Goal: Complete application form

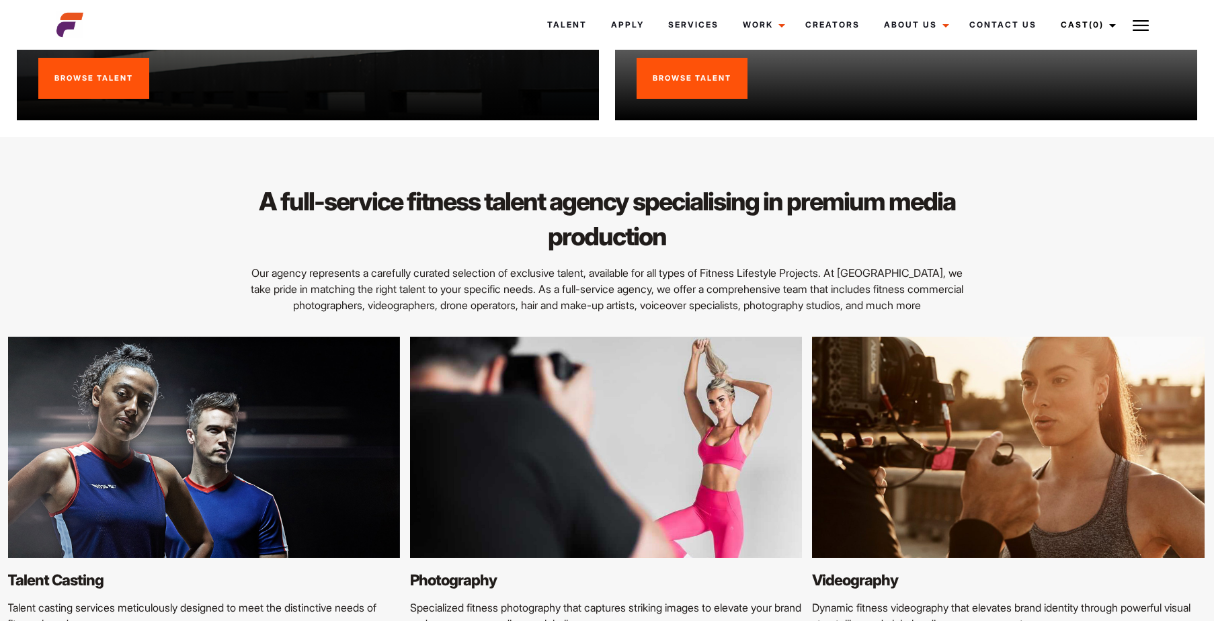
scroll to position [1546, 0]
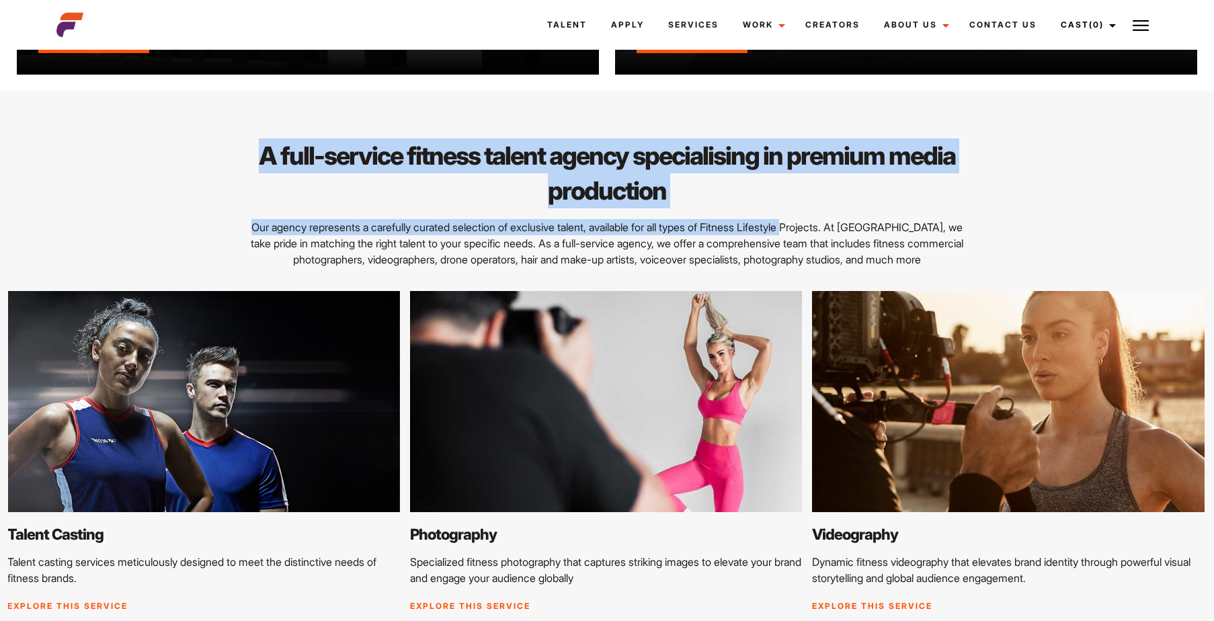
drag, startPoint x: 468, startPoint y: 181, endPoint x: 789, endPoint y: 215, distance: 323.1
click at [789, 215] on div "A full-service fitness talent agency specialising in premium media production O…" at bounding box center [607, 202] width 1102 height 129
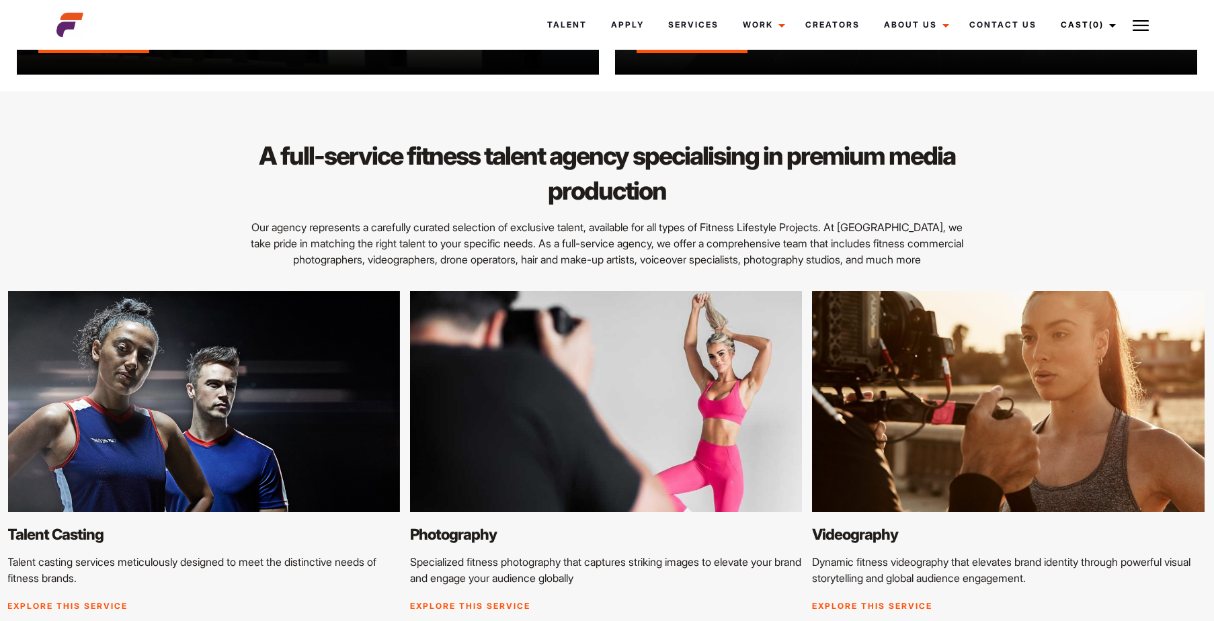
drag, startPoint x: 789, startPoint y: 215, endPoint x: 711, endPoint y: 262, distance: 91.1
click at [698, 260] on p "Our agency represents a carefully curated selection of exclusive talent, availa…" at bounding box center [607, 243] width 718 height 48
drag, startPoint x: 774, startPoint y: 268, endPoint x: 404, endPoint y: 208, distance: 374.4
click at [404, 208] on div "A full-service fitness talent agency specialising in premium media production O…" at bounding box center [607, 395] width 1214 height 609
drag, startPoint x: 404, startPoint y: 208, endPoint x: 688, endPoint y: 261, distance: 288.5
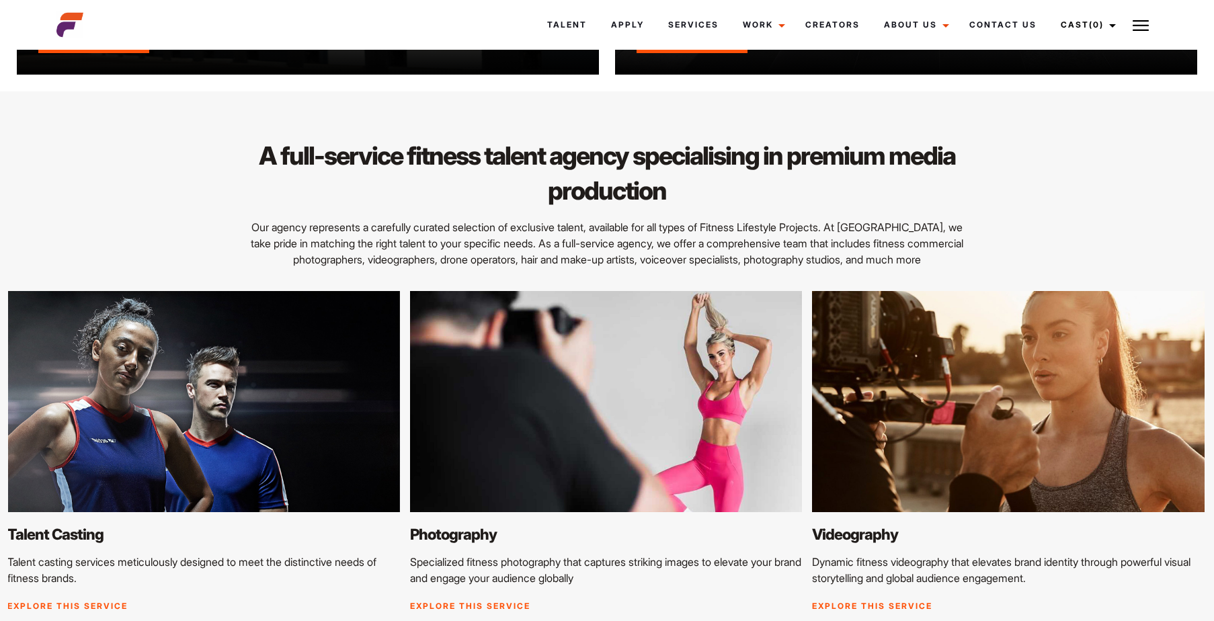
click at [688, 261] on p "Our agency represents a carefully curated selection of exclusive talent, availa…" at bounding box center [607, 243] width 718 height 48
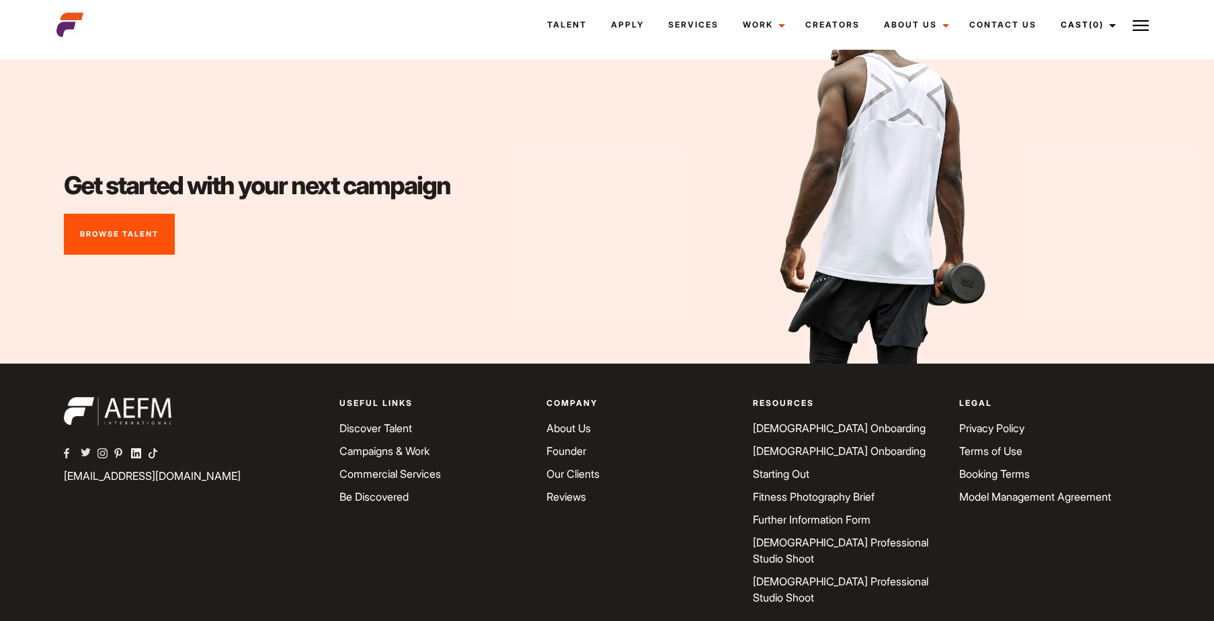
scroll to position [5316, 0]
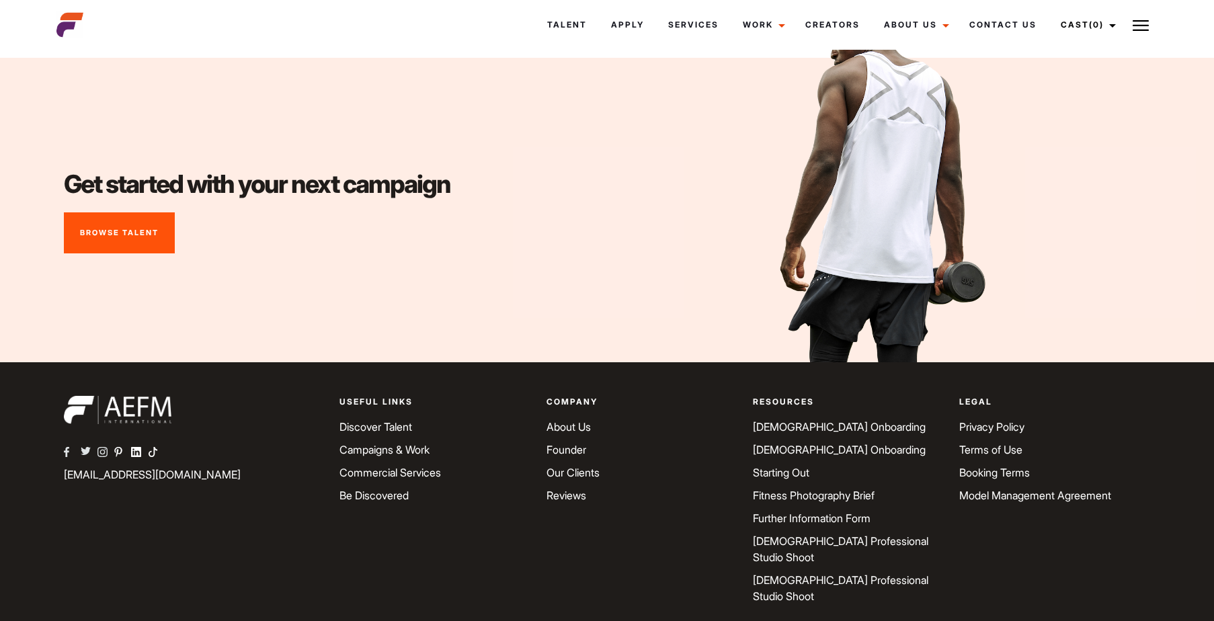
click at [815, 420] on link "[DEMOGRAPHIC_DATA] Onboarding" at bounding box center [839, 426] width 173 height 13
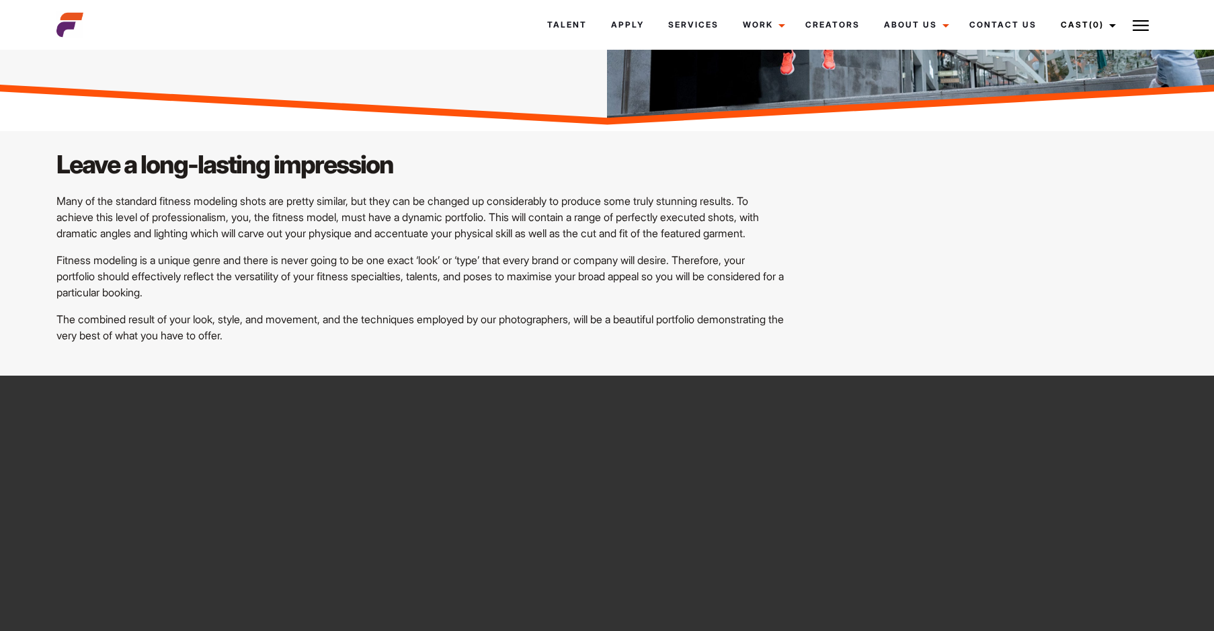
scroll to position [269, 0]
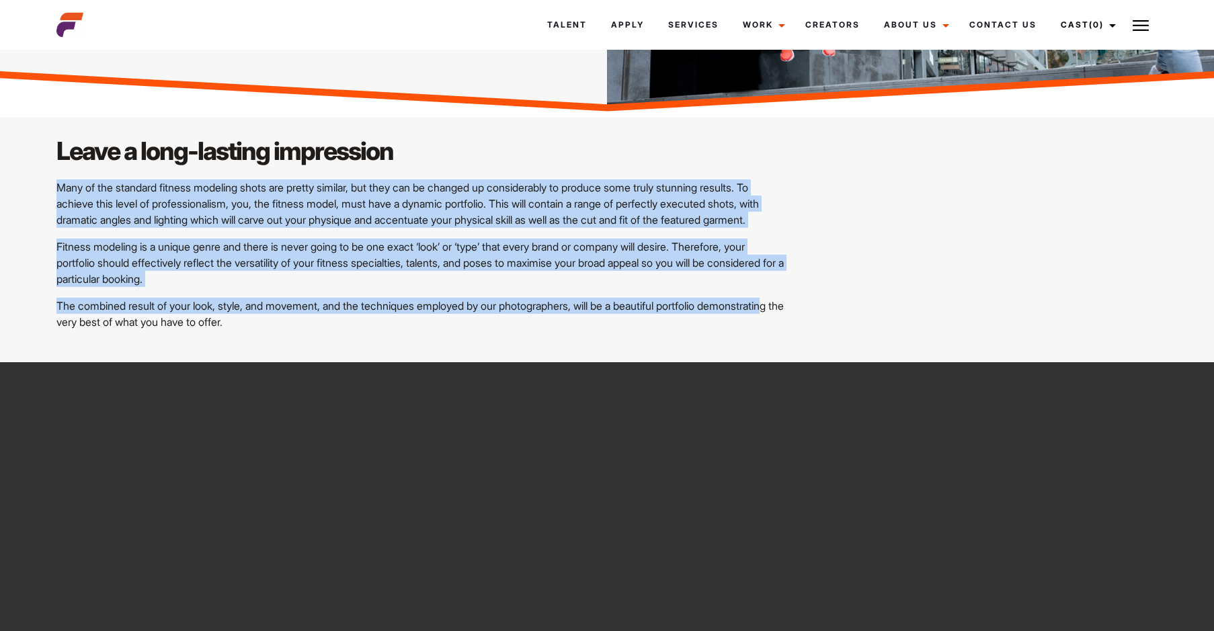
drag, startPoint x: 50, startPoint y: 190, endPoint x: 763, endPoint y: 287, distance: 719.6
click at [763, 287] on div "Leave a long-lasting impression Many of the standard fitness modeling shots are…" at bounding box center [420, 232] width 745 height 196
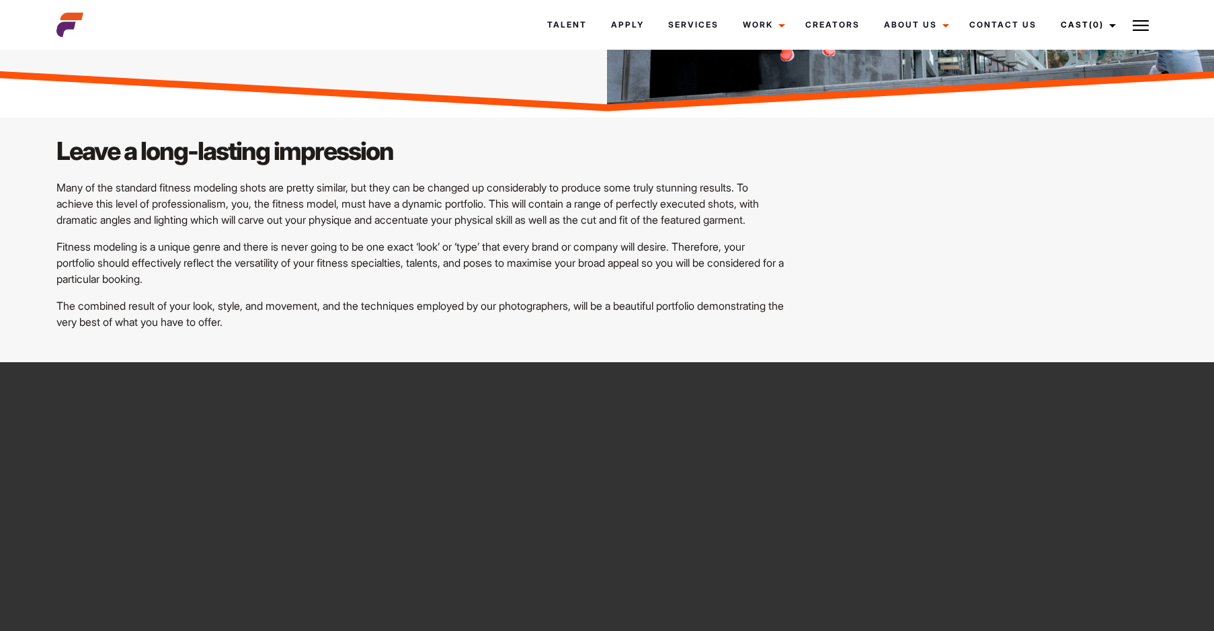
drag, startPoint x: 763, startPoint y: 287, endPoint x: 650, endPoint y: 318, distance: 117.7
click at [650, 318] on p "The combined result of your look, style, and movement, and the techniques emplo…" at bounding box center [420, 314] width 729 height 32
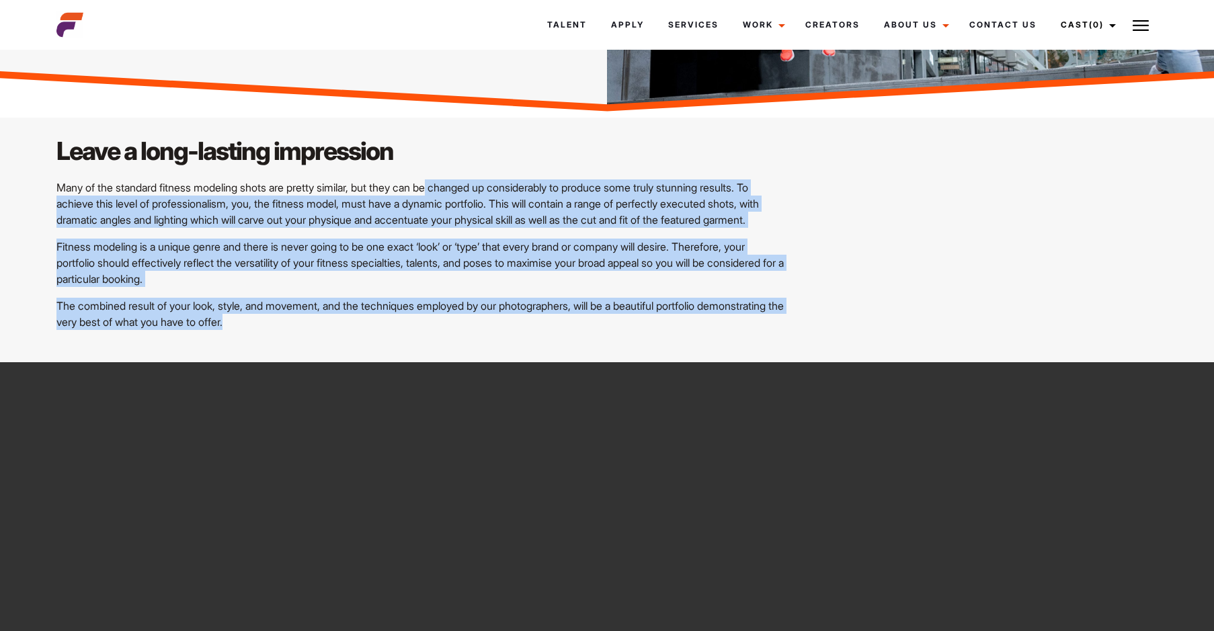
drag, startPoint x: 636, startPoint y: 340, endPoint x: 428, endPoint y: 169, distance: 268.8
click at [428, 169] on div "Leave a long-lasting impression Many of the standard fitness modeling shots are…" at bounding box center [606, 248] width 1117 height 229
drag, startPoint x: 428, startPoint y: 169, endPoint x: 528, endPoint y: 292, distance: 158.2
click at [528, 292] on div "Leave a long-lasting impression Many of the standard fitness modeling shots are…" at bounding box center [420, 232] width 745 height 196
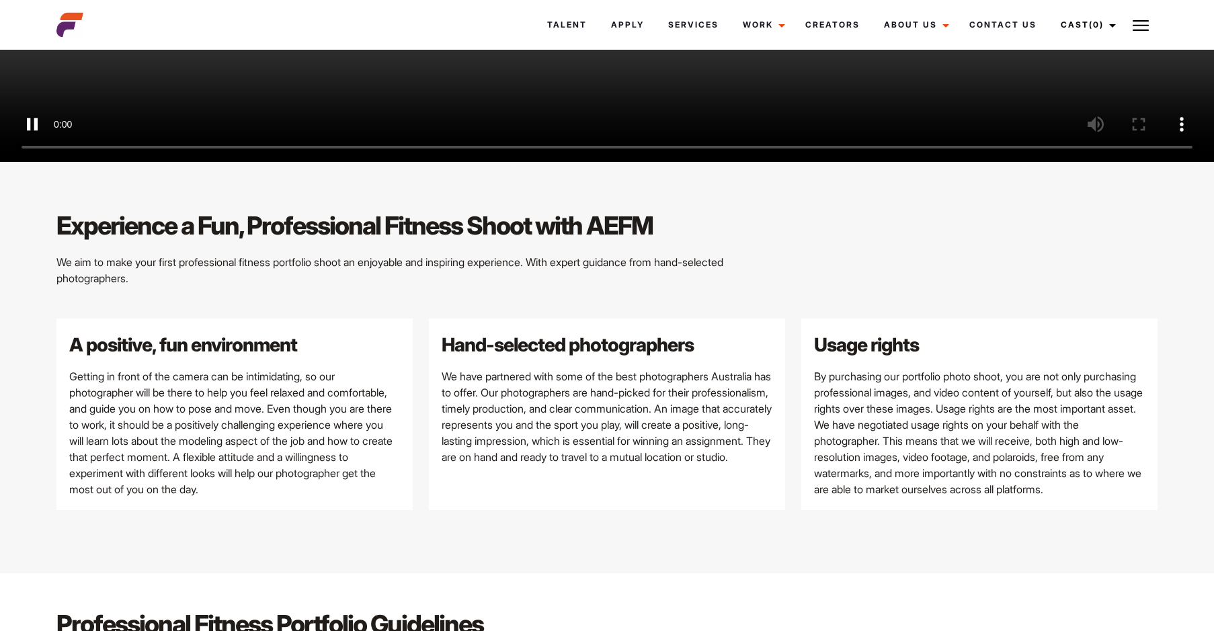
scroll to position [1210, 0]
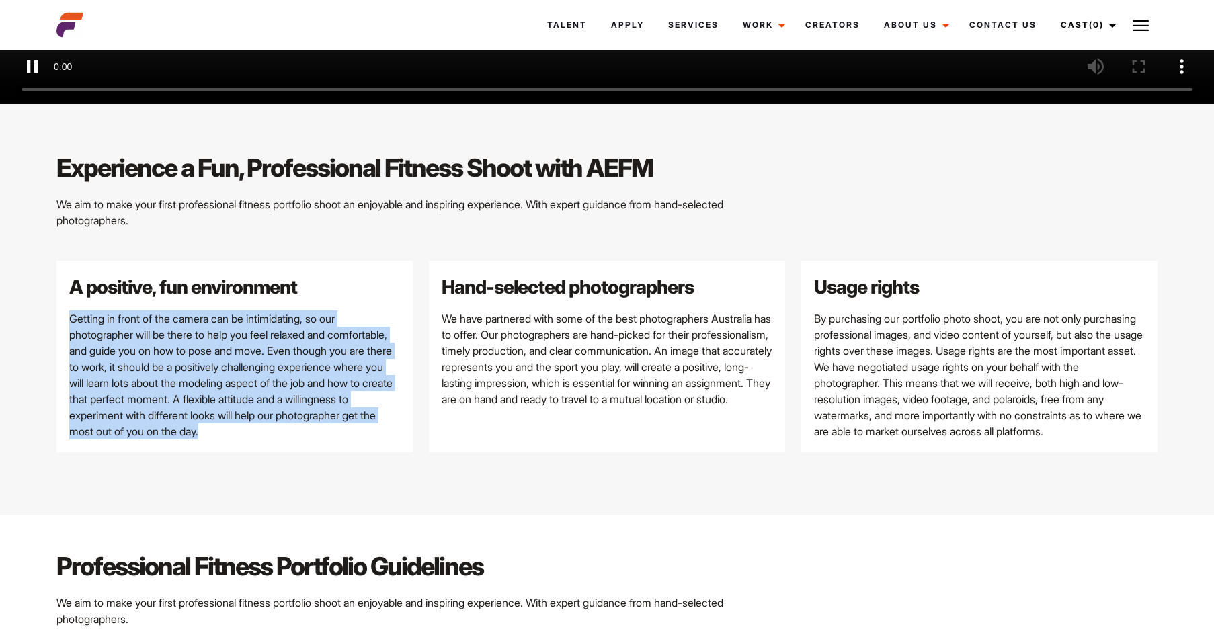
drag, startPoint x: 204, startPoint y: 351, endPoint x: 332, endPoint y: 450, distance: 162.4
click at [332, 450] on div "A positive, fun environment Getting in front of the camera can be intimidating,…" at bounding box center [234, 356] width 356 height 191
drag, startPoint x: 332, startPoint y: 450, endPoint x: 262, endPoint y: 445, distance: 70.1
click at [262, 445] on div "A positive, fun environment Getting in front of the camera can be intimidating,…" at bounding box center [234, 356] width 356 height 191
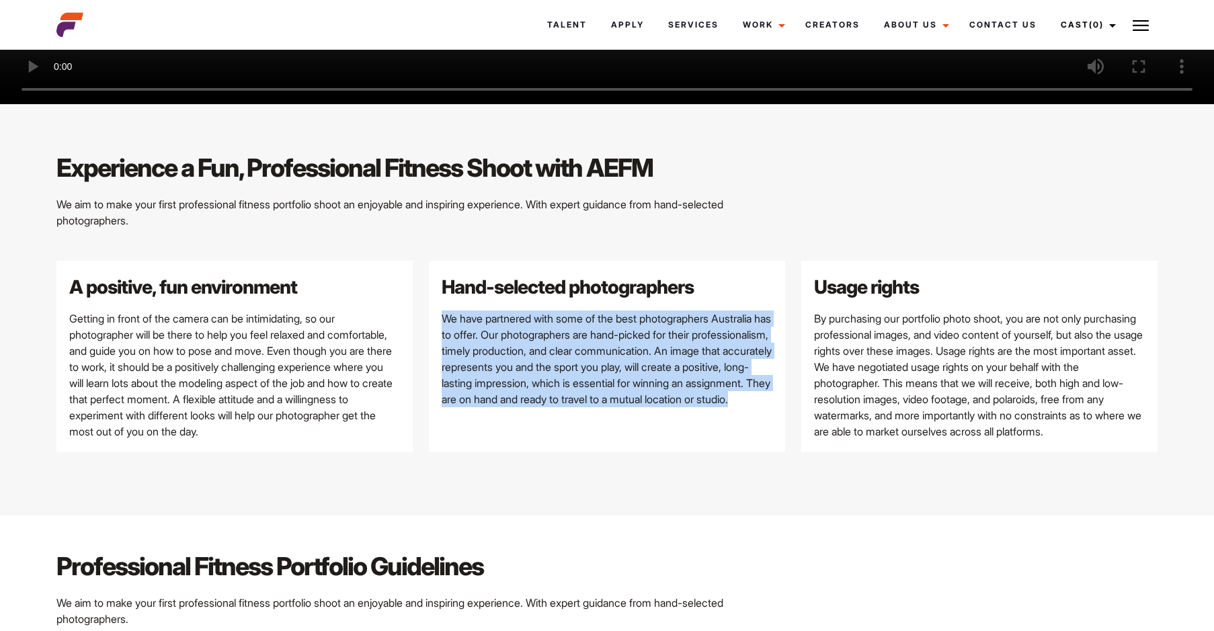
drag, startPoint x: 446, startPoint y: 317, endPoint x: 591, endPoint y: 429, distance: 184.0
click at [591, 429] on div "Hand-selected photographers We have partnered with some of the best photographe…" at bounding box center [607, 356] width 356 height 191
drag, startPoint x: 591, startPoint y: 429, endPoint x: 493, endPoint y: 432, distance: 98.2
click at [493, 432] on div "Hand-selected photographers We have partnered with some of the best photographe…" at bounding box center [607, 356] width 356 height 191
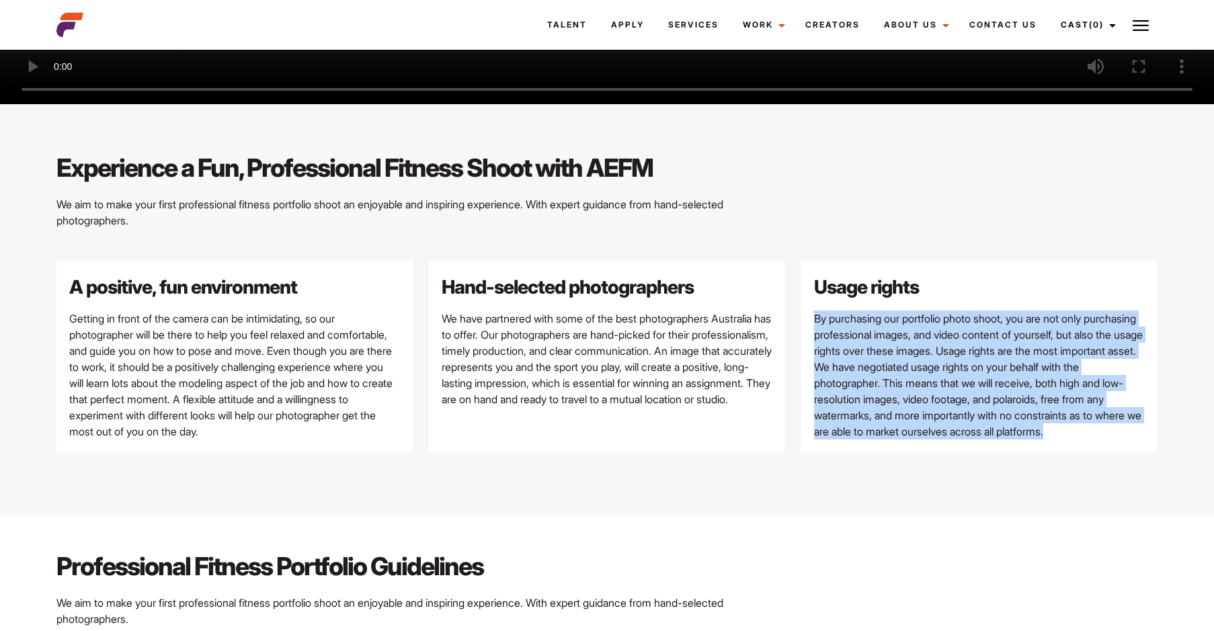
drag, startPoint x: 806, startPoint y: 308, endPoint x: 1104, endPoint y: 439, distance: 324.4
click at [1104, 439] on div "Usage rights By purchasing our portfolio photo shoot, you are not only purchasi…" at bounding box center [979, 356] width 356 height 191
drag, startPoint x: 1104, startPoint y: 439, endPoint x: 1009, endPoint y: 438, distance: 94.8
click at [1009, 438] on p "By purchasing our portfolio photo shoot, you are not only purchasing profession…" at bounding box center [979, 374] width 330 height 129
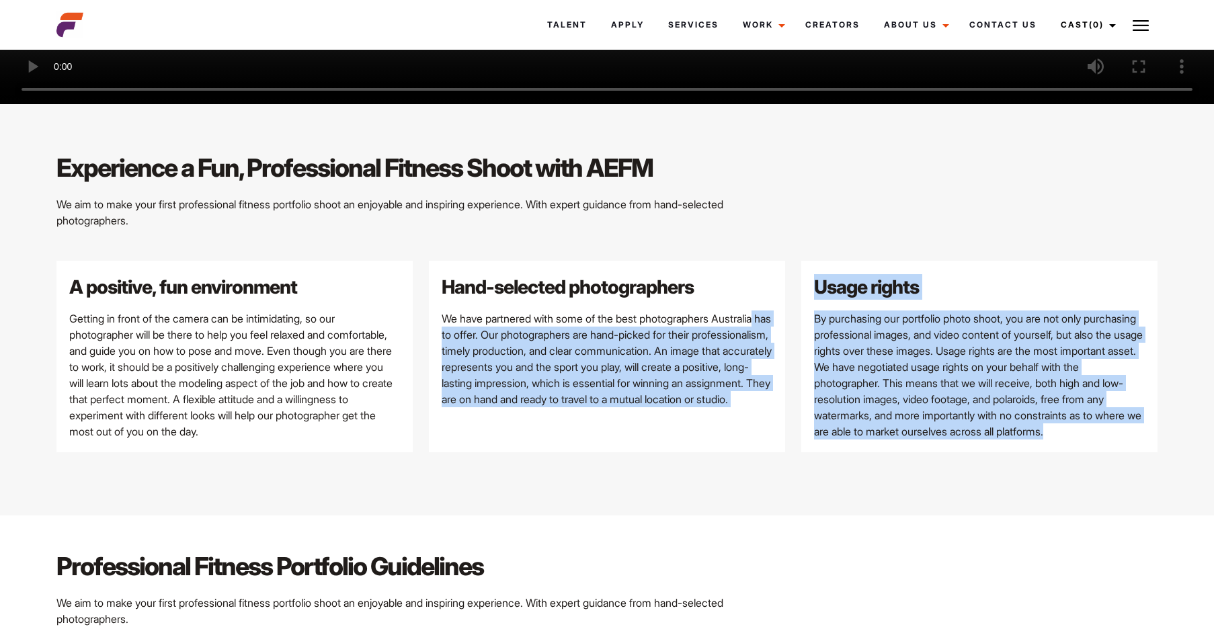
drag, startPoint x: 1068, startPoint y: 431, endPoint x: 767, endPoint y: 315, distance: 322.8
click at [767, 315] on div "A positive, fun environment Getting in front of the camera can be intimidating,…" at bounding box center [606, 364] width 1117 height 207
drag, startPoint x: 767, startPoint y: 315, endPoint x: 915, endPoint y: 378, distance: 161.1
click at [915, 378] on p "By purchasing our portfolio photo shoot, you are not only purchasing profession…" at bounding box center [979, 374] width 330 height 129
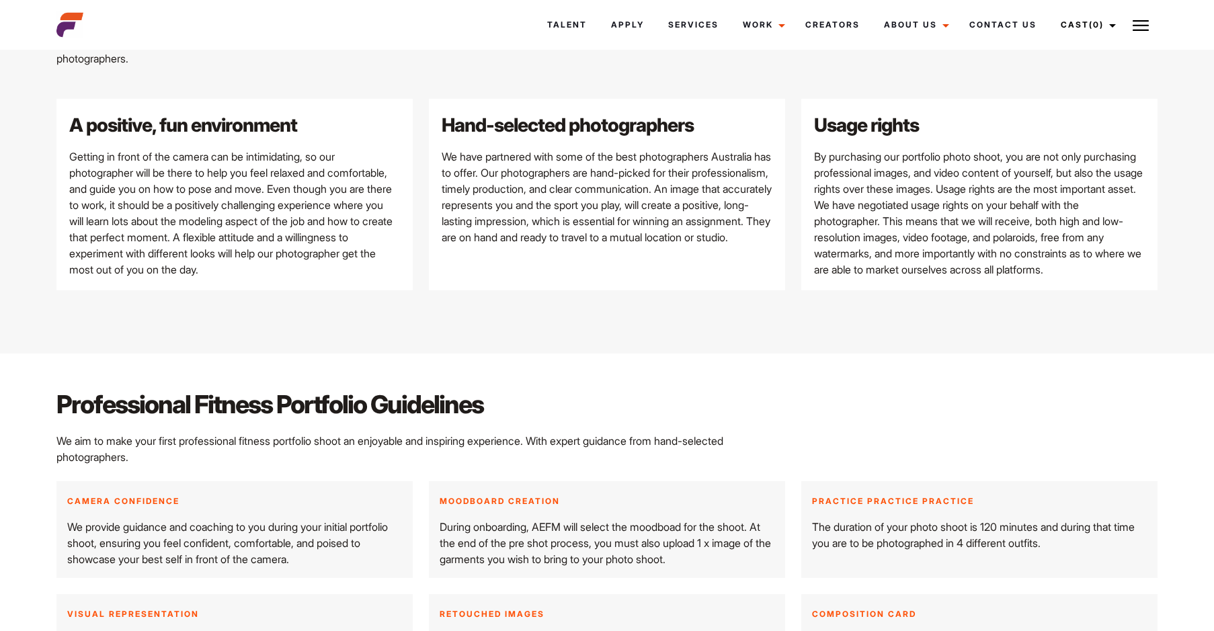
scroll to position [1546, 0]
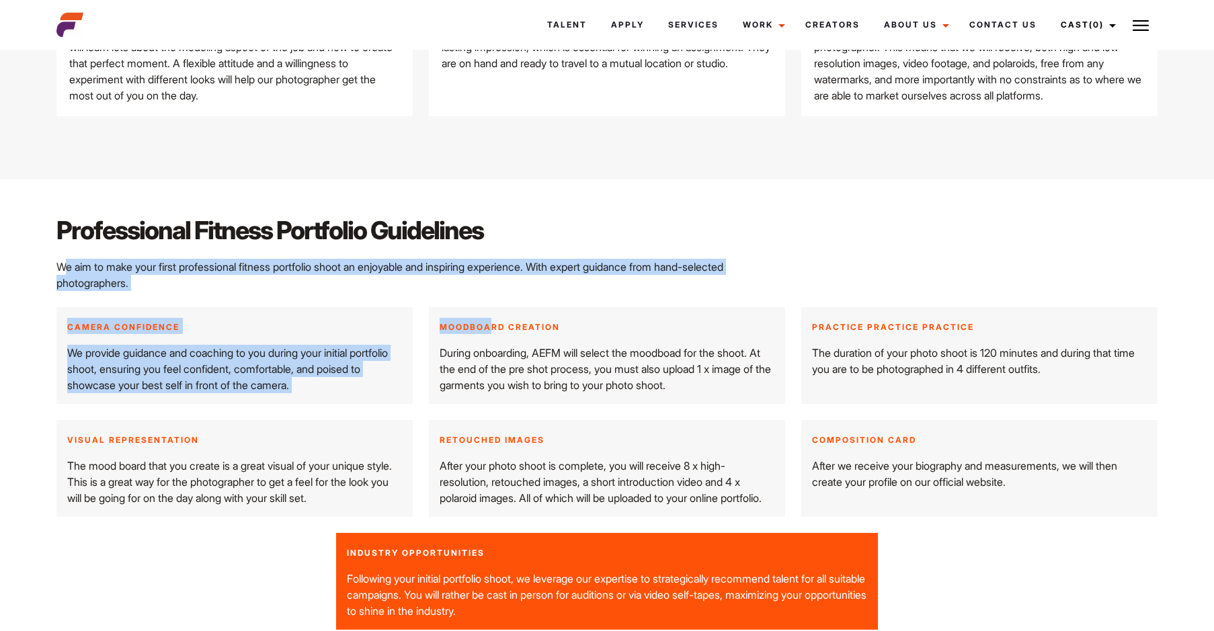
drag, startPoint x: 176, startPoint y: 278, endPoint x: 490, endPoint y: 332, distance: 318.5
click at [490, 332] on div "Professional Fitness Portfolio Guidelines We aim to make your first professiona…" at bounding box center [606, 421] width 1117 height 417
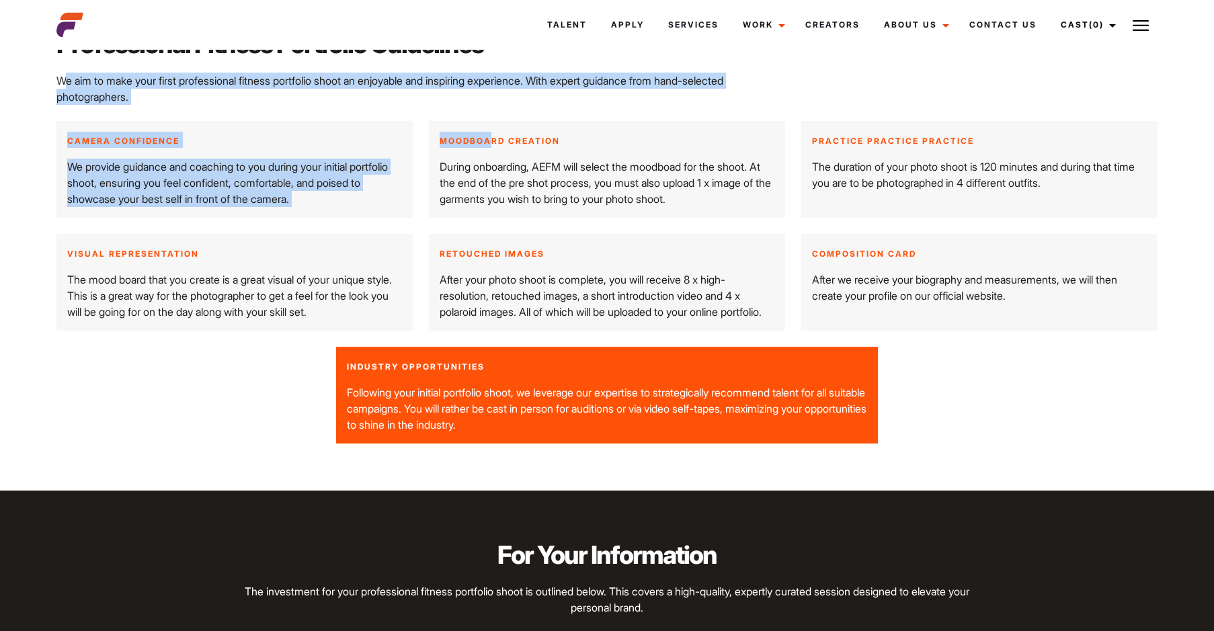
scroll to position [1747, 0]
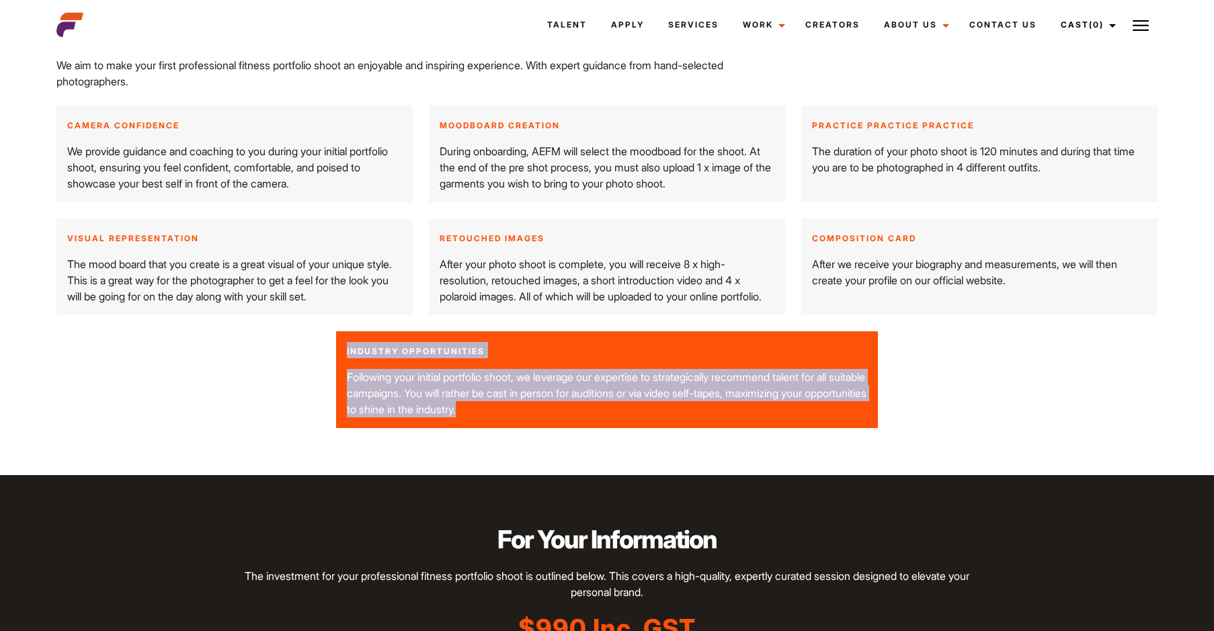
drag, startPoint x: 347, startPoint y: 360, endPoint x: 597, endPoint y: 435, distance: 261.1
click at [597, 435] on div "Professional Fitness Portfolio Guidelines We aim to make your first professiona…" at bounding box center [607, 226] width 1214 height 497
drag, startPoint x: 597, startPoint y: 435, endPoint x: 464, endPoint y: 411, distance: 134.6
click at [464, 411] on p "Following your initial portfolio shoot, we leverage our expertise to strategica…" at bounding box center [607, 393] width 521 height 48
drag, startPoint x: 536, startPoint y: 403, endPoint x: 331, endPoint y: 336, distance: 215.7
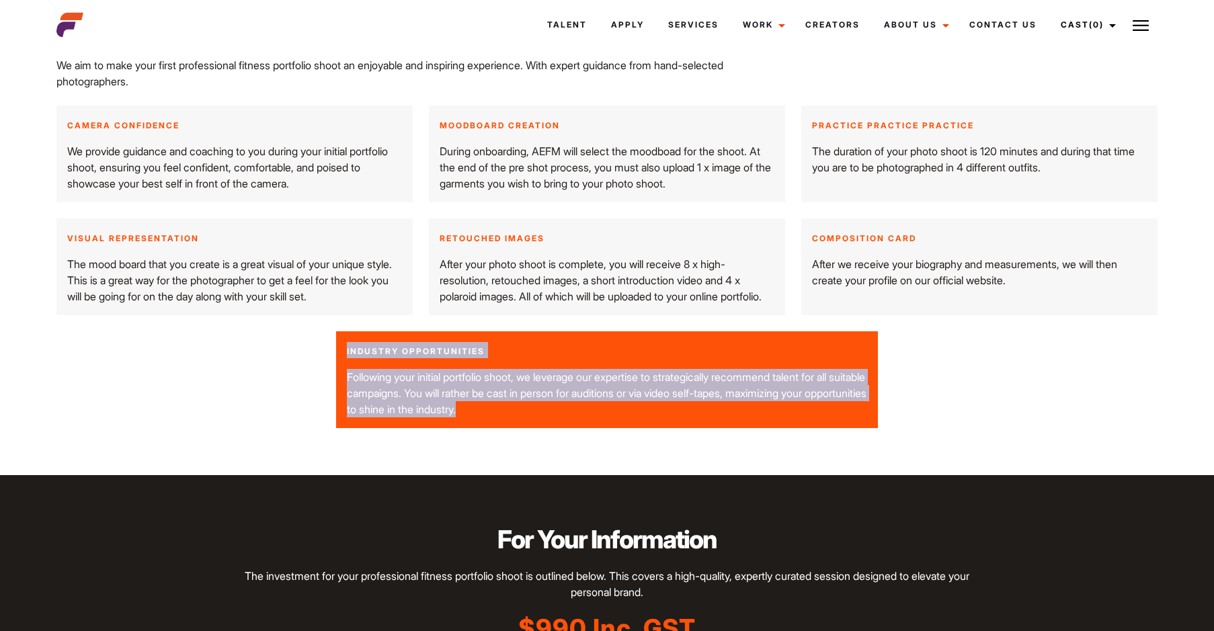
click at [331, 336] on div "INDUSTRY OPPORTUNITIES Following your initial portfolio shoot, we leverage our …" at bounding box center [607, 379] width 558 height 97
drag, startPoint x: 331, startPoint y: 336, endPoint x: 493, endPoint y: 407, distance: 176.7
click at [493, 407] on p "Following your initial portfolio shoot, we leverage our expertise to strategica…" at bounding box center [607, 393] width 521 height 48
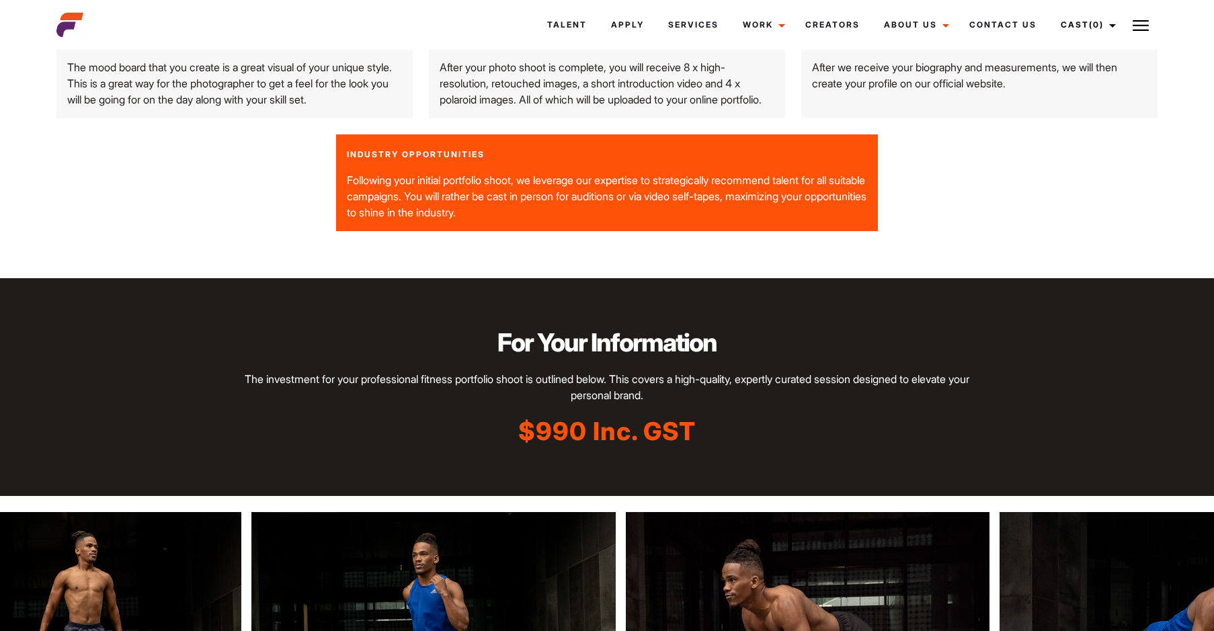
scroll to position [2016, 0]
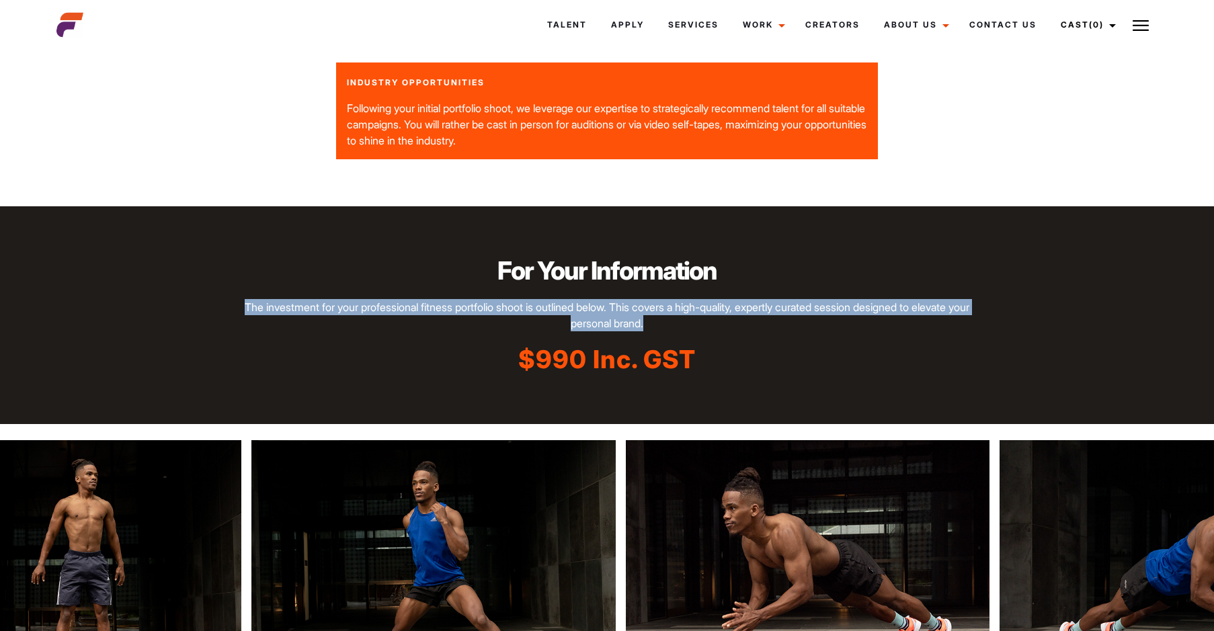
drag, startPoint x: 224, startPoint y: 309, endPoint x: 850, endPoint y: 329, distance: 626.7
click at [850, 329] on div "For Your Information The investment for your professional fitness portfolio sho…" at bounding box center [606, 315] width 1117 height 124
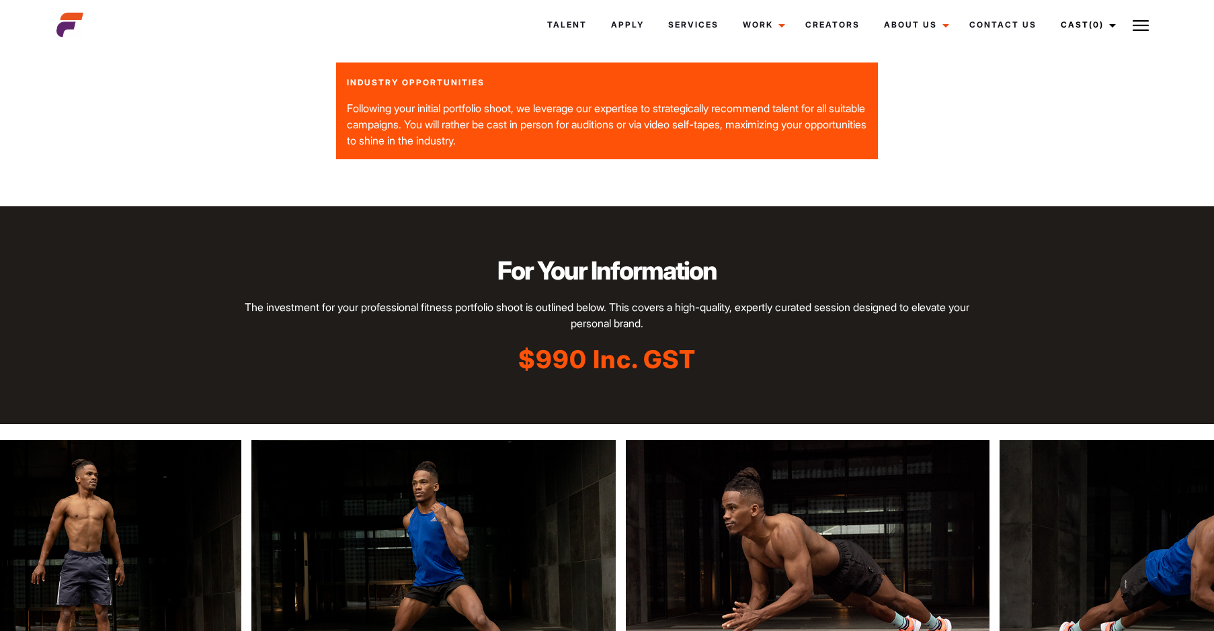
drag, startPoint x: 850, startPoint y: 329, endPoint x: 783, endPoint y: 343, distance: 68.7
click at [783, 343] on p "$990 Inc. GST" at bounding box center [607, 359] width 729 height 35
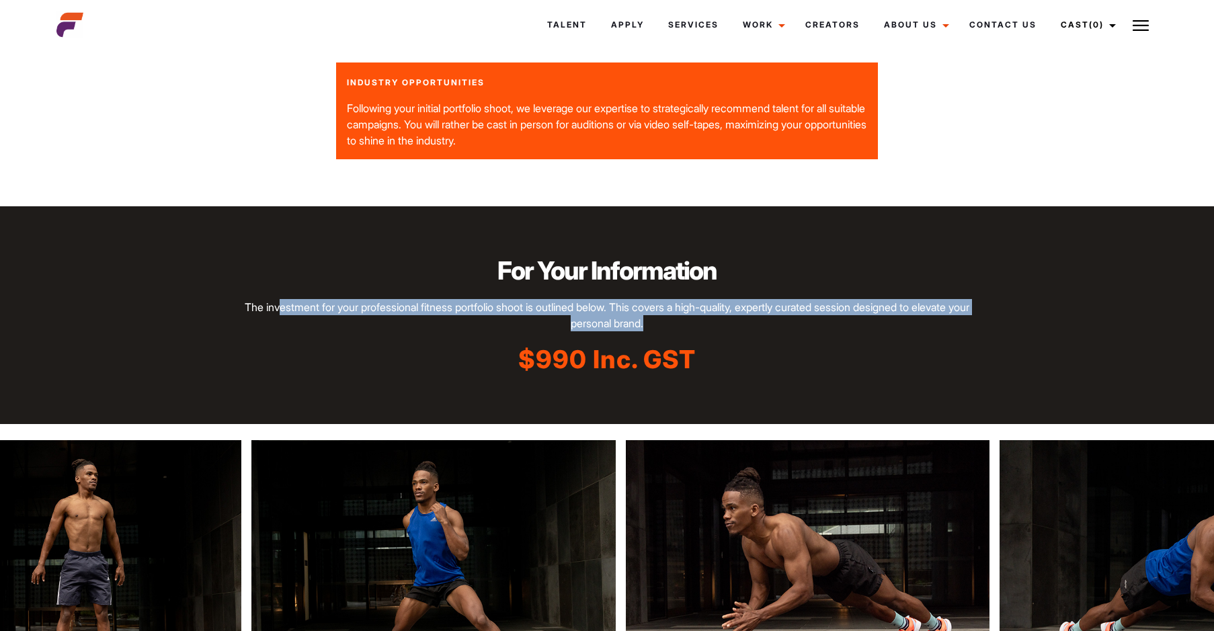
drag, startPoint x: 655, startPoint y: 317, endPoint x: 288, endPoint y: 294, distance: 367.0
click at [288, 294] on div "For Your Information The investment for your professional fitness portfolio sho…" at bounding box center [607, 315] width 745 height 124
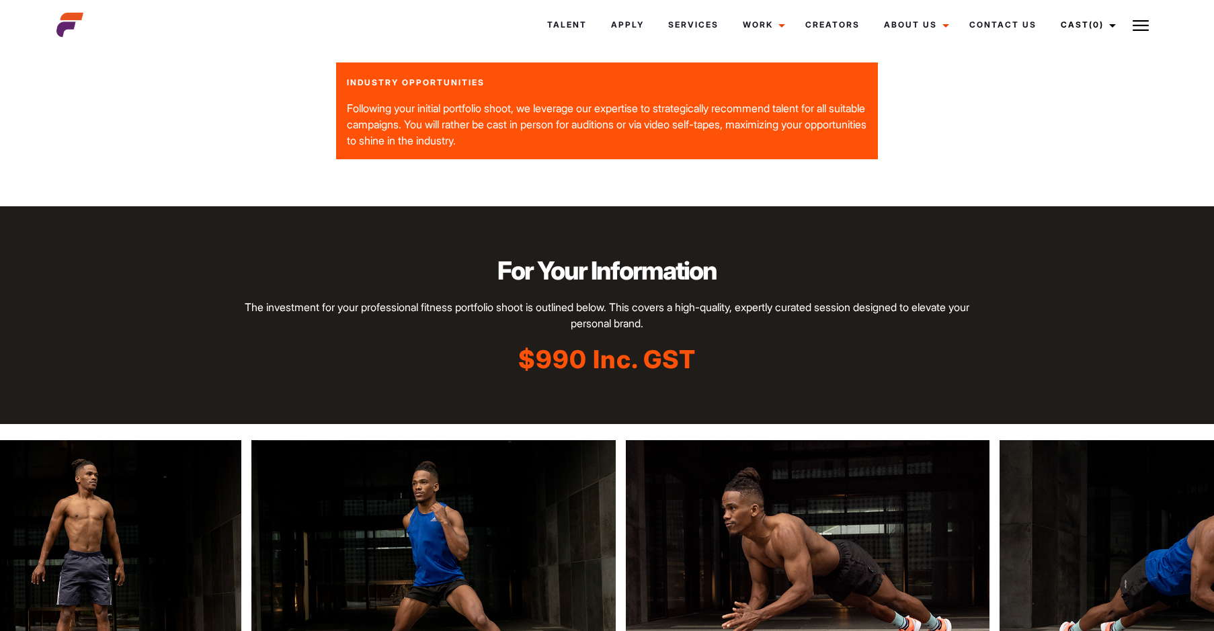
drag, startPoint x: 288, startPoint y: 294, endPoint x: 690, endPoint y: 347, distance: 404.6
click at [690, 347] on p "$990 Inc. GST" at bounding box center [607, 359] width 729 height 35
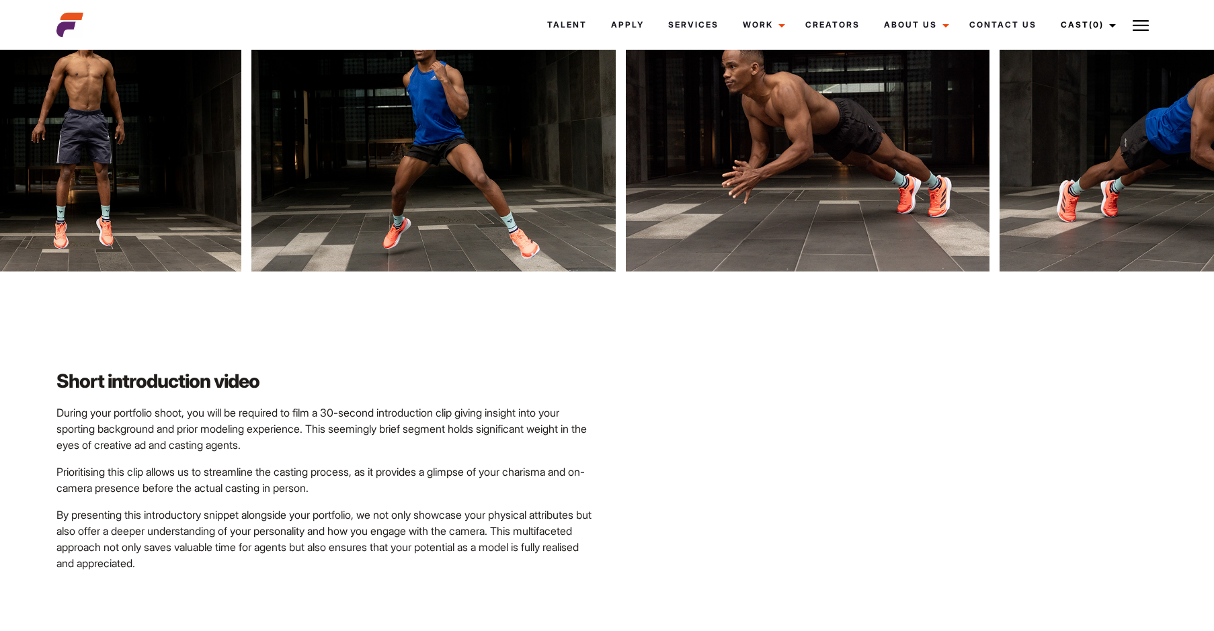
scroll to position [2554, 0]
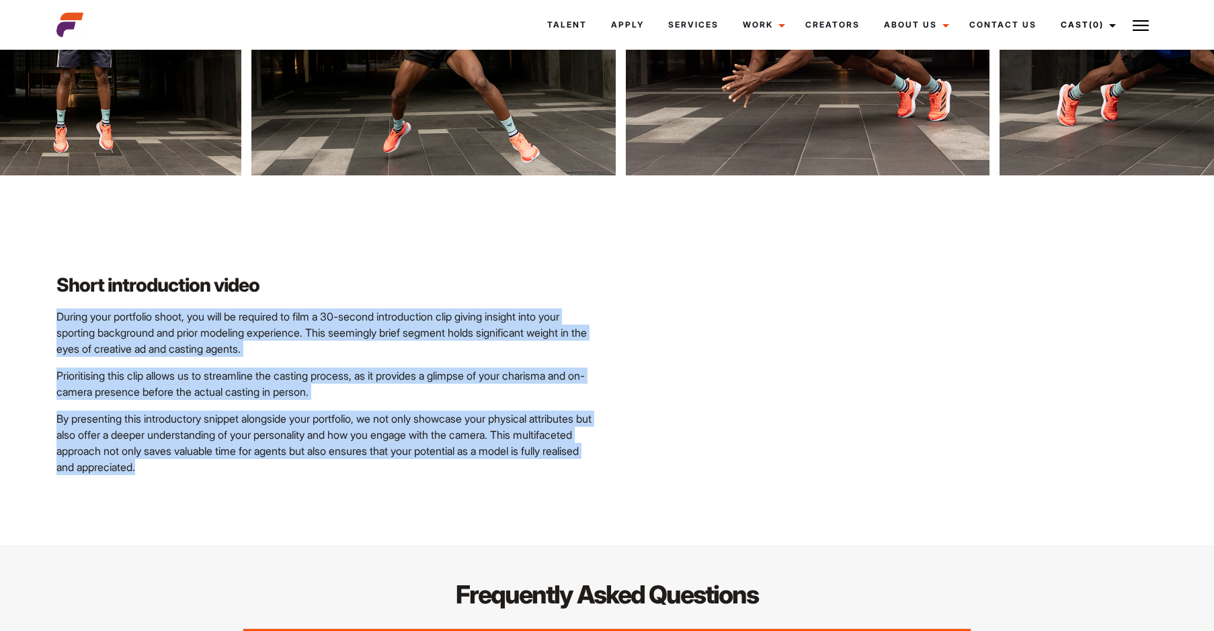
drag, startPoint x: 114, startPoint y: 336, endPoint x: 284, endPoint y: 471, distance: 217.7
click at [284, 471] on div "Short introduction video During your portfolio shoot, you will be required to f…" at bounding box center [607, 360] width 1214 height 370
drag, startPoint x: 284, startPoint y: 471, endPoint x: 252, endPoint y: 473, distance: 32.3
click at [252, 473] on p "By presenting this introductory snippet alongside your portfolio, we not only s…" at bounding box center [327, 443] width 542 height 65
drag, startPoint x: 229, startPoint y: 457, endPoint x: 69, endPoint y: 304, distance: 221.0
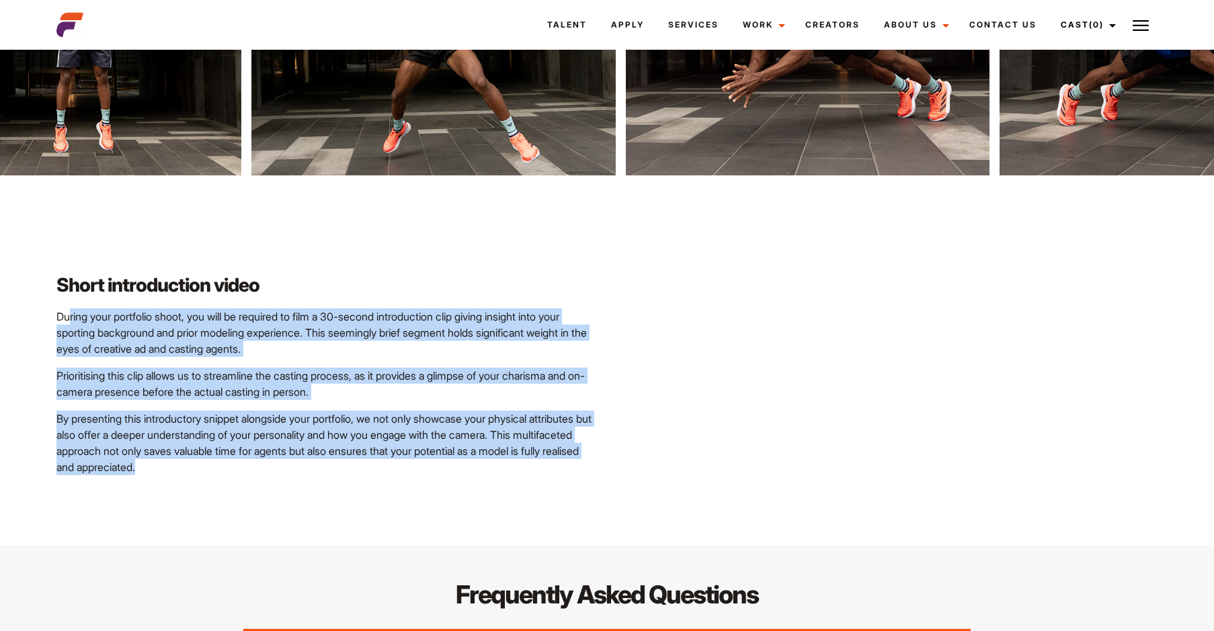
click at [69, 304] on div "Short introduction video During your portfolio shoot, you will be required to f…" at bounding box center [327, 360] width 558 height 230
drag, startPoint x: 69, startPoint y: 304, endPoint x: 247, endPoint y: 407, distance: 206.2
click at [247, 407] on div "Short introduction video During your portfolio shoot, you will be required to f…" at bounding box center [327, 360] width 558 height 230
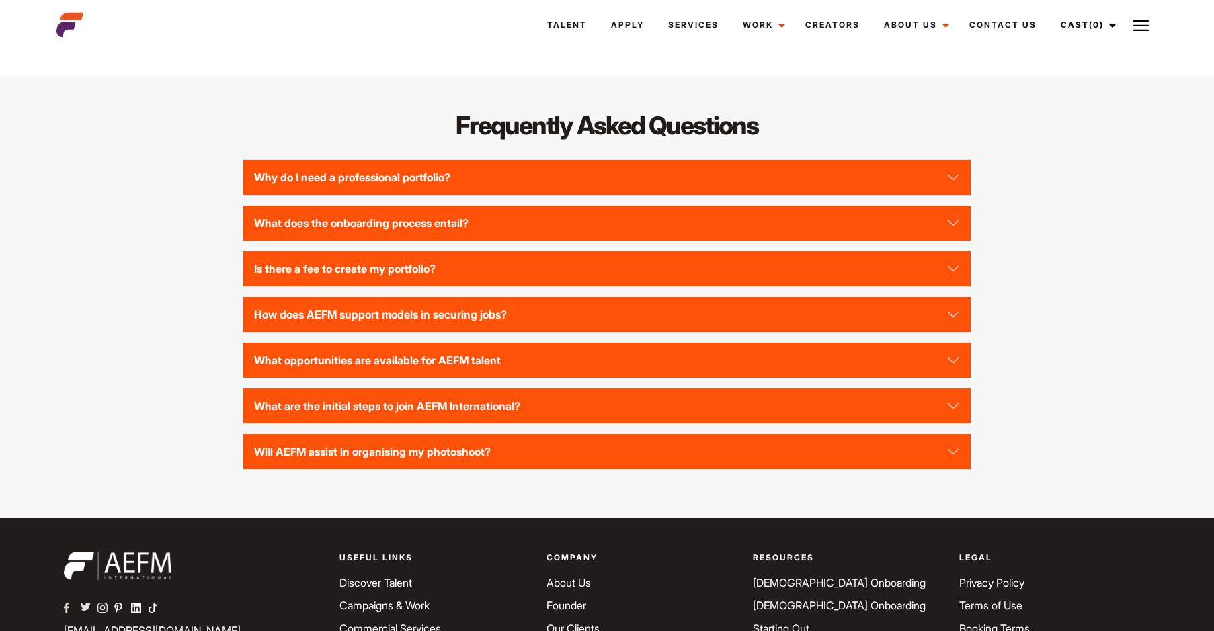
scroll to position [3024, 0]
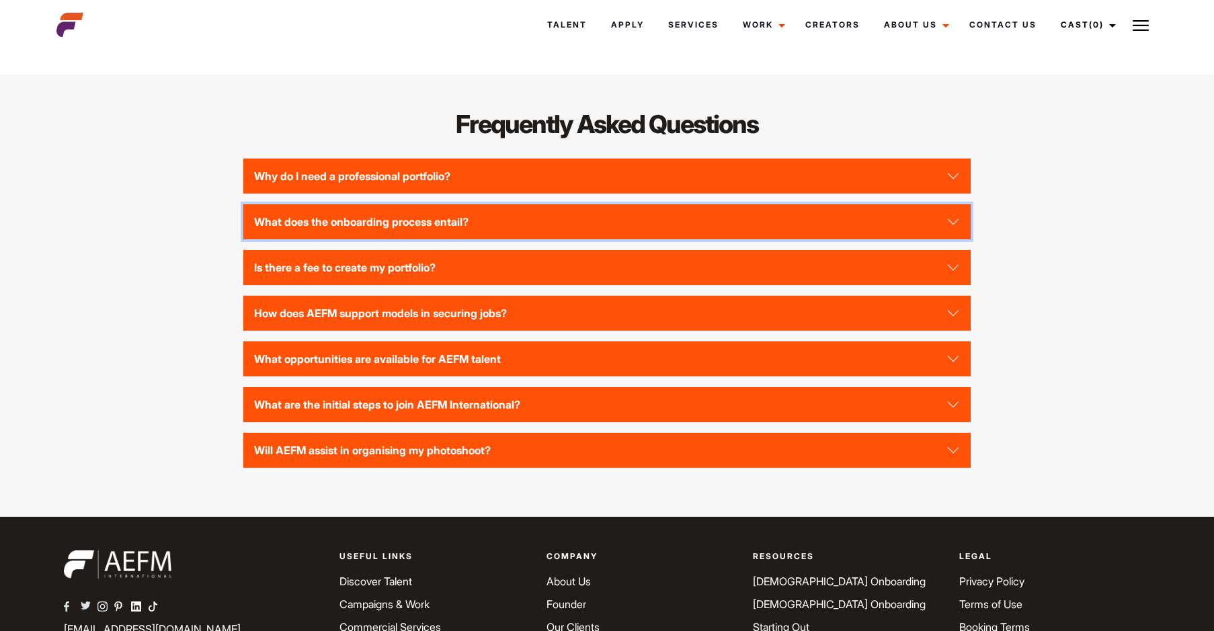
click at [398, 216] on button "What does the onboarding process entail?" at bounding box center [606, 221] width 727 height 35
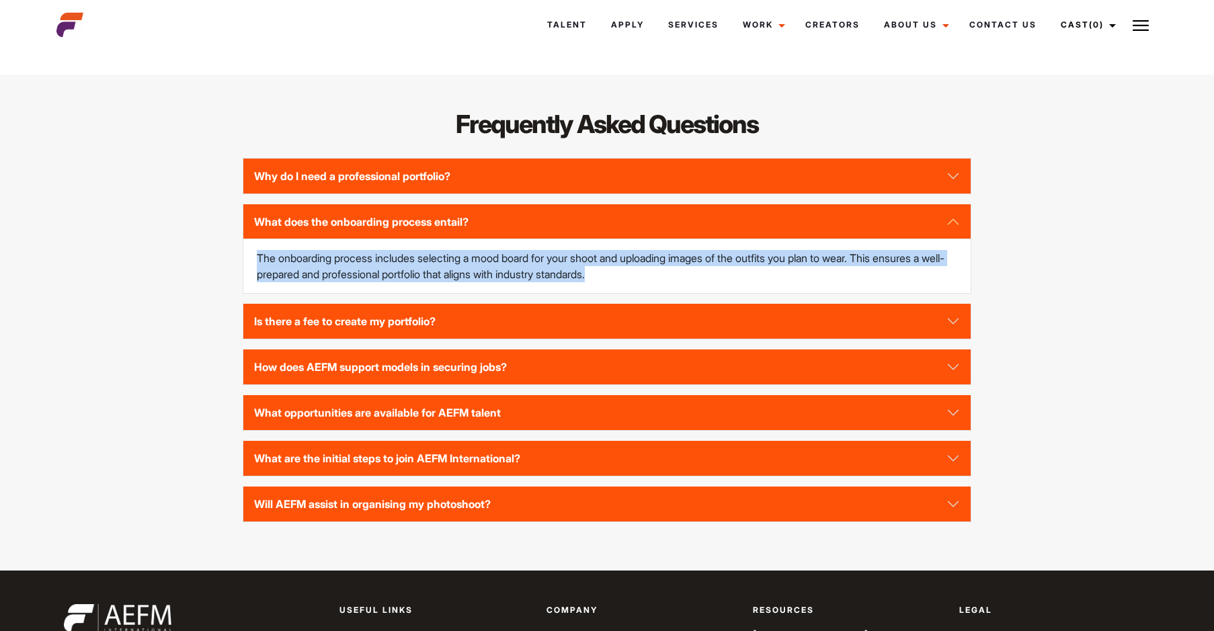
drag, startPoint x: 231, startPoint y: 242, endPoint x: 630, endPoint y: 284, distance: 400.8
click at [630, 284] on div "Frequently Asked Questions Why do I need a professional portfolio? A profession…" at bounding box center [606, 322] width 1117 height 431
drag, startPoint x: 630, startPoint y: 284, endPoint x: 498, endPoint y: 276, distance: 132.0
click at [498, 276] on p "The onboarding process includes selecting a mood board for your shoot and uploa…" at bounding box center [607, 266] width 700 height 32
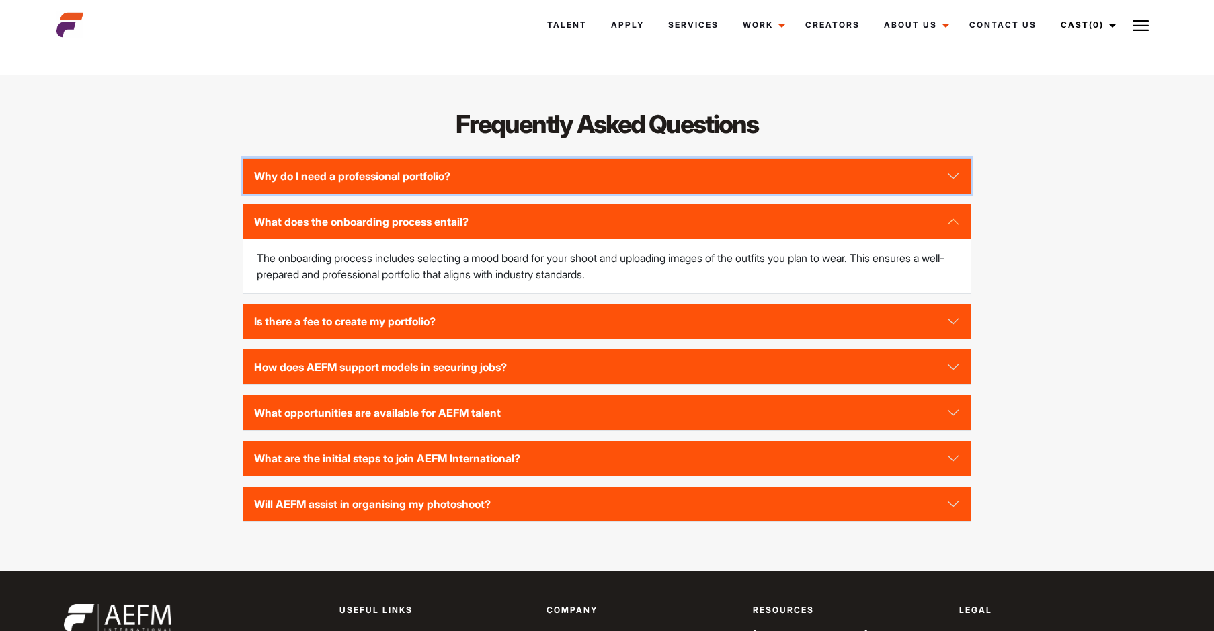
click at [526, 185] on button "Why do I need a professional portfolio?" at bounding box center [606, 176] width 727 height 35
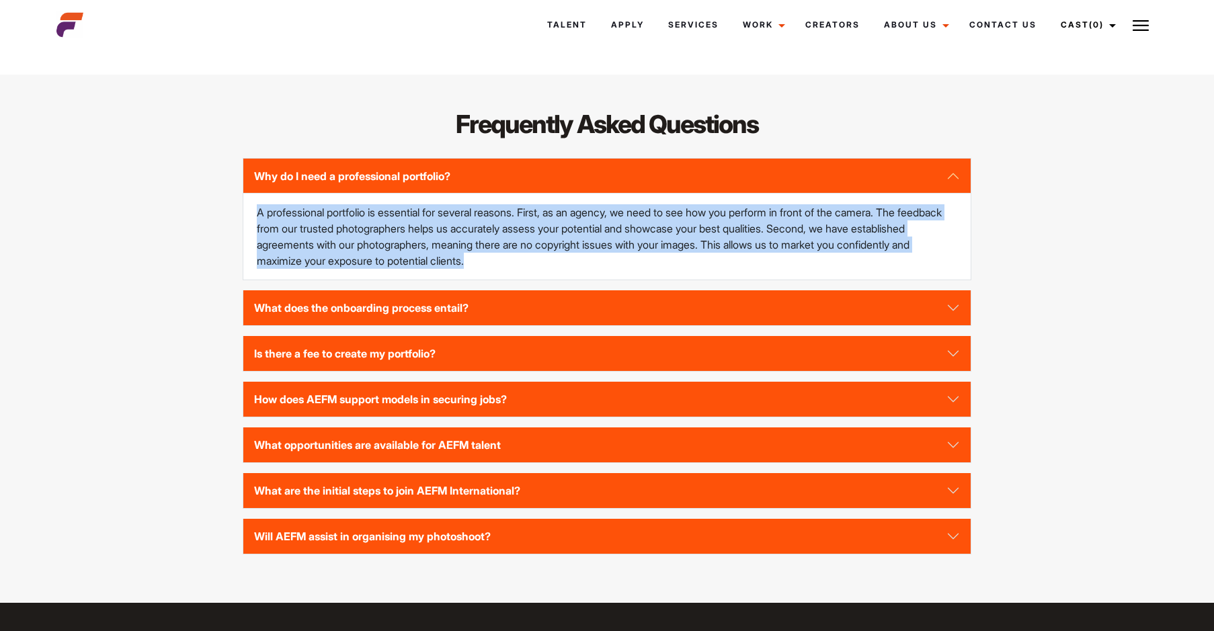
drag, startPoint x: 256, startPoint y: 214, endPoint x: 577, endPoint y: 272, distance: 326.4
click at [577, 272] on div "A professional portfolio is essential for several reasons. First, as an agency,…" at bounding box center [606, 237] width 727 height 86
drag, startPoint x: 577, startPoint y: 272, endPoint x: 489, endPoint y: 269, distance: 88.8
click at [489, 269] on div "A professional portfolio is essential for several reasons. First, as an agency,…" at bounding box center [606, 237] width 727 height 86
drag, startPoint x: 476, startPoint y: 265, endPoint x: 231, endPoint y: 213, distance: 250.7
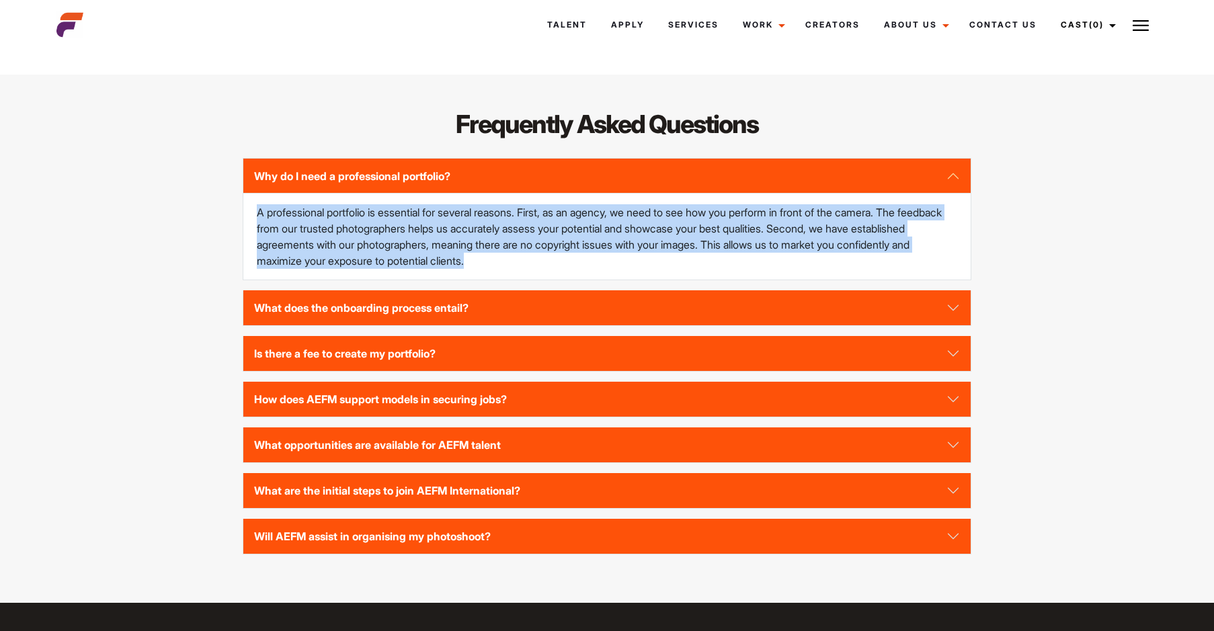
click at [231, 213] on div "Frequently Asked Questions Why do I need a professional portfolio? A profession…" at bounding box center [606, 339] width 1117 height 464
drag
click at [358, 251] on p "A professional portfolio is essential for several reasons. First, as an agency,…" at bounding box center [607, 236] width 700 height 65
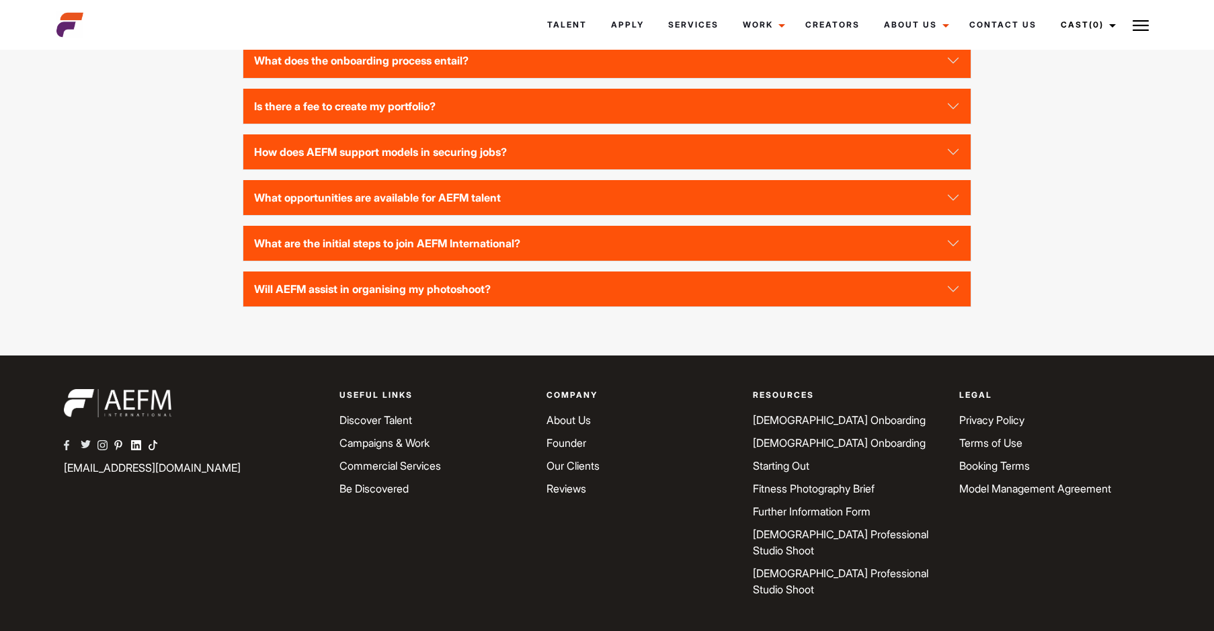
scroll to position [3272, 0]
click at [380, 421] on link "Discover Talent" at bounding box center [375, 419] width 73 height 13
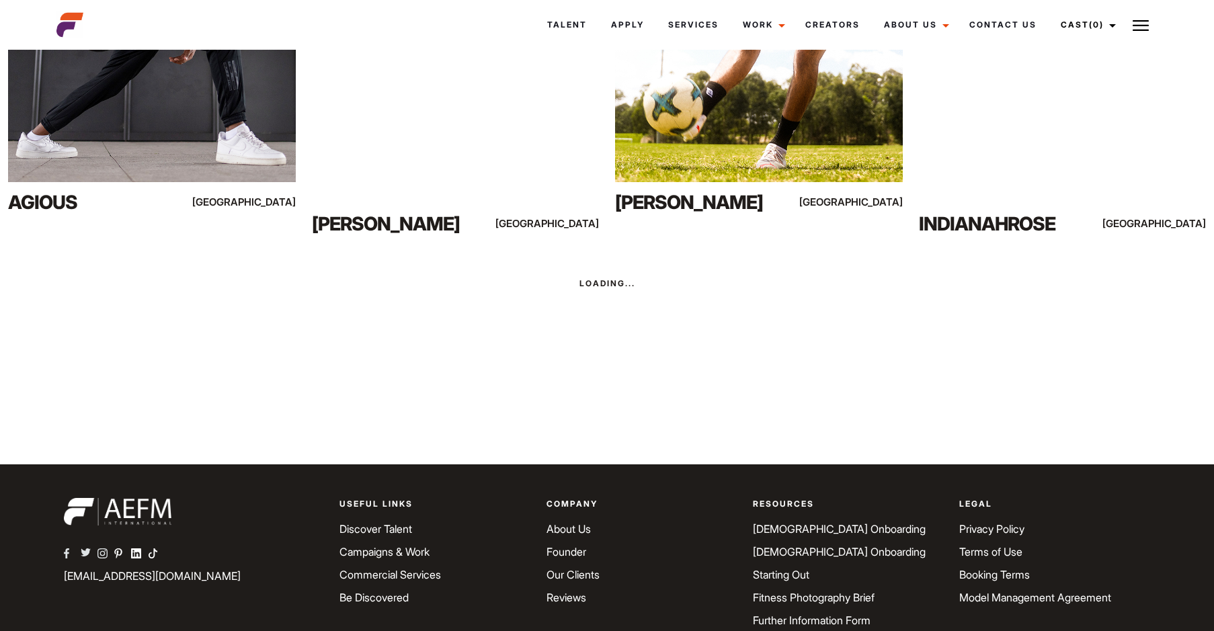
scroll to position [7360, 0]
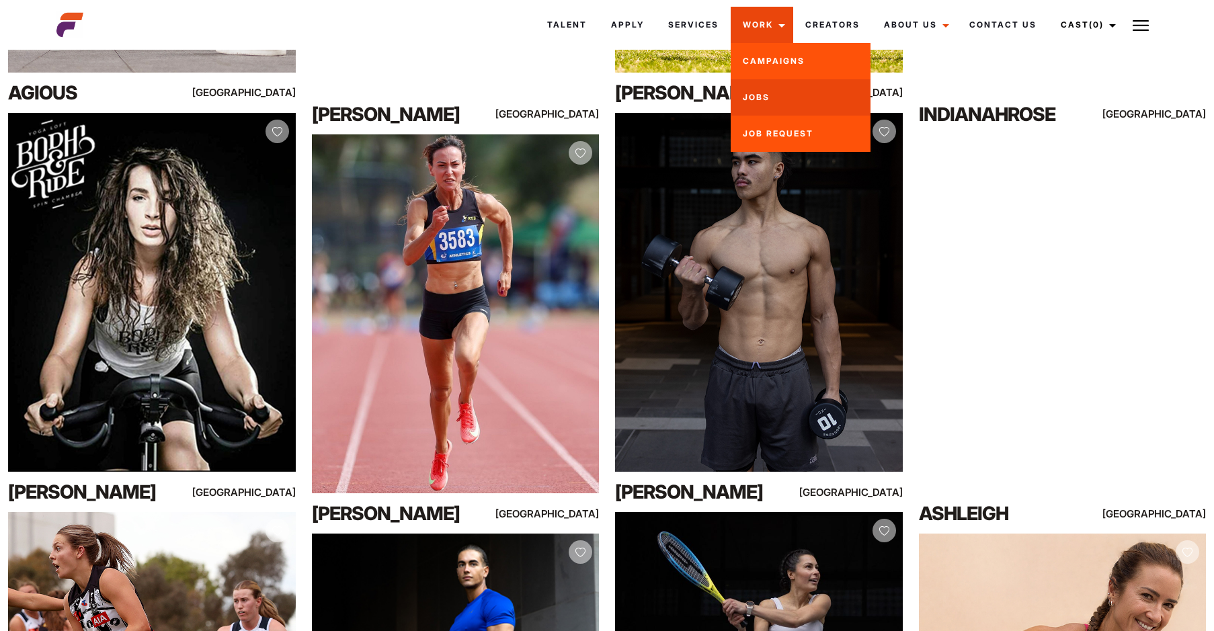
click at [770, 99] on link "Jobs" at bounding box center [801, 97] width 140 height 36
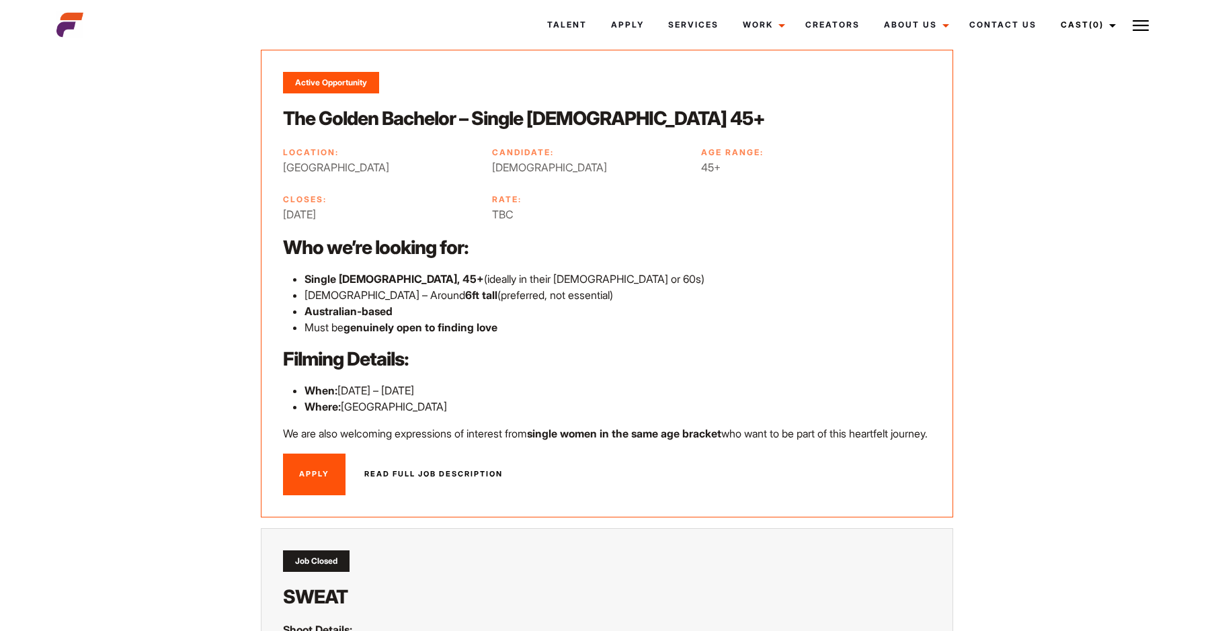
scroll to position [269, 0]
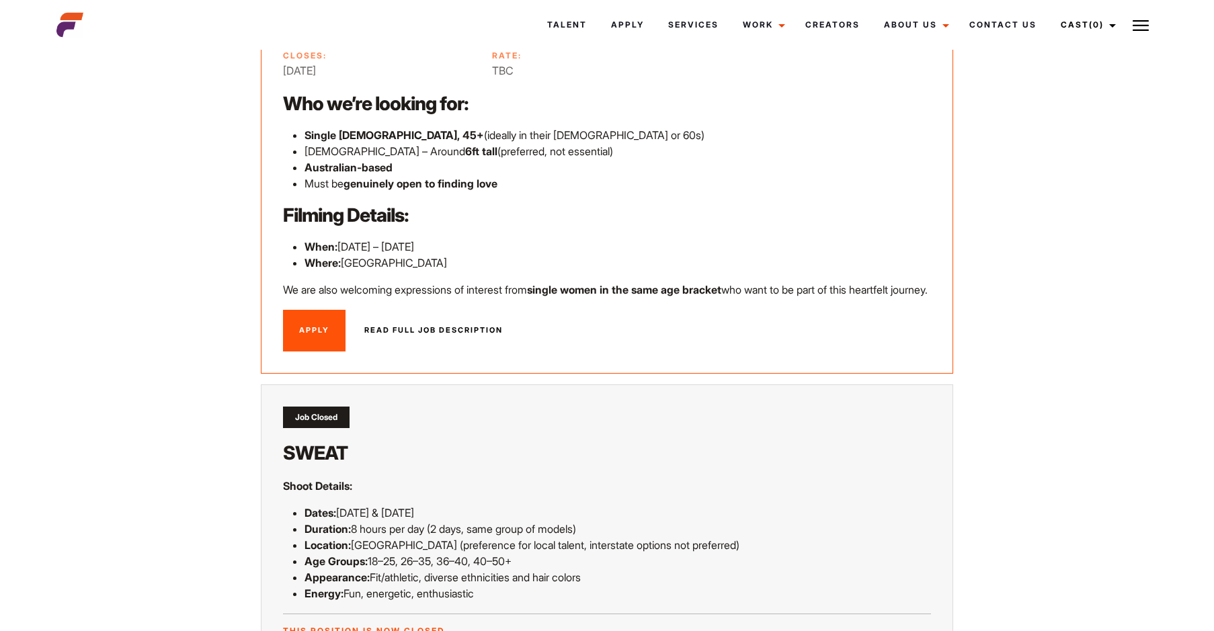
drag, startPoint x: 313, startPoint y: 306, endPoint x: 278, endPoint y: 294, distance: 37.4
click at [278, 294] on div "Active Opportunity The Golden Bachelor – Single Male 45+ Location: Sydney Candi…" at bounding box center [607, 140] width 692 height 468
click at [443, 298] on p "We are also welcoming expressions of interest from single women in the same age…" at bounding box center [607, 290] width 648 height 16
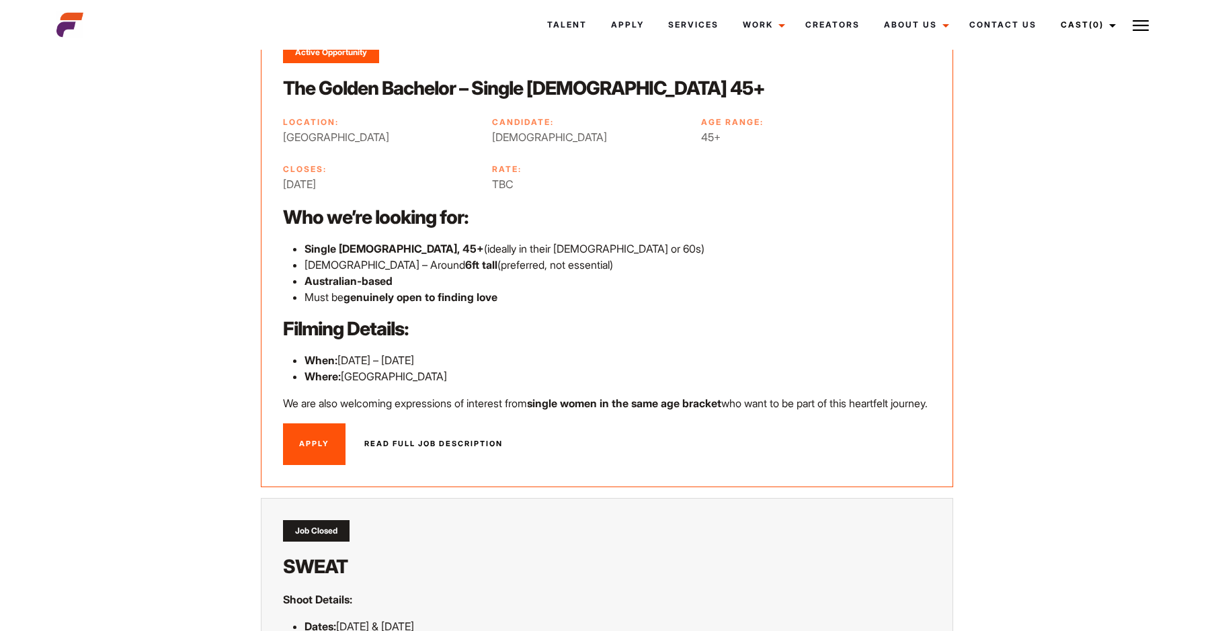
scroll to position [134, 0]
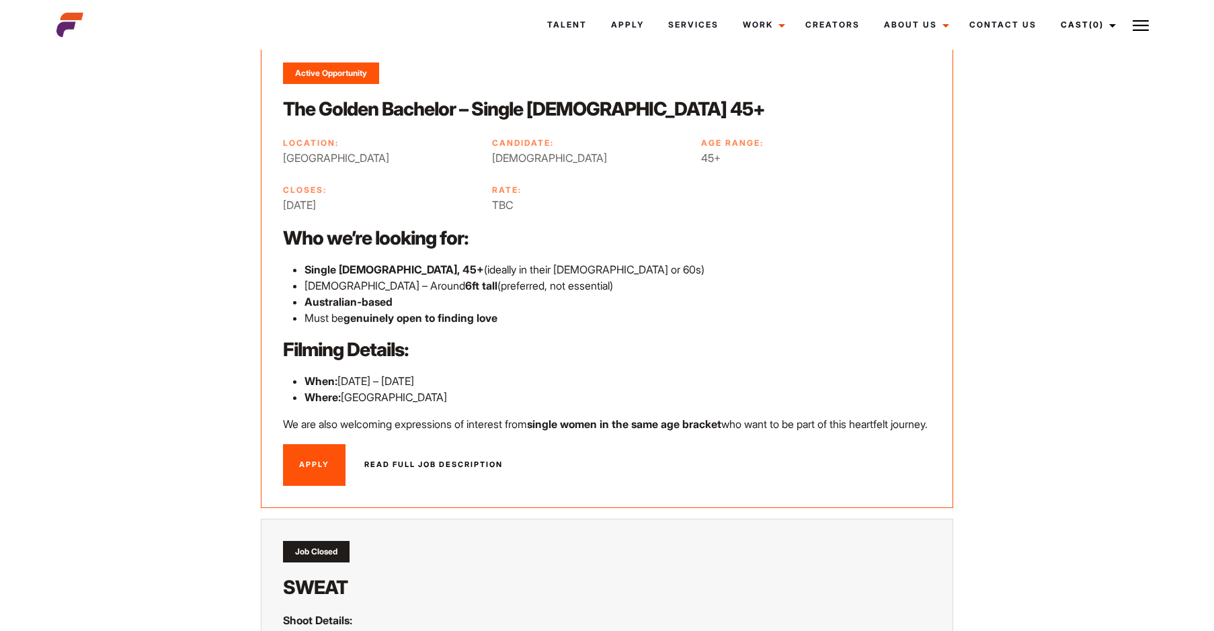
drag, startPoint x: 298, startPoint y: 273, endPoint x: 551, endPoint y: 290, distance: 253.9
click at [551, 290] on ul "Single male, 45+ (ideally in their 50s or 60s) Males – Around 6ft tall (preferr…" at bounding box center [607, 293] width 648 height 65
drag, startPoint x: 551, startPoint y: 290, endPoint x: 488, endPoint y: 312, distance: 67.0
click at [488, 312] on strong "genuinely open to finding love" at bounding box center [420, 317] width 154 height 13
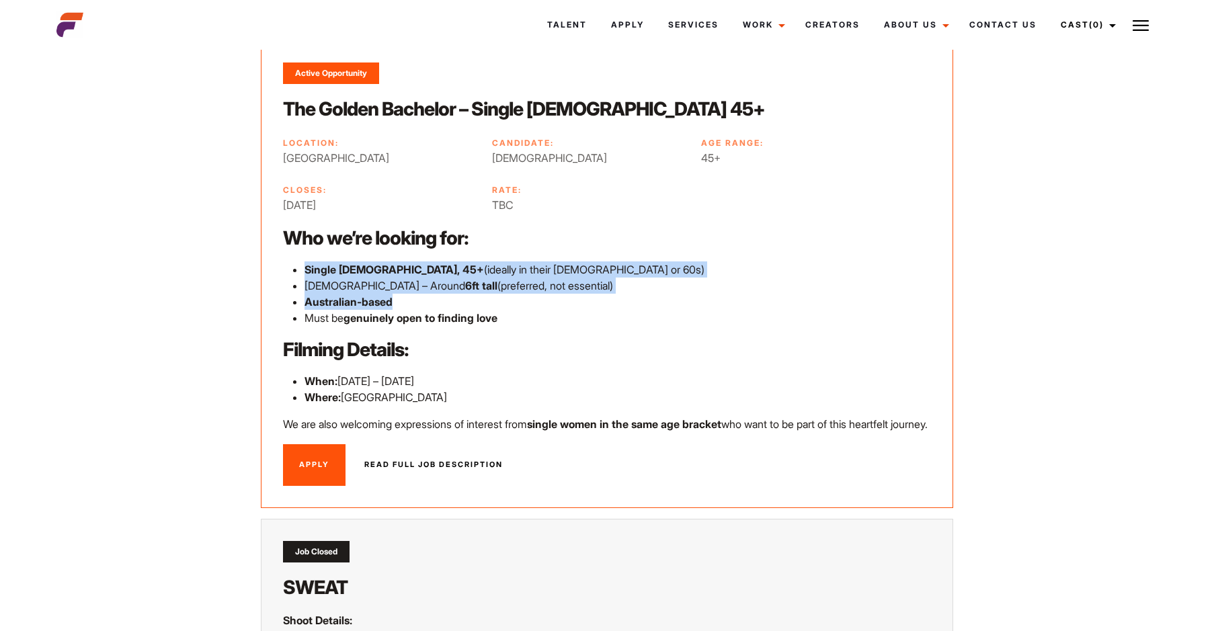
drag, startPoint x: 413, startPoint y: 294, endPoint x: 306, endPoint y: 265, distance: 110.5
click at [306, 265] on ul "Single male, 45+ (ideally in their 50s or 60s) Males – Around 6ft tall (preferr…" at bounding box center [607, 293] width 648 height 65
drag, startPoint x: 306, startPoint y: 265, endPoint x: 434, endPoint y: 305, distance: 134.3
click at [434, 305] on li "Australian-based" at bounding box center [617, 302] width 626 height 16
drag, startPoint x: 517, startPoint y: 326, endPoint x: 288, endPoint y: 276, distance: 233.9
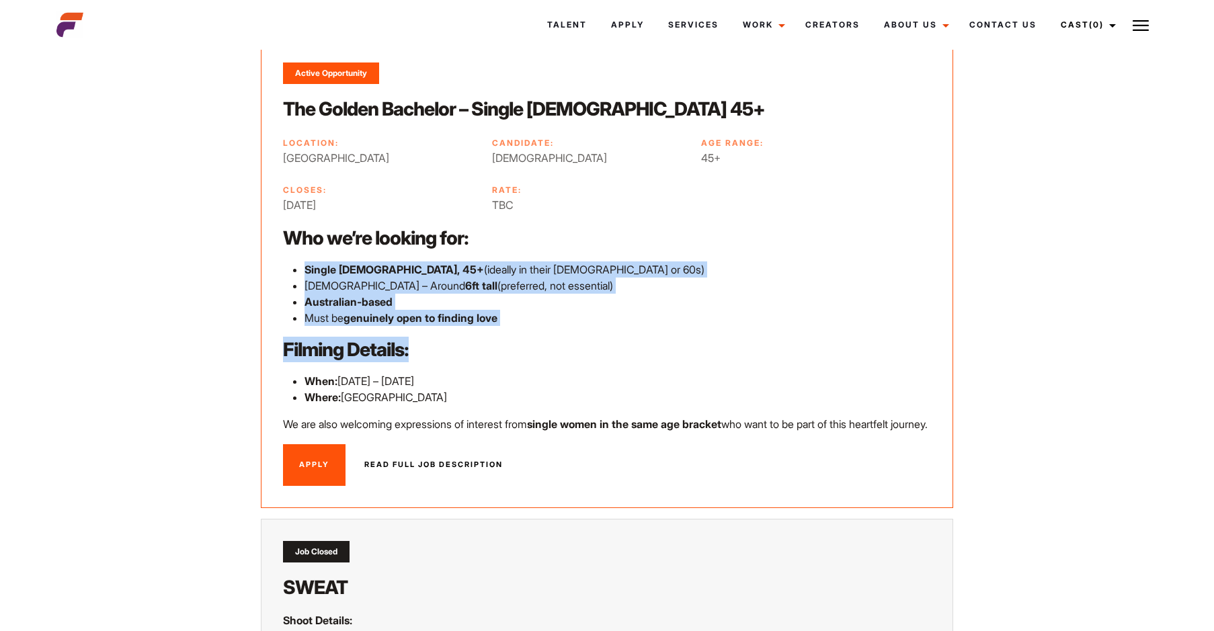
click at [288, 276] on div "Who we’re looking for: Single male, 45+ (ideally in their 50s or 60s) Males – A…" at bounding box center [607, 328] width 648 height 207
drag, startPoint x: 288, startPoint y: 276, endPoint x: 529, endPoint y: 333, distance: 247.1
click at [529, 333] on div "Who we’re looking for: Single male, 45+ (ideally in their 50s or 60s) Males – A…" at bounding box center [607, 328] width 648 height 207
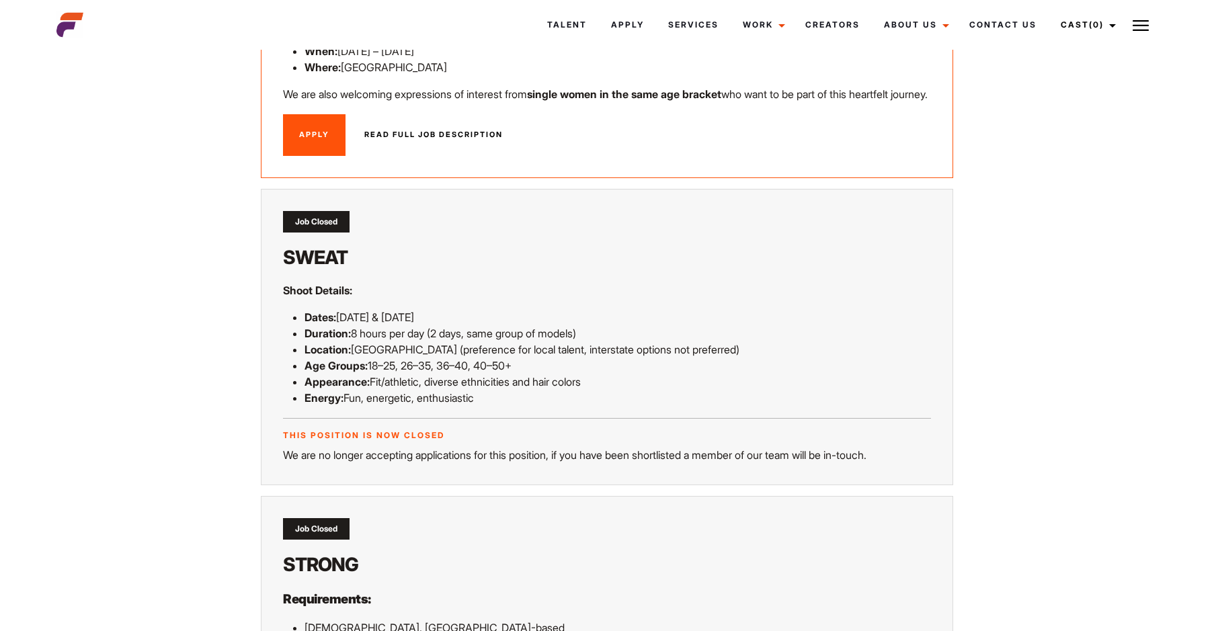
scroll to position [470, 0]
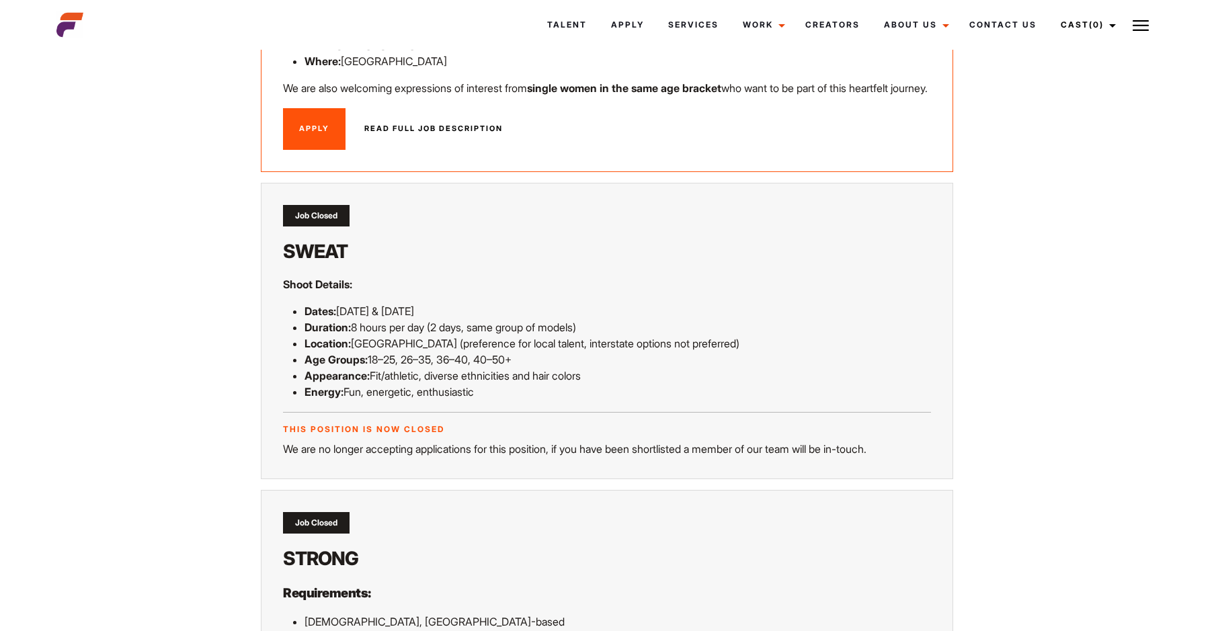
drag, startPoint x: 305, startPoint y: 320, endPoint x: 612, endPoint y: 412, distance: 320.0
click at [612, 400] on ul "Dates: 10th & 11th November 2025 Duration: 8 hours per day (2 days, same group …" at bounding box center [607, 351] width 648 height 97
drag, startPoint x: 612, startPoint y: 412, endPoint x: 536, endPoint y: 412, distance: 75.9
click at [536, 400] on p "Energy: Fun, energetic, enthusiastic" at bounding box center [617, 392] width 626 height 16
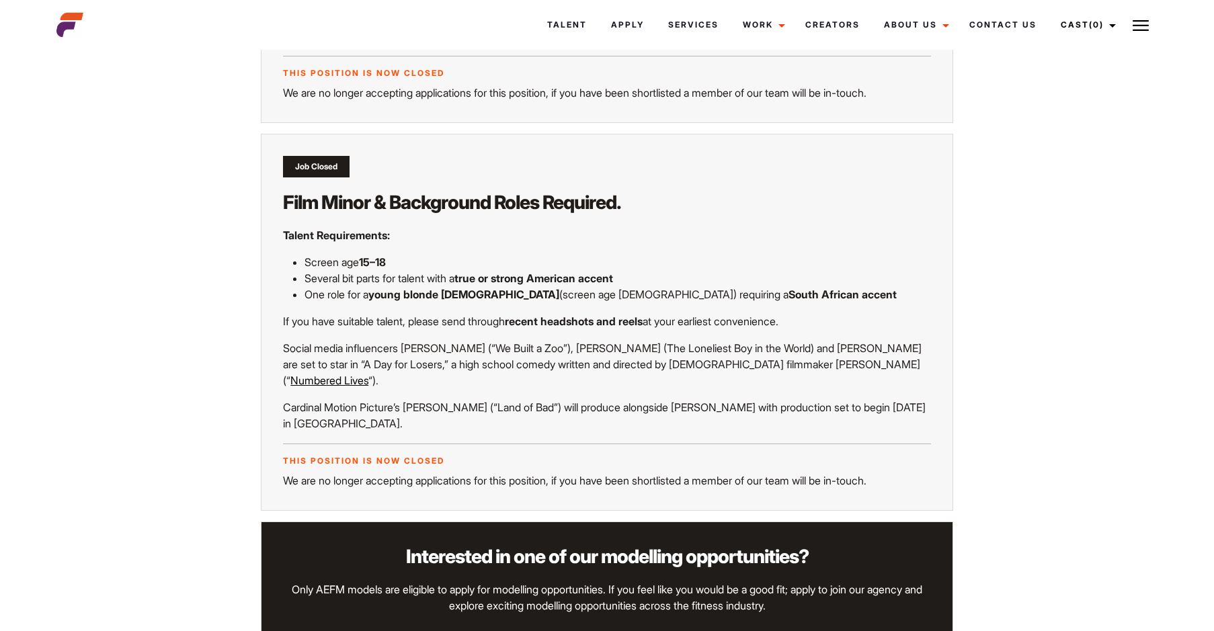
scroll to position [1143, 0]
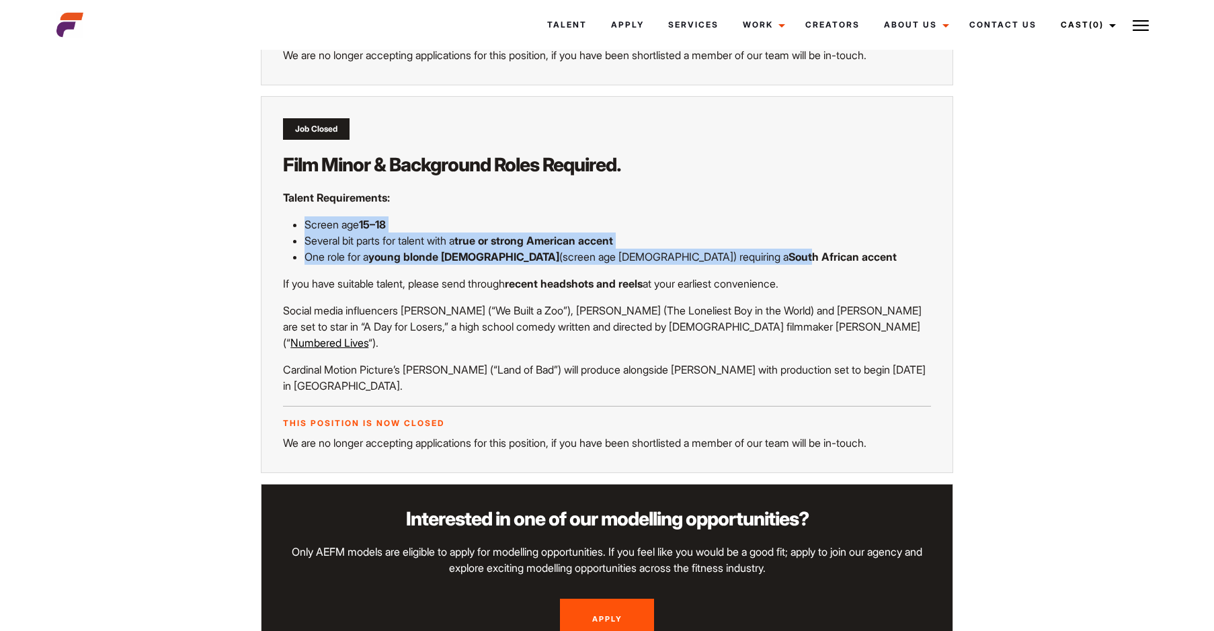
drag, startPoint x: 323, startPoint y: 240, endPoint x: 638, endPoint y: 265, distance: 316.2
click at [638, 265] on ul "Screen age 15–18 Several bit parts for talent with a true or strong American ac…" at bounding box center [607, 240] width 648 height 48
drag, startPoint x: 638, startPoint y: 265, endPoint x: 493, endPoint y: 269, distance: 145.2
click at [493, 265] on p "One role for a young blonde male (screen age 14–15) requiring a South African a…" at bounding box center [617, 257] width 626 height 16
drag, startPoint x: 728, startPoint y: 276, endPoint x: 290, endPoint y: 253, distance: 438.1
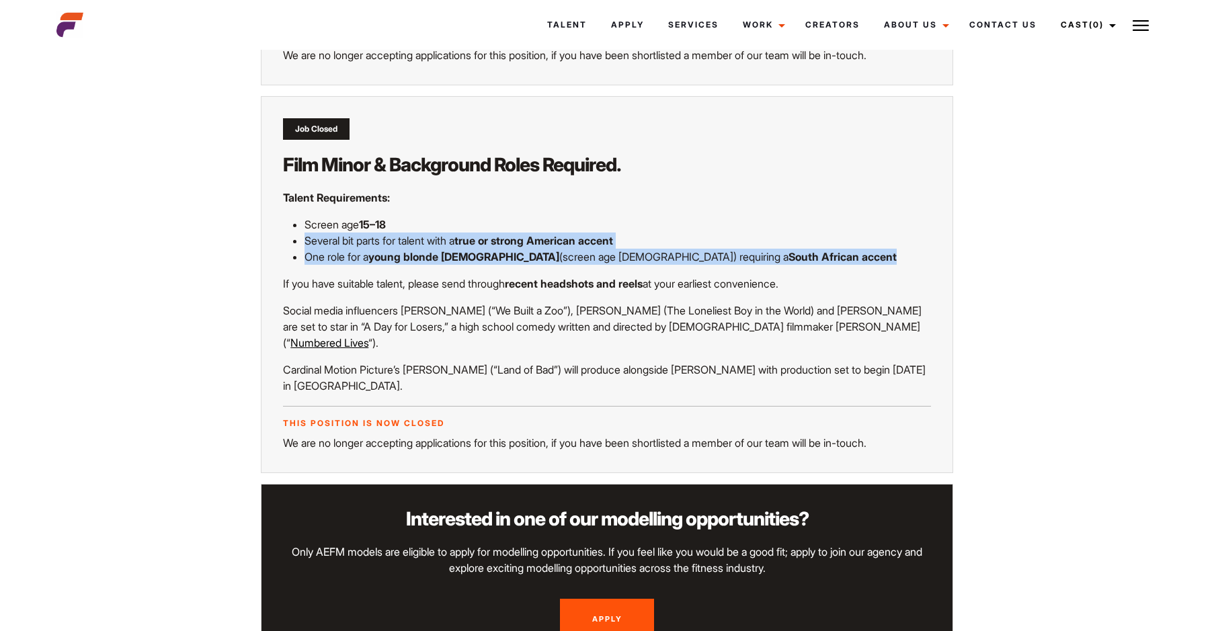
click at [290, 253] on ul "Screen age 15–18 Several bit parts for talent with a true or strong American ac…" at bounding box center [607, 240] width 648 height 48
drag, startPoint x: 290, startPoint y: 253, endPoint x: 320, endPoint y: 274, distance: 35.8
click at [320, 265] on p "One role for a young blonde male (screen age 14–15) requiring a South African a…" at bounding box center [617, 257] width 626 height 16
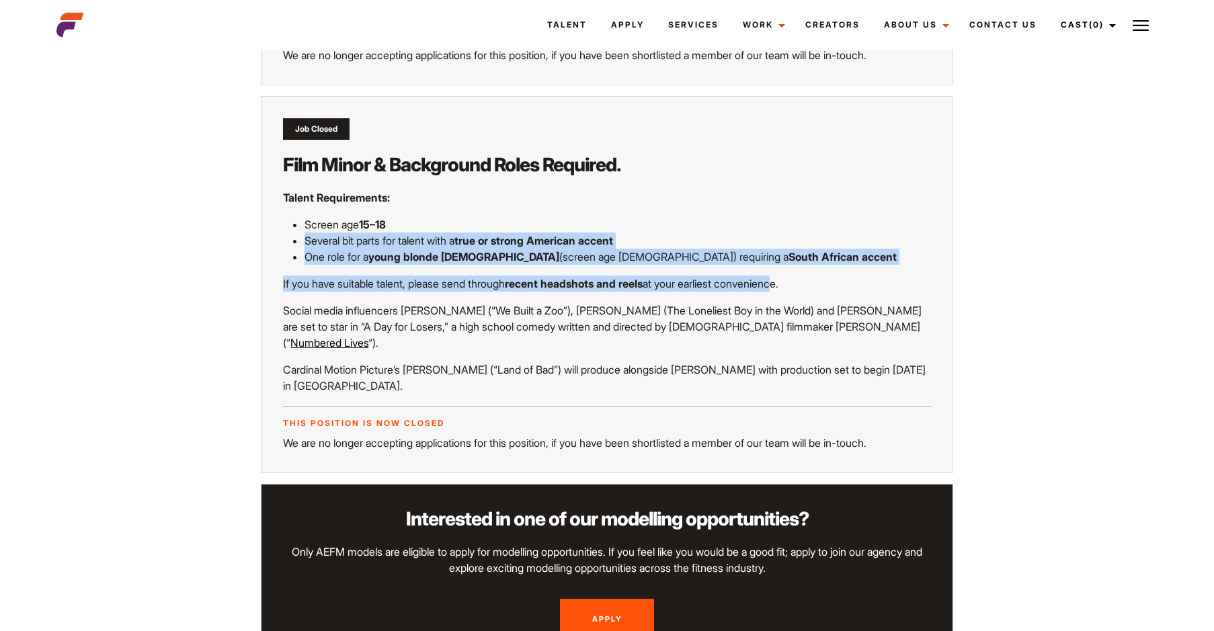
drag, startPoint x: 304, startPoint y: 261, endPoint x: 772, endPoint y: 284, distance: 467.6
click at [772, 284] on div "Talent Requirements: Screen age 15–18 Several bit parts for talent with a true …" at bounding box center [607, 292] width 648 height 204
click at [625, 289] on div "Talent Requirements: Screen age 15–18 Several bit parts for talent with a true …" at bounding box center [607, 292] width 648 height 204
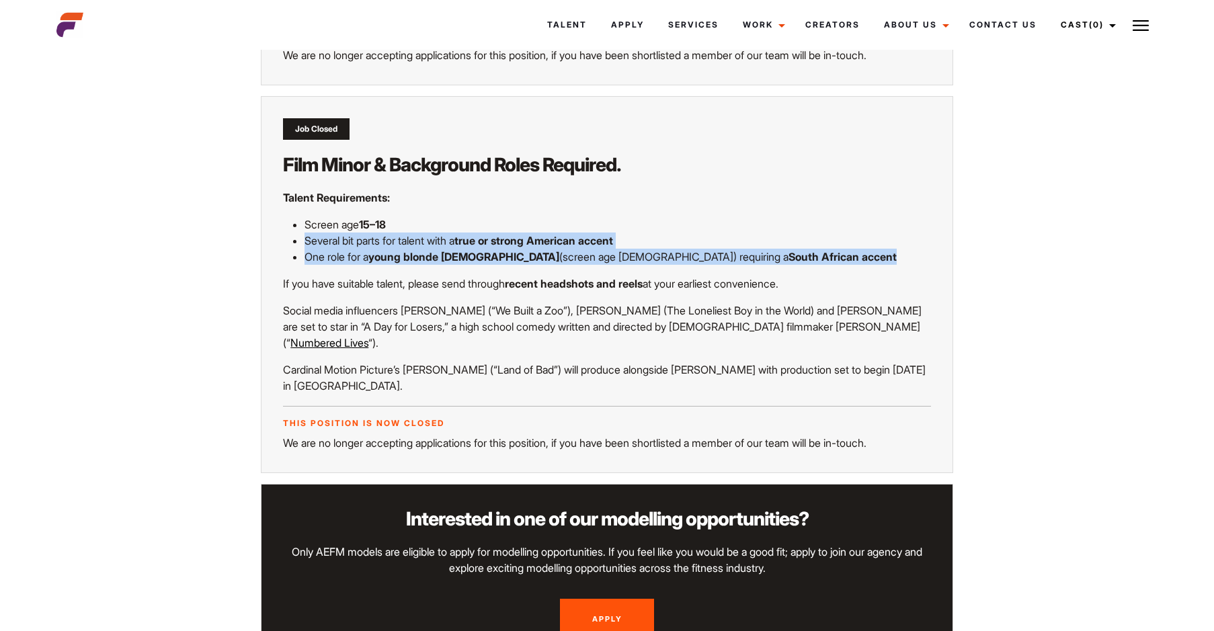
drag, startPoint x: 724, startPoint y: 278, endPoint x: 288, endPoint y: 261, distance: 437.2
click at [288, 261] on ul "Screen age 15–18 Several bit parts for talent with a true or strong American ac…" at bounding box center [607, 240] width 648 height 48
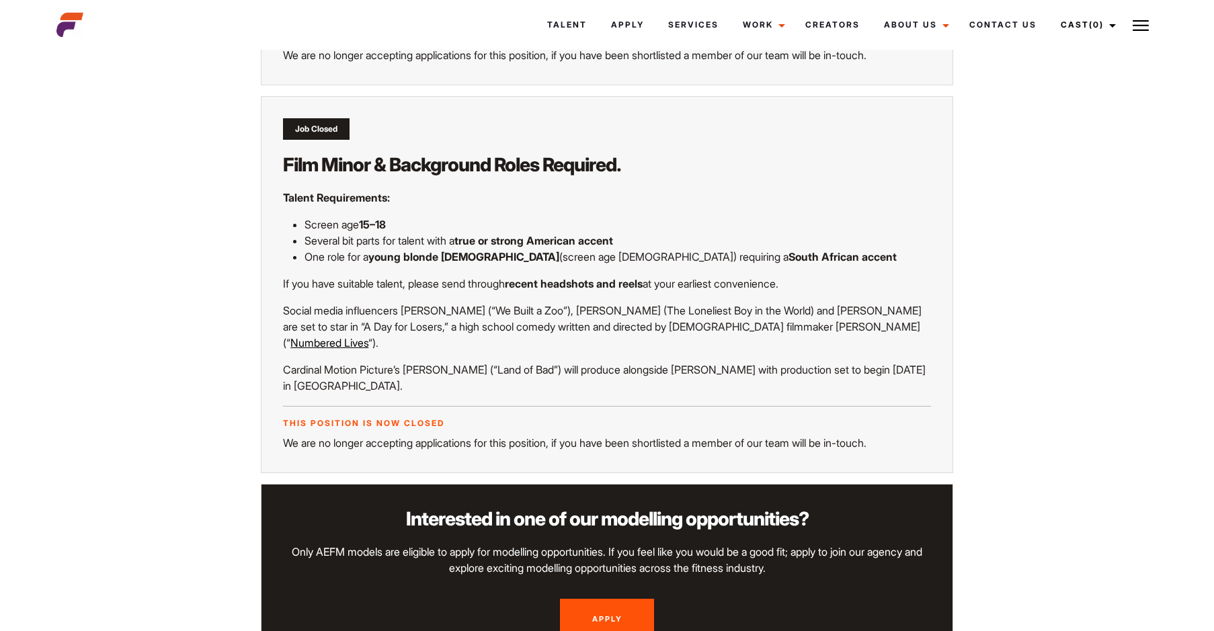
drag, startPoint x: 288, startPoint y: 261, endPoint x: 297, endPoint y: 310, distance: 49.3
click at [297, 310] on div "Talent Requirements: Screen age 15–18 Several bit parts for talent with a true …" at bounding box center [607, 292] width 648 height 204
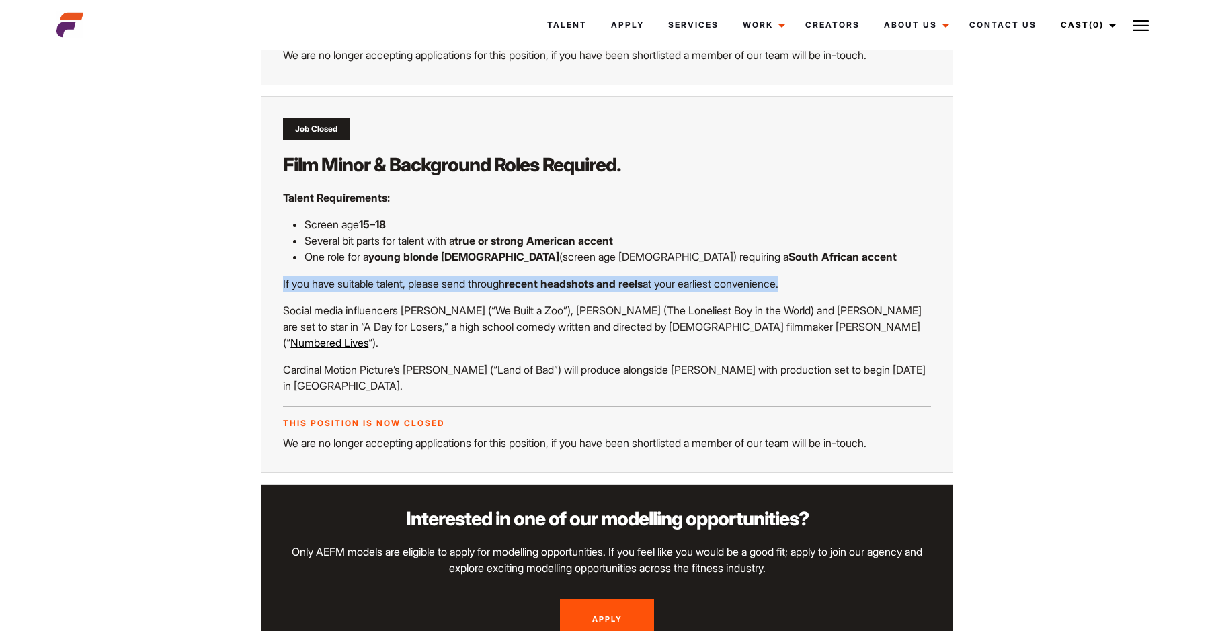
drag, startPoint x: 273, startPoint y: 301, endPoint x: 779, endPoint y: 305, distance: 506.1
click at [779, 305] on div "Job Closed Film Minor & Background Roles Required. Talent Requirements: Screen …" at bounding box center [607, 284] width 692 height 377
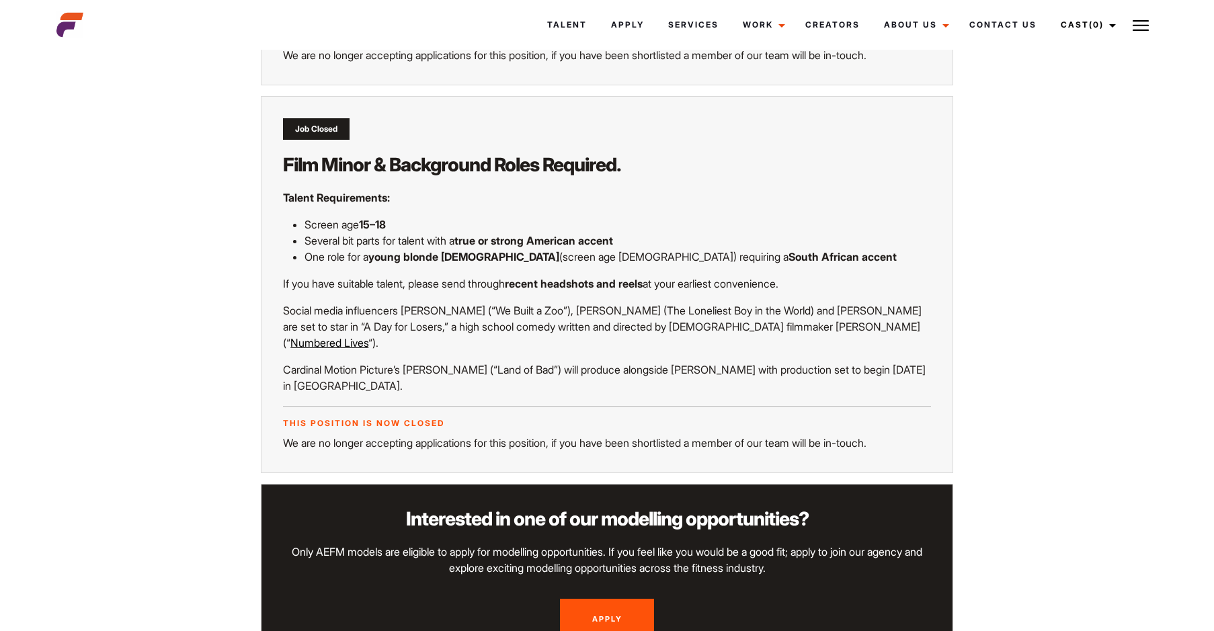
click at [491, 335] on p "Social media influencers Kyle Thomas (“We Built a Zoo”), Jacob Sartorius (The L…" at bounding box center [607, 326] width 648 height 48
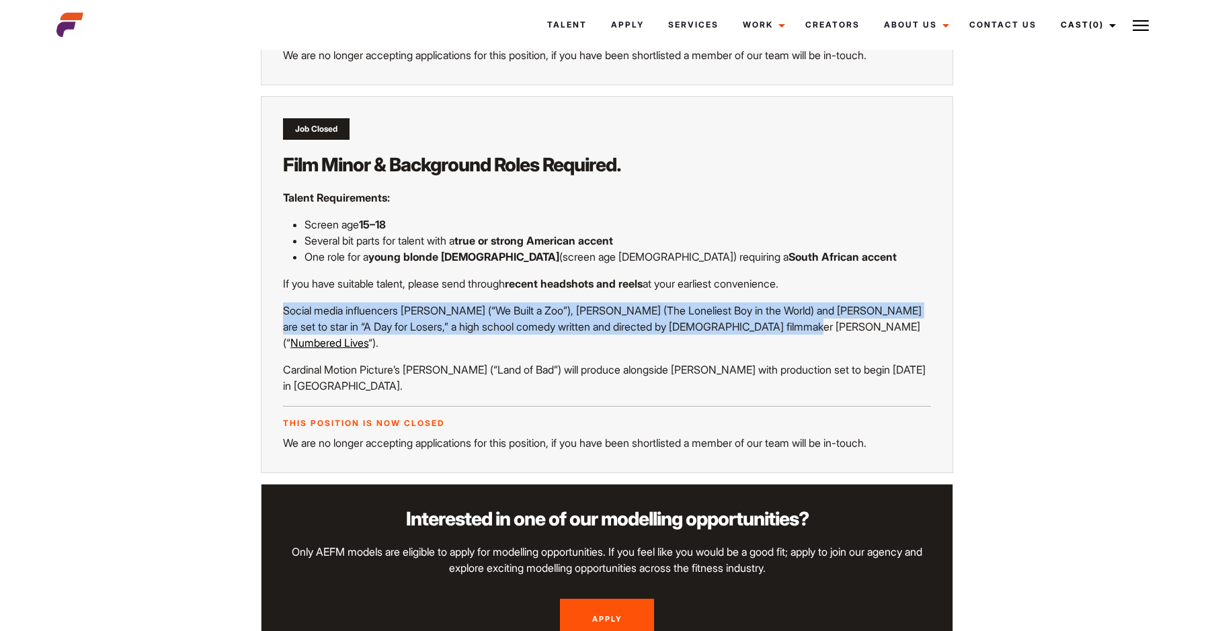
drag, startPoint x: 279, startPoint y: 324, endPoint x: 739, endPoint y: 338, distance: 459.9
click at [739, 338] on div "Job Closed Film Minor & Background Roles Required. Talent Requirements: Screen …" at bounding box center [607, 284] width 692 height 377
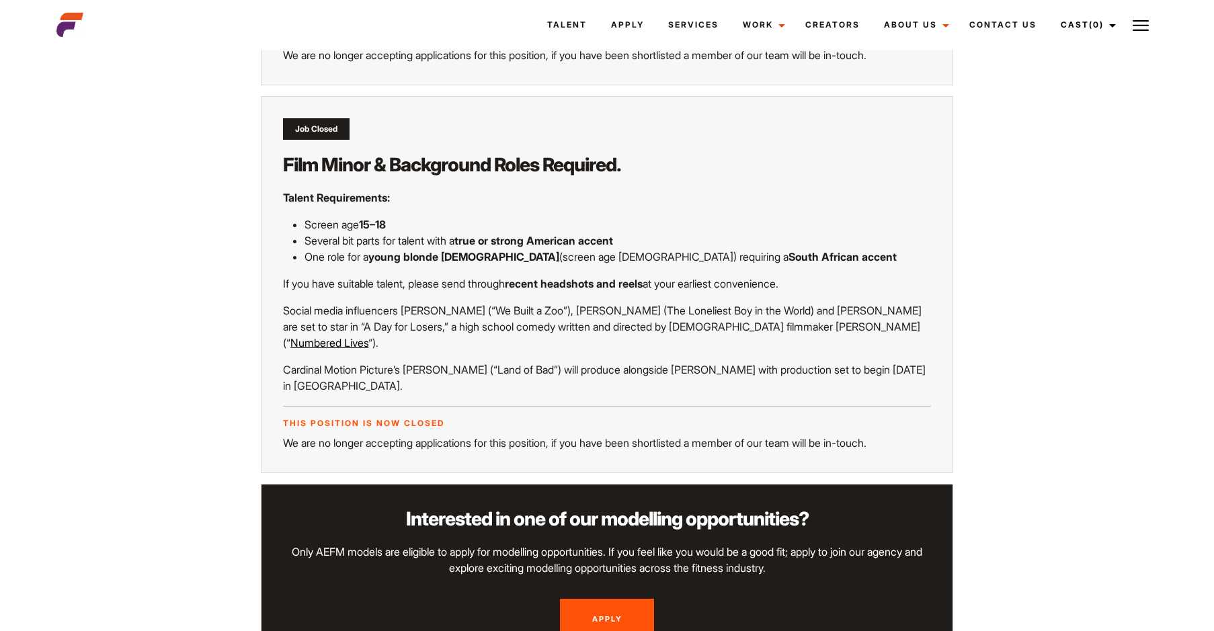
click at [433, 395] on div "Job Closed Film Minor & Background Roles Required. Talent Requirements: Screen …" at bounding box center [607, 284] width 692 height 377
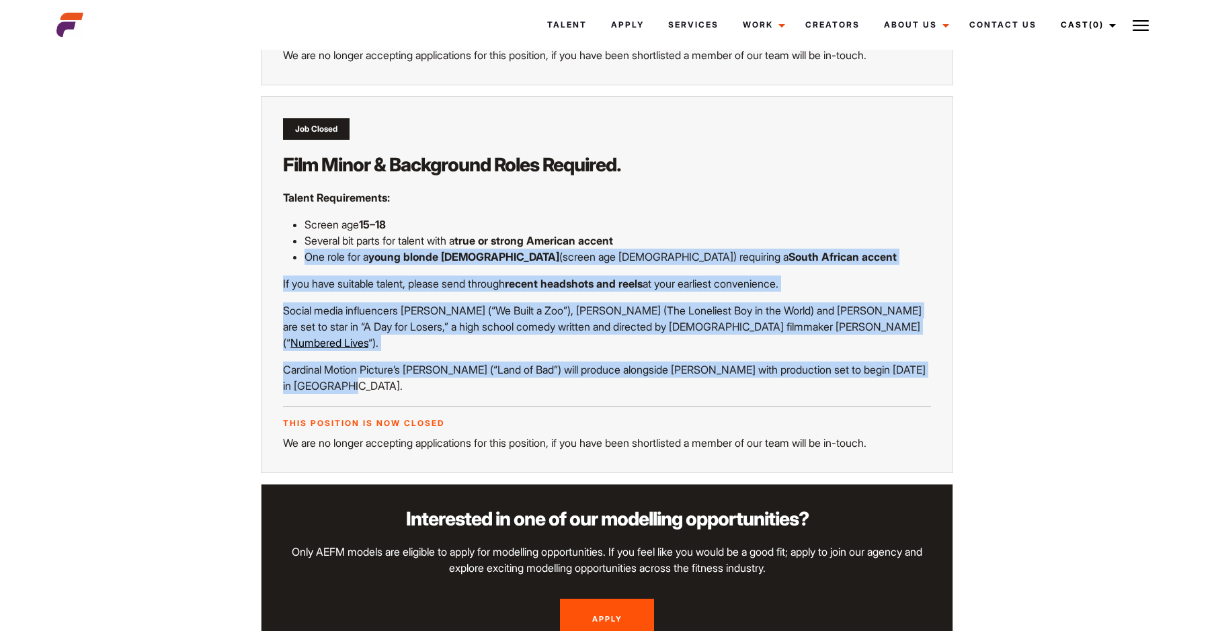
drag, startPoint x: 414, startPoint y: 392, endPoint x: 301, endPoint y: 272, distance: 165.0
click at [301, 272] on div "Job Closed Film Minor & Background Roles Required. Talent Requirements: Screen …" at bounding box center [607, 284] width 692 height 377
drag, startPoint x: 301, startPoint y: 272, endPoint x: 402, endPoint y: 377, distance: 145.9
click at [402, 377] on p "Cardinal Motion Picture’s David Lightfoot (“Land of Bad”) will produce alongsid…" at bounding box center [607, 378] width 648 height 32
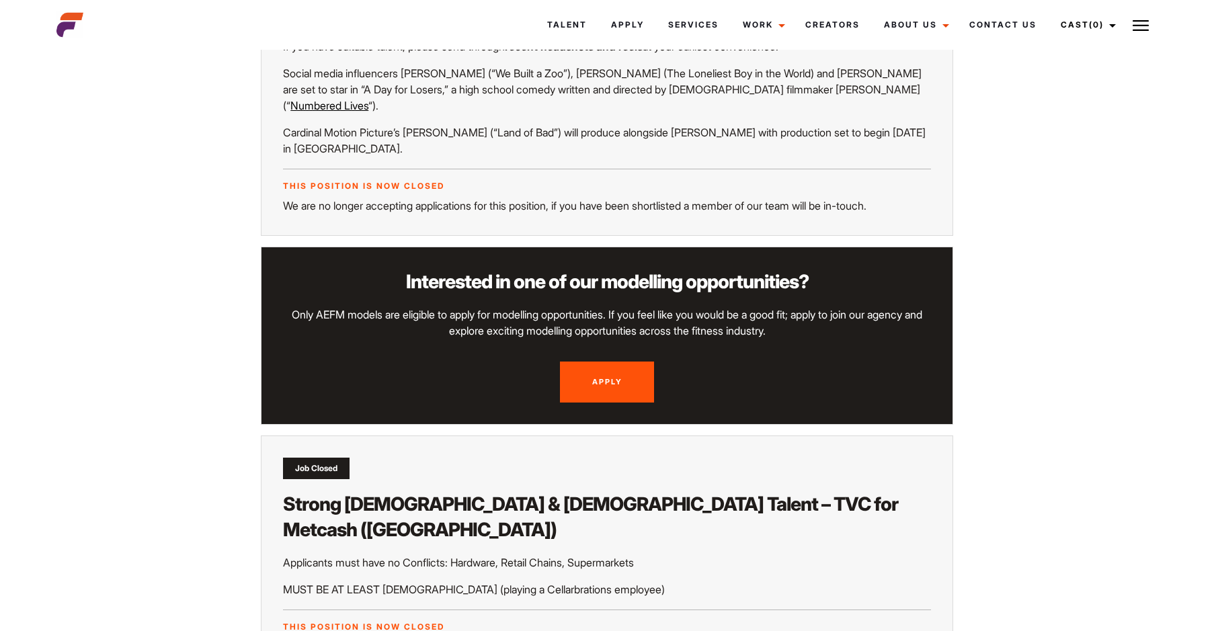
scroll to position [1411, 0]
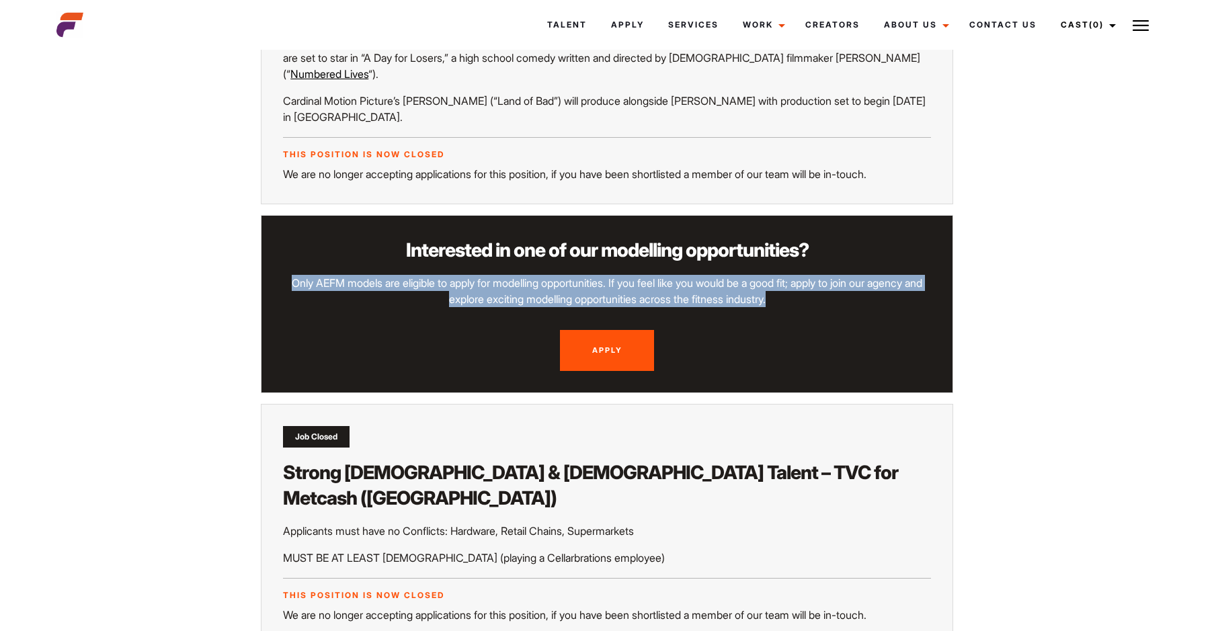
drag, startPoint x: 289, startPoint y: 281, endPoint x: 784, endPoint y: 302, distance: 495.8
click at [784, 302] on p "Only AEFM models are eligible to apply for modelling opportunities. If you feel…" at bounding box center [607, 291] width 648 height 32
drag, startPoint x: 784, startPoint y: 302, endPoint x: 697, endPoint y: 300, distance: 87.4
click at [697, 300] on p "Only AEFM models are eligible to apply for modelling opportunities. If you feel…" at bounding box center [607, 291] width 648 height 32
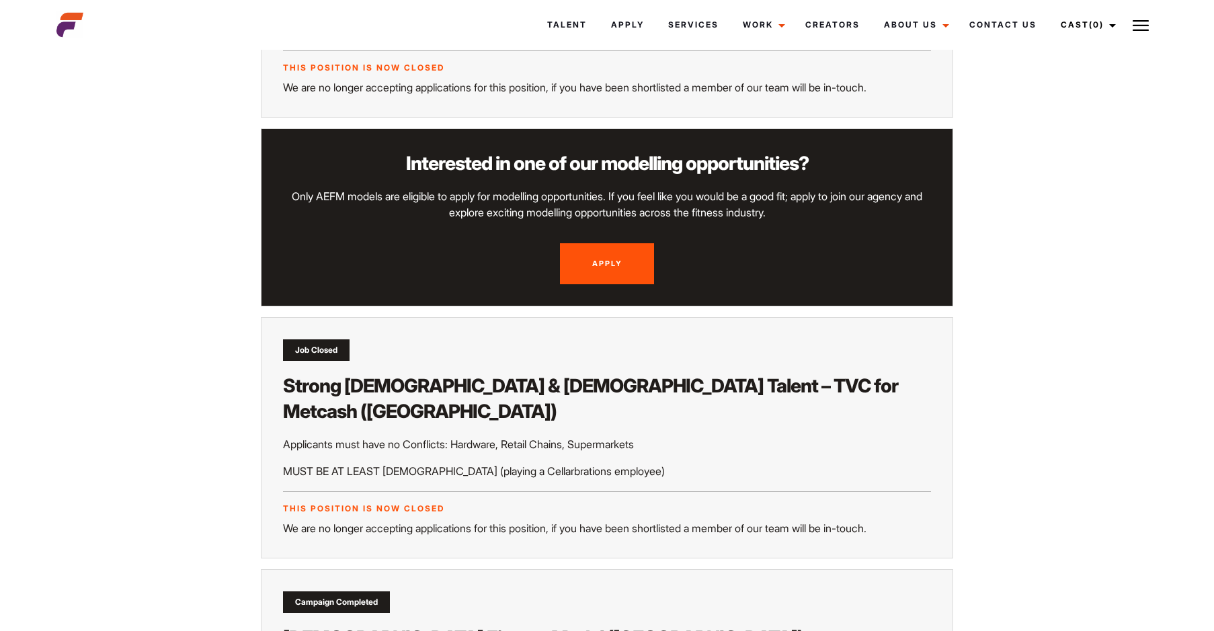
scroll to position [1613, 0]
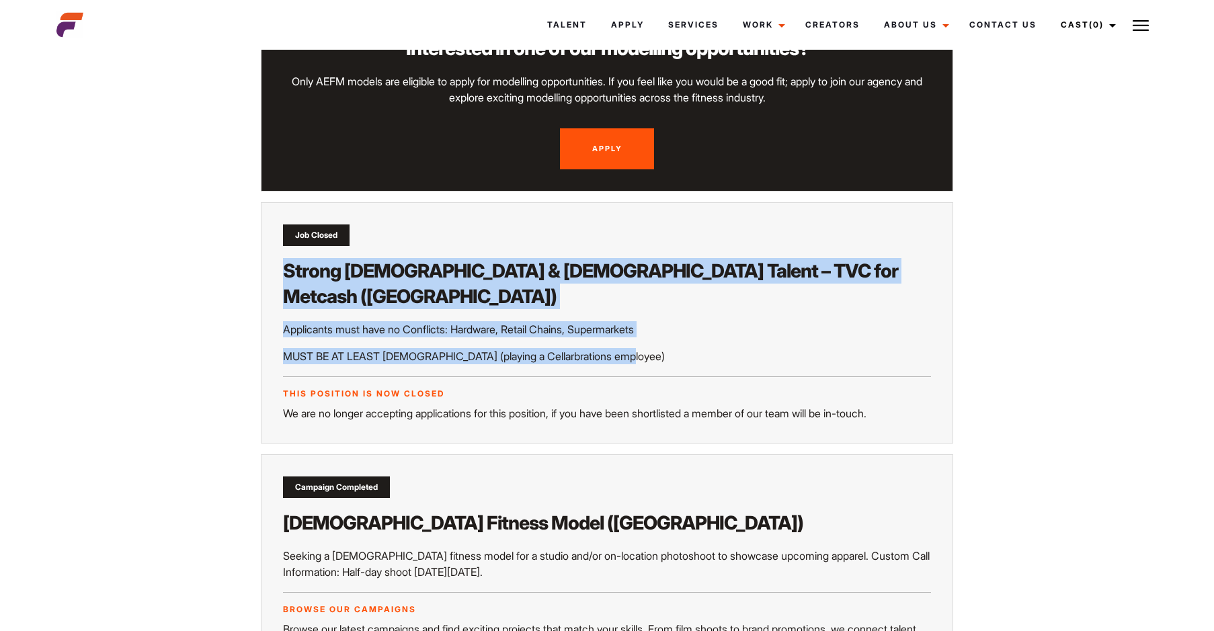
drag, startPoint x: 262, startPoint y: 265, endPoint x: 659, endPoint y: 327, distance: 402.0
click at [659, 327] on div "Job Closed Strong Female & Male Talent – TVC for Metcash (Sydney) Applicants mu…" at bounding box center [607, 322] width 692 height 241
drag, startPoint x: 659, startPoint y: 327, endPoint x: 608, endPoint y: 327, distance: 51.1
click at [608, 348] on p "MUST BE AT LEAST 25 YEARS OLD (playing a Cellarbrations employee)" at bounding box center [607, 356] width 648 height 16
drag, startPoint x: 612, startPoint y: 327, endPoint x: 273, endPoint y: 267, distance: 344.7
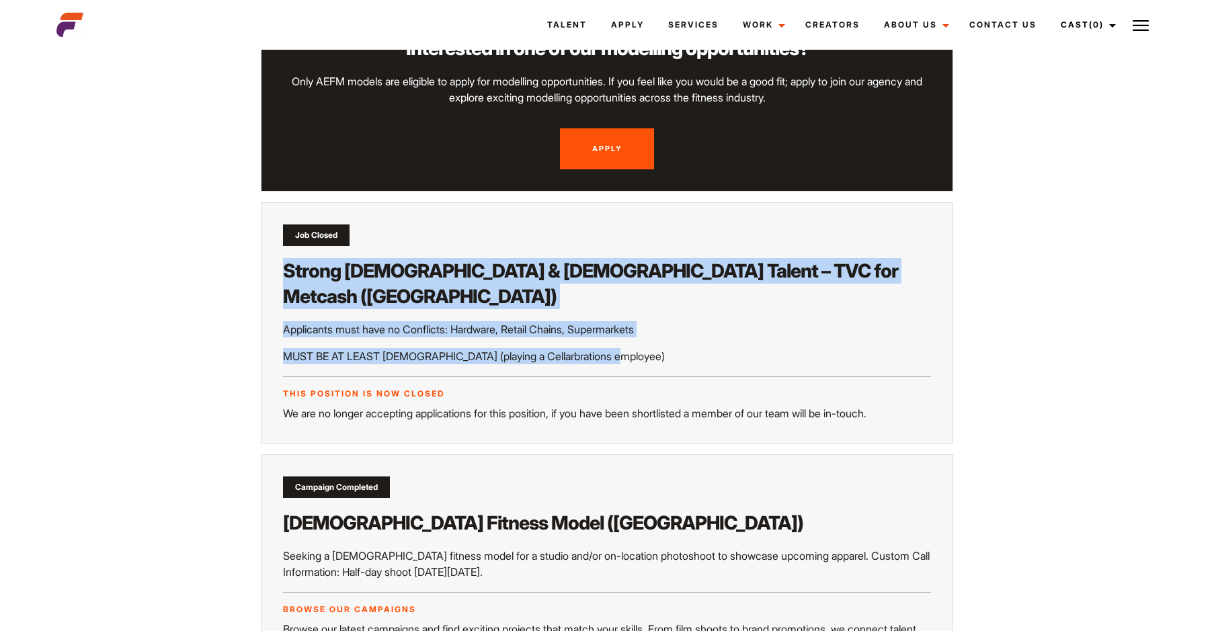
click at [273, 267] on div "Job Closed Strong Female & Male Talent – TVC for Metcash (Sydney) Applicants mu…" at bounding box center [607, 322] width 692 height 241
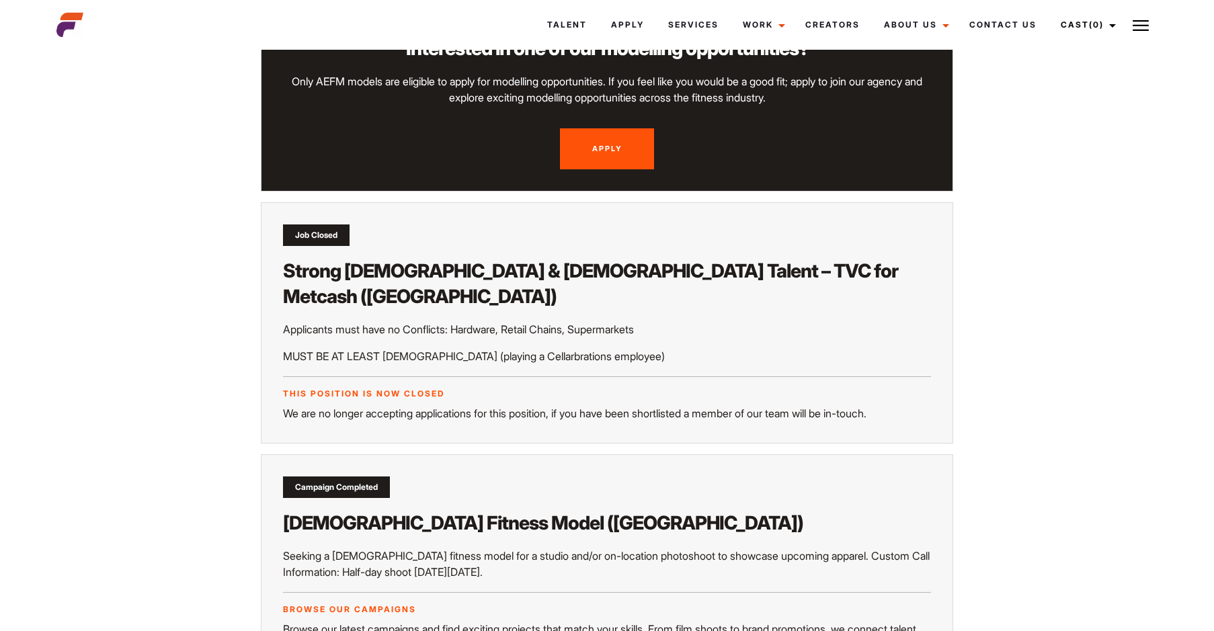
drag, startPoint x: 273, startPoint y: 267, endPoint x: 505, endPoint y: 346, distance: 245.7
click at [505, 346] on div "Job Closed Strong Female & Male Talent – TVC for Metcash (Sydney) Applicants mu…" at bounding box center [607, 322] width 692 height 241
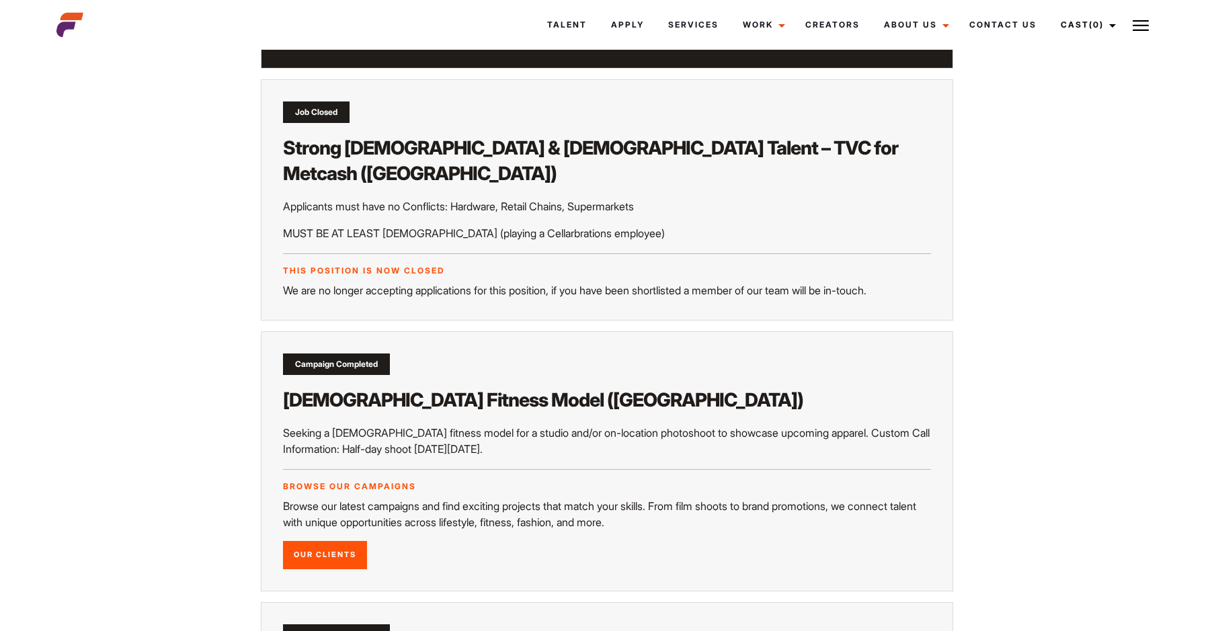
scroll to position [1815, 0]
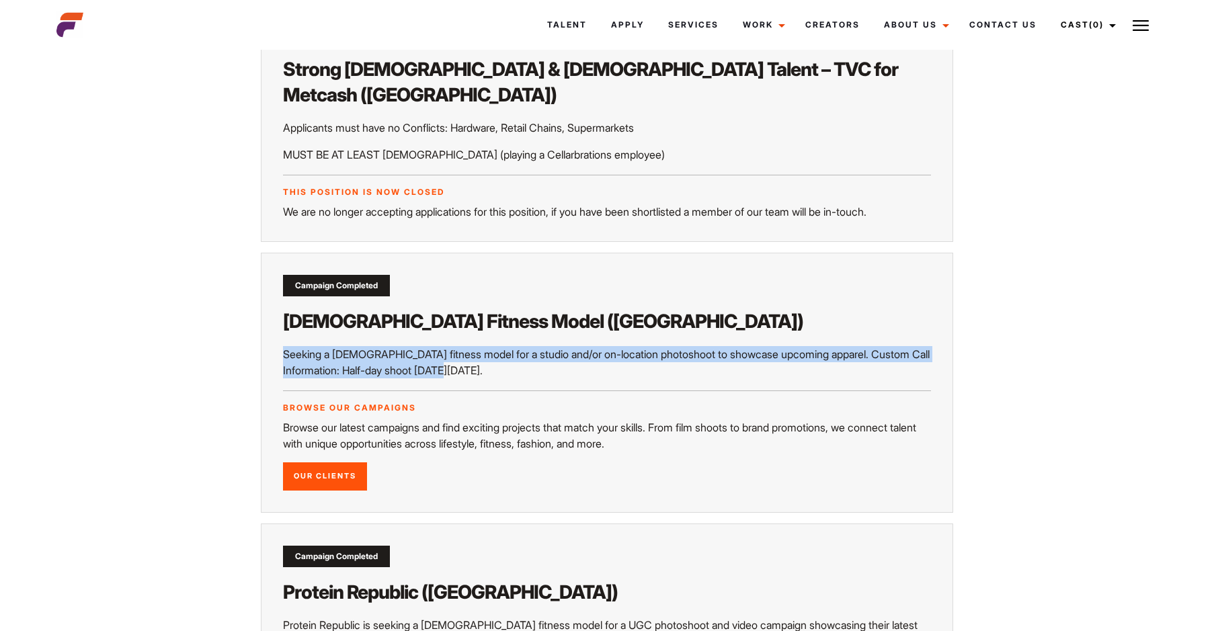
drag, startPoint x: 280, startPoint y: 329, endPoint x: 456, endPoint y: 349, distance: 177.2
click at [456, 349] on div "Campaign Completed Male Fitness Model (Melbourne) Seeking a male fitness model …" at bounding box center [607, 383] width 692 height 260
drag, startPoint x: 456, startPoint y: 349, endPoint x: 423, endPoint y: 352, distance: 33.8
click at [423, 352] on p "Seeking a male fitness model for a studio and/or on-location photoshoot to show…" at bounding box center [607, 362] width 648 height 32
drag, startPoint x: 357, startPoint y: 346, endPoint x: 265, endPoint y: 331, distance: 93.4
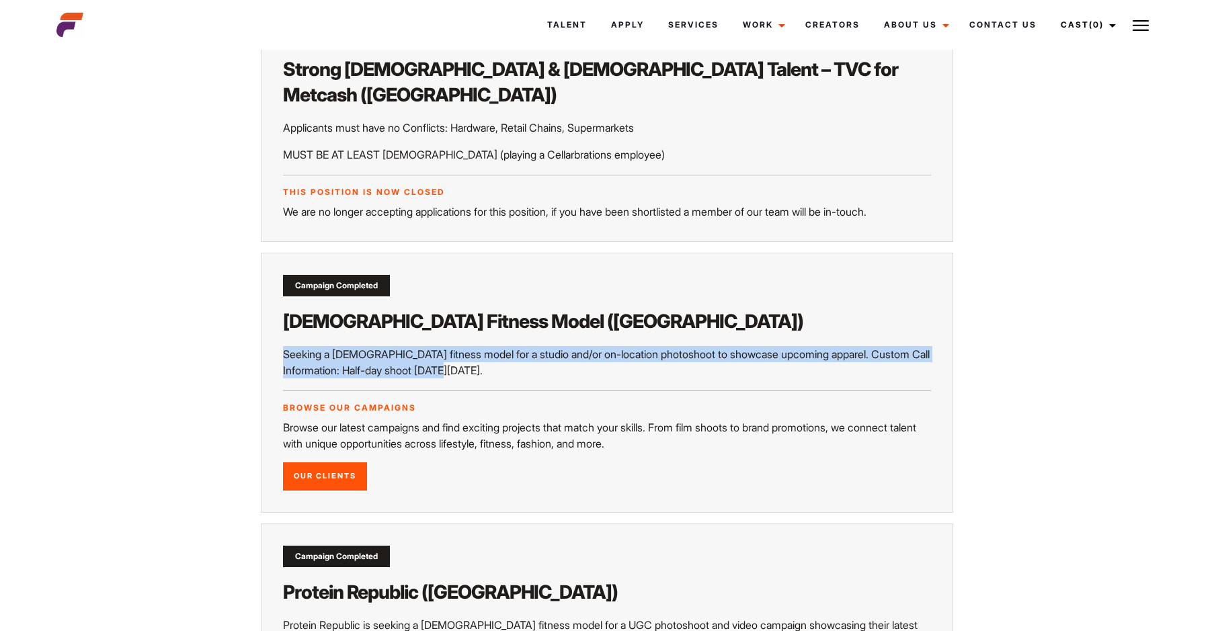
click at [265, 331] on div "Campaign Completed Male Fitness Model (Melbourne) Seeking a male fitness model …" at bounding box center [607, 383] width 692 height 260
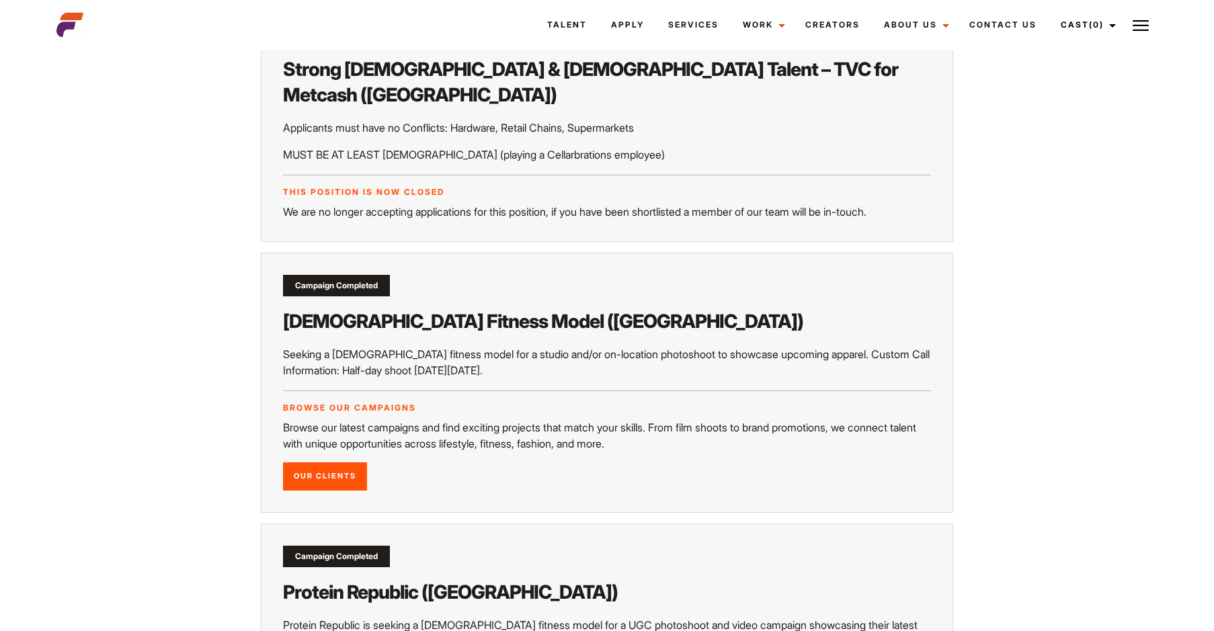
drag, startPoint x: 265, startPoint y: 331, endPoint x: 404, endPoint y: 403, distance: 156.6
click at [404, 419] on p "Browse our latest campaigns and find exciting projects that match your skills. …" at bounding box center [607, 435] width 648 height 32
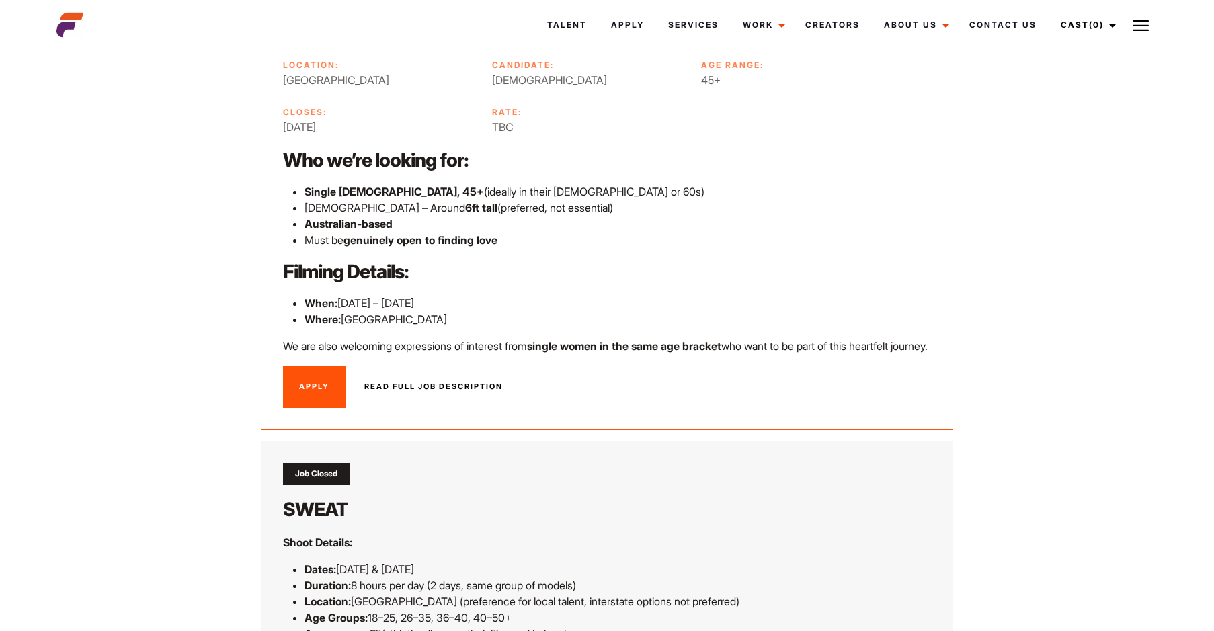
scroll to position [0, 0]
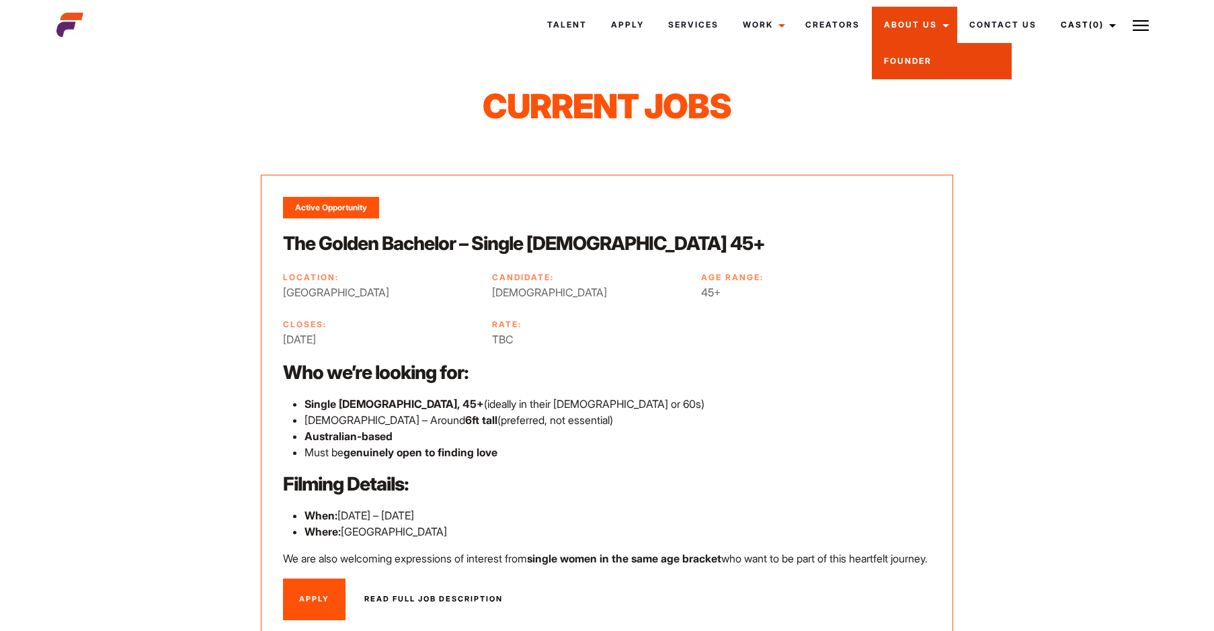
click at [925, 67] on link "Founder" at bounding box center [942, 61] width 140 height 36
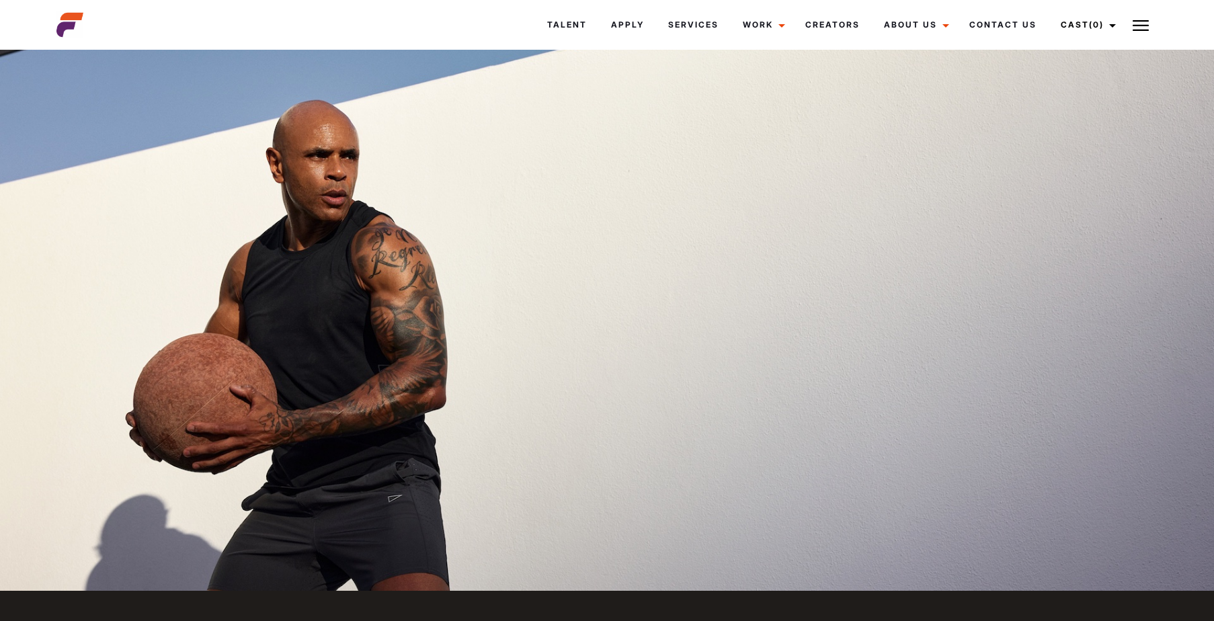
scroll to position [4192, 0]
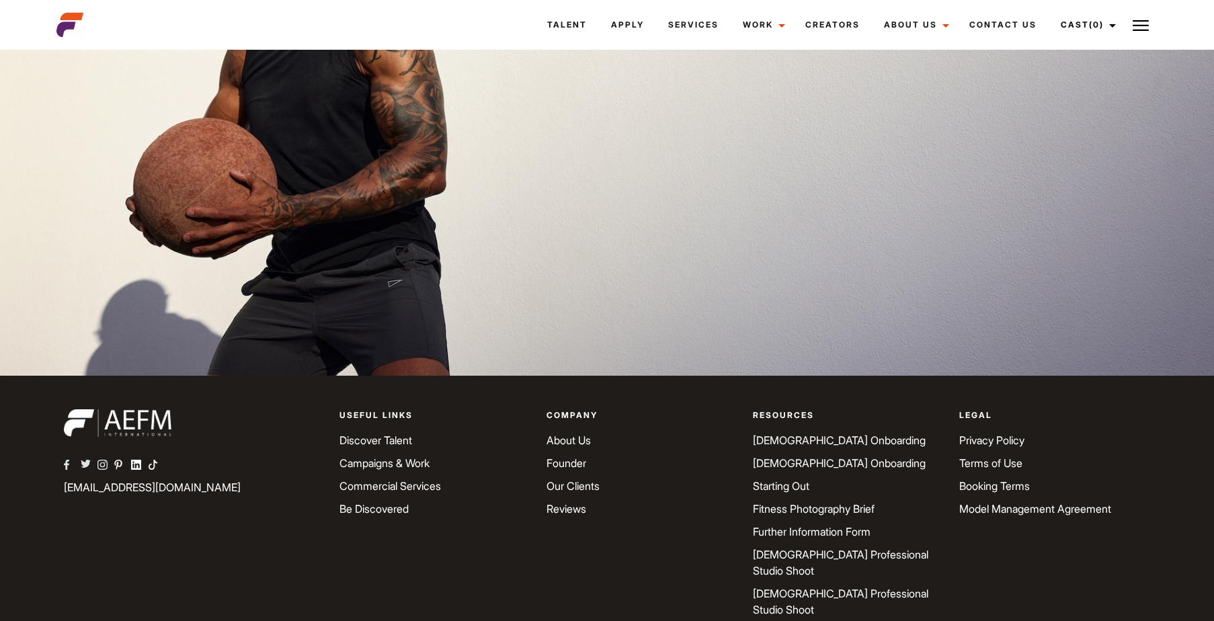
click at [790, 479] on link "Starting Out" at bounding box center [781, 485] width 56 height 13
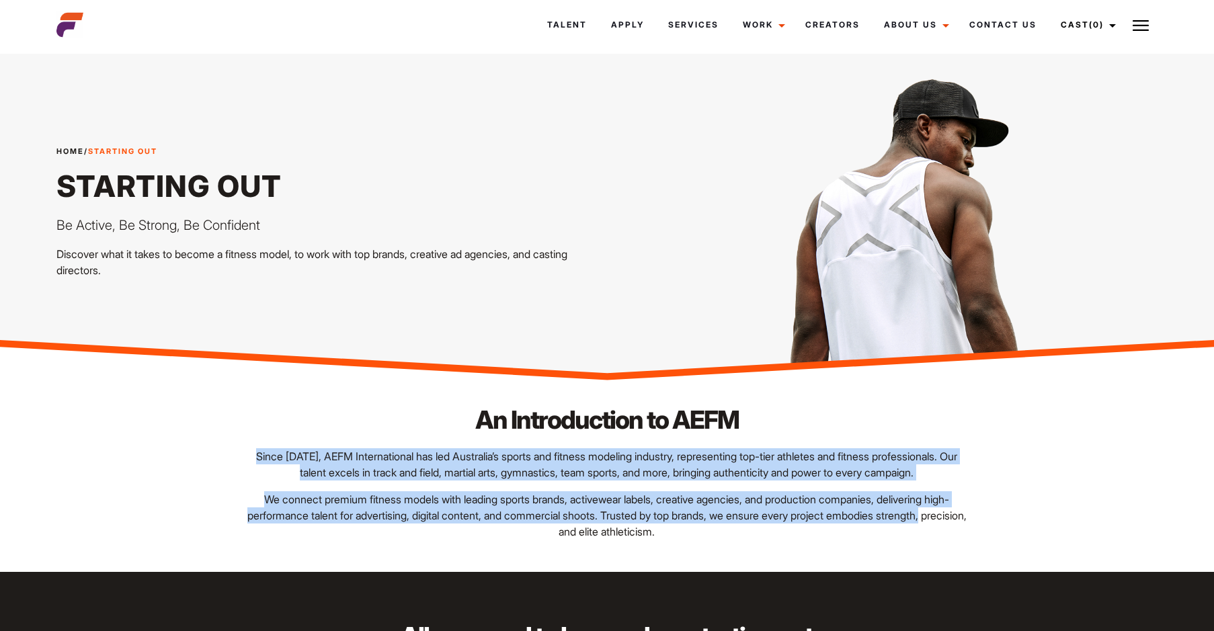
drag, startPoint x: 239, startPoint y: 456, endPoint x: 919, endPoint y: 522, distance: 684.0
click at [919, 522] on div "An Introduction to AEFM Since [DATE], AEFM International has led Australia’s sp…" at bounding box center [607, 471] width 745 height 137
drag, startPoint x: 919, startPoint y: 522, endPoint x: 708, endPoint y: 508, distance: 212.1
click at [708, 508] on p "We connect premium fitness models with leading sports brands, activewear labels…" at bounding box center [607, 515] width 729 height 48
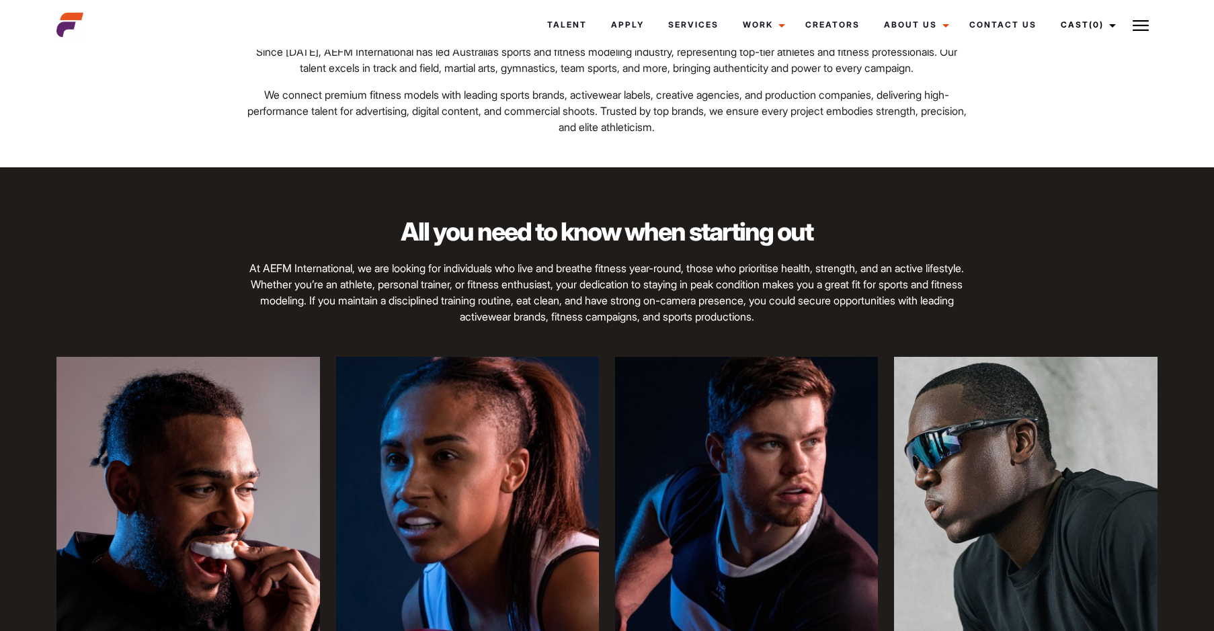
scroll to position [538, 0]
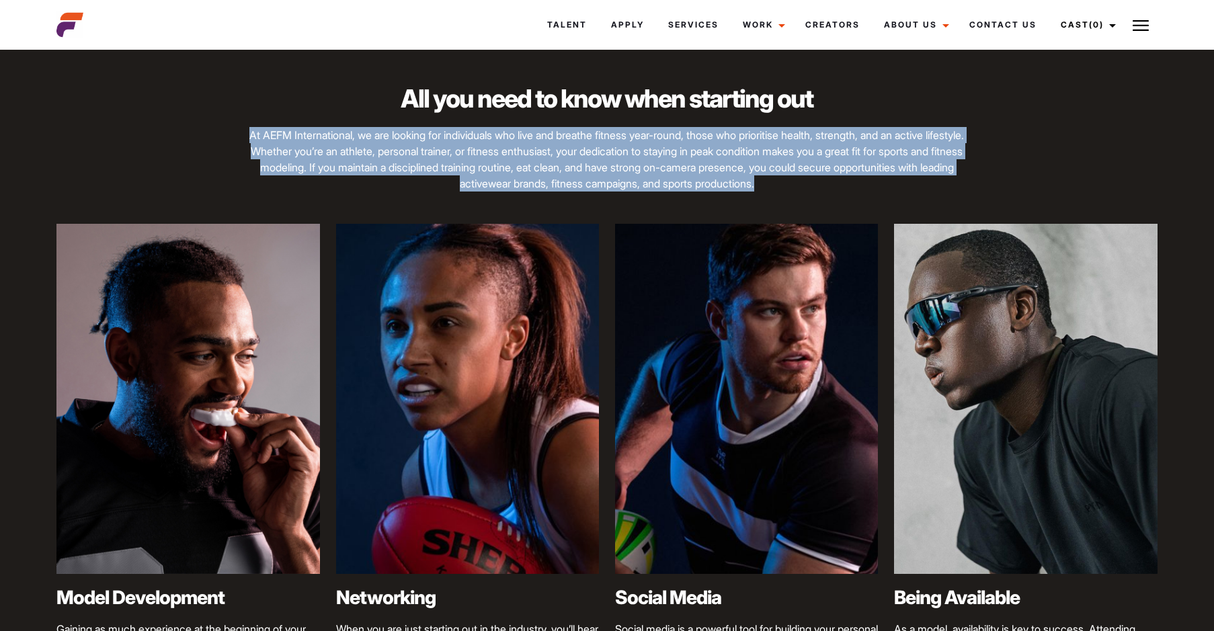
drag, startPoint x: 229, startPoint y: 138, endPoint x: 968, endPoint y: 186, distance: 740.9
click at [968, 186] on div "All you need to know when starting out At AEFM International, we are looking fo…" at bounding box center [606, 152] width 1117 height 142
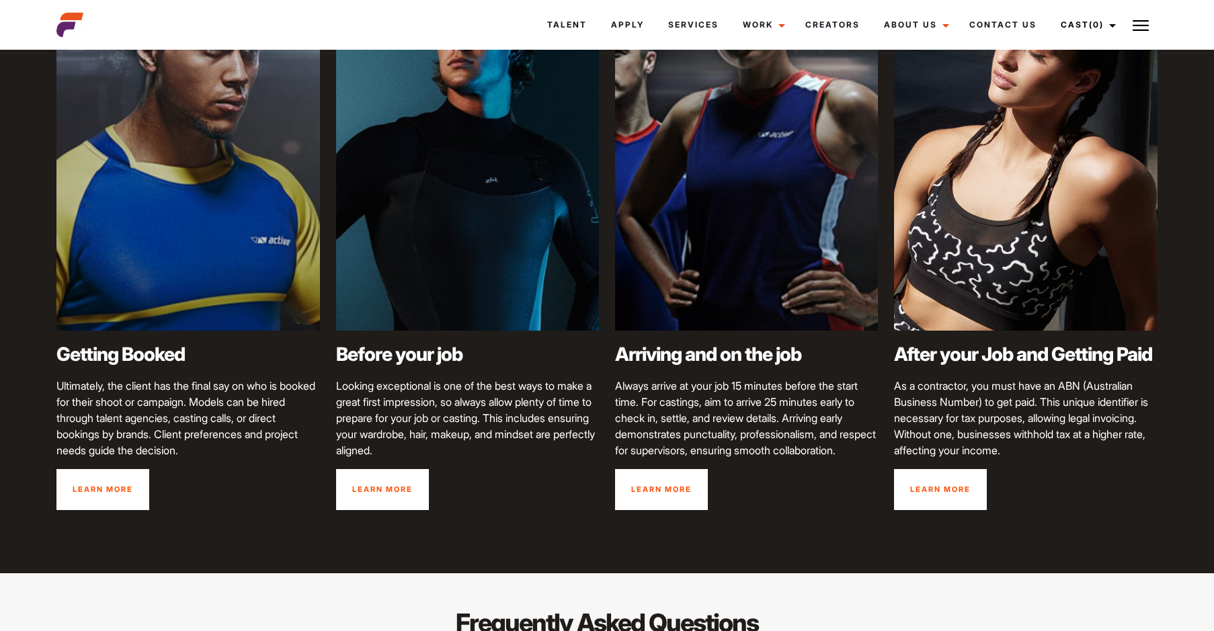
scroll to position [1747, 0]
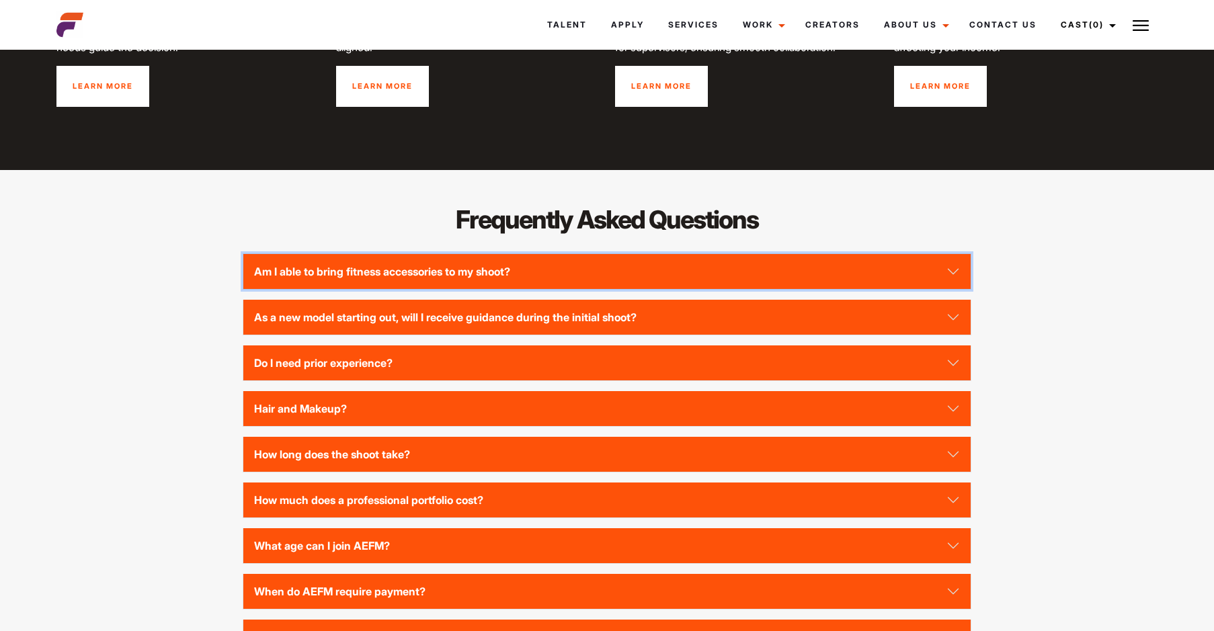
click at [477, 285] on button "Am I able to bring fitness accessories to my shoot?" at bounding box center [606, 271] width 727 height 35
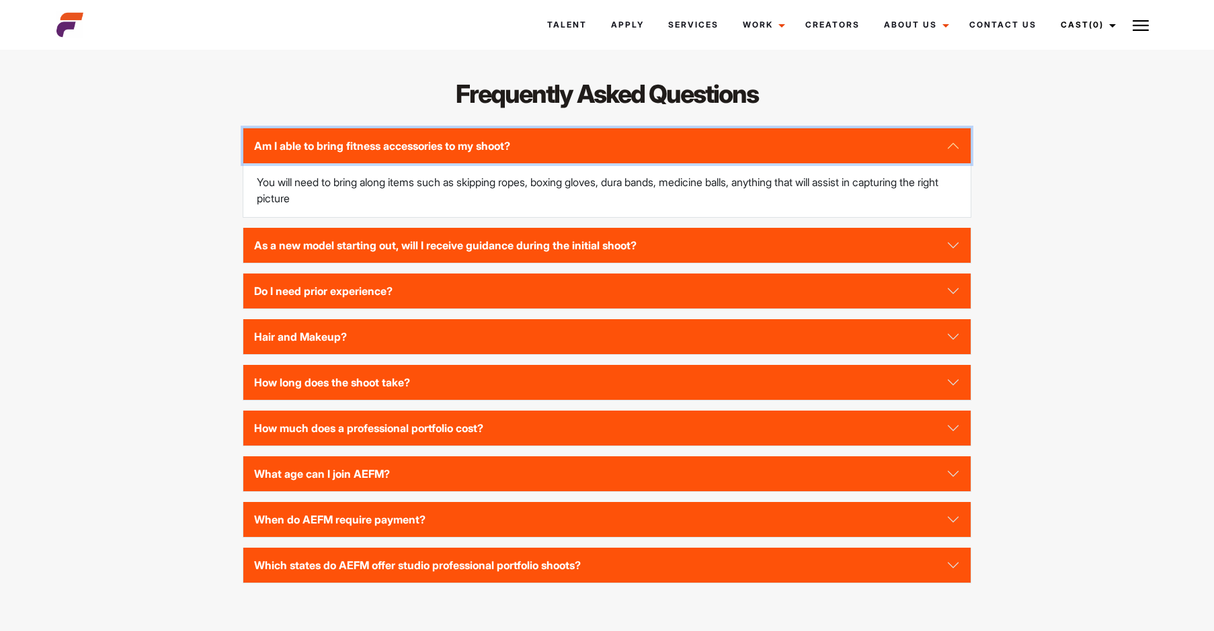
scroll to position [1882, 0]
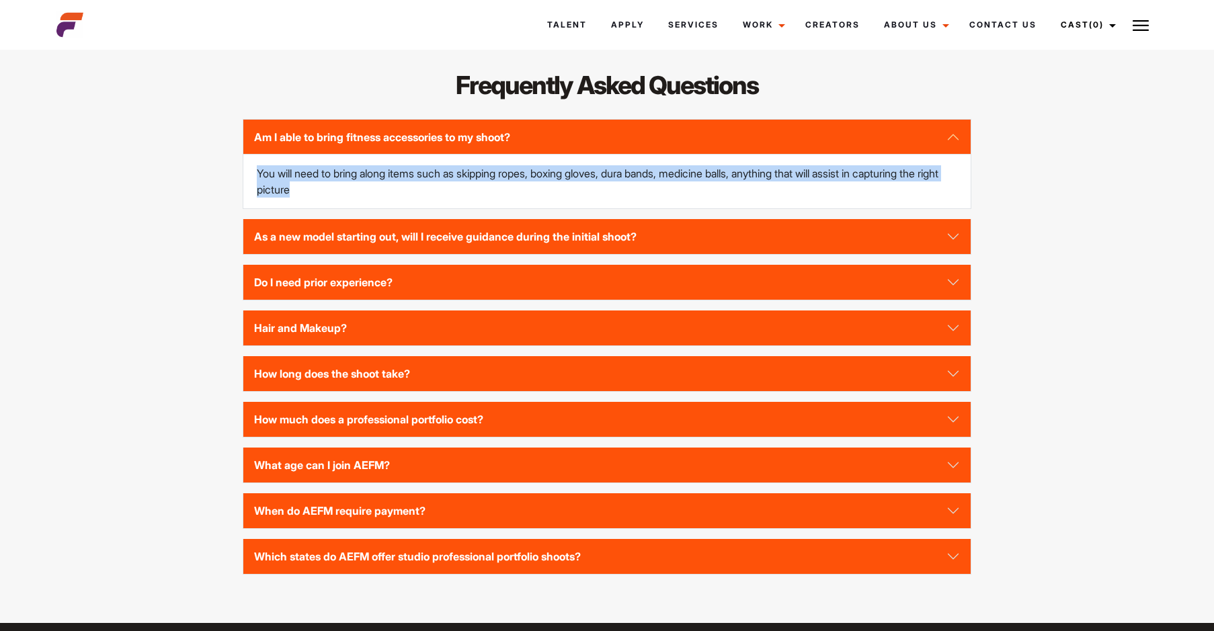
drag, startPoint x: 252, startPoint y: 190, endPoint x: 356, endPoint y: 206, distance: 104.9
click at [356, 206] on div "You will need to bring along items such as skipping ropes, boxing gloves, dura …" at bounding box center [606, 182] width 727 height 54
drag, startPoint x: 356, startPoint y: 206, endPoint x: 296, endPoint y: 207, distance: 59.1
click at [296, 198] on p "You will need to bring along items such as skipping ropes, boxing gloves, dura …" at bounding box center [607, 181] width 700 height 32
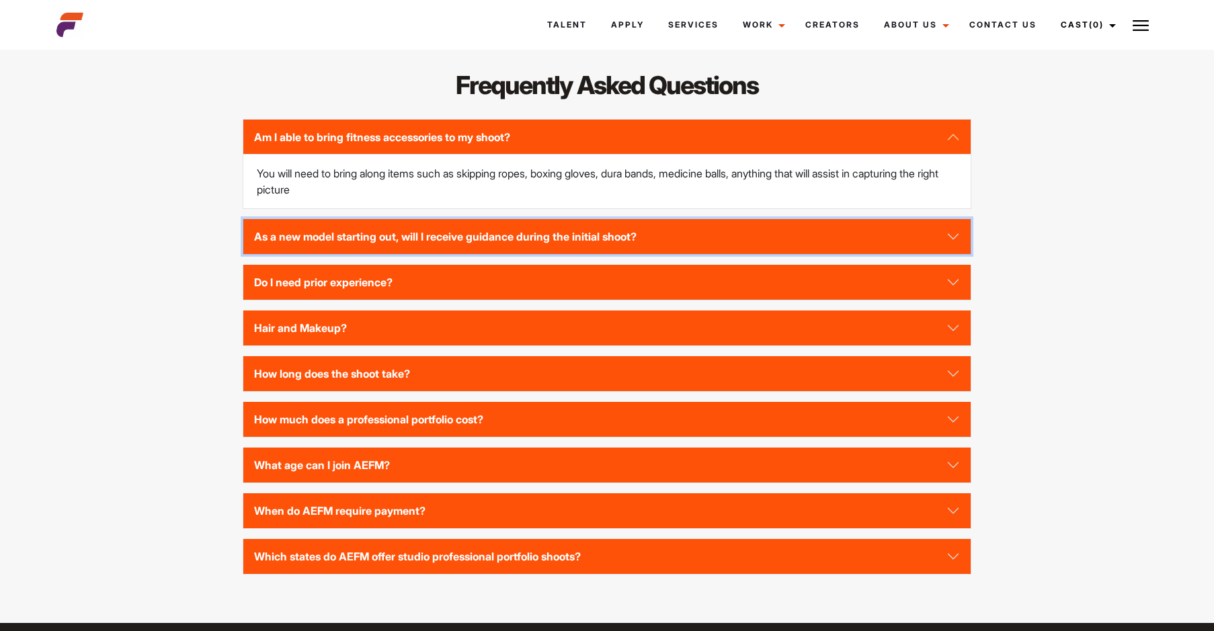
click at [292, 253] on button "As a new model starting out, will I receive guidance during the initial shoot?" at bounding box center [606, 236] width 727 height 35
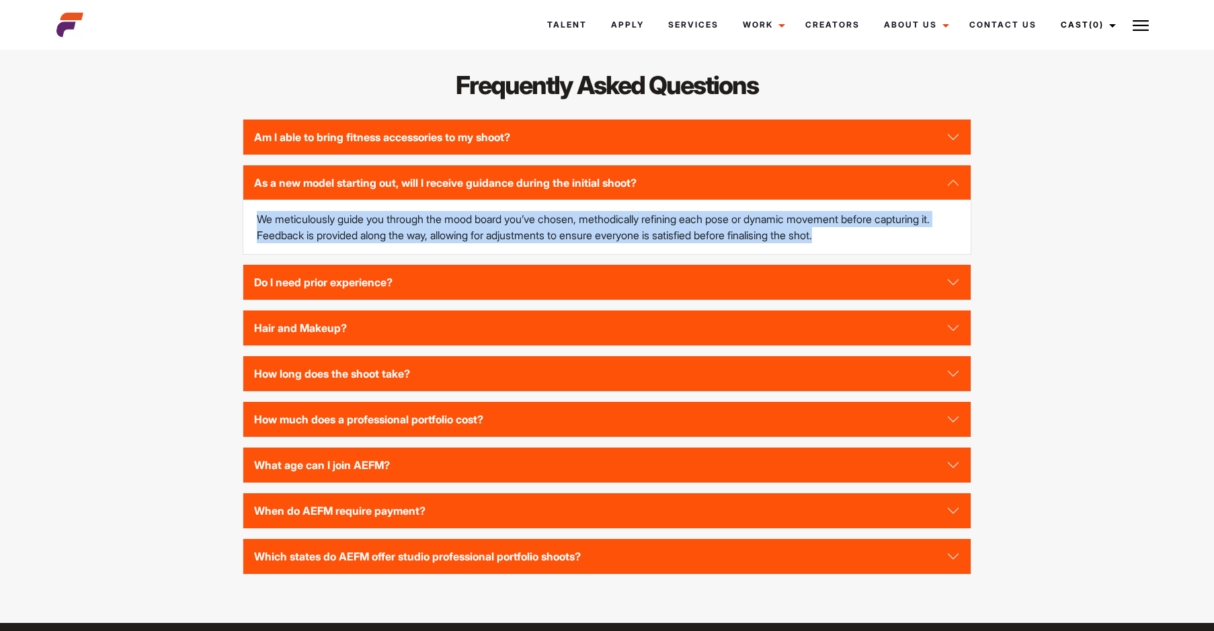
drag, startPoint x: 253, startPoint y: 237, endPoint x: 895, endPoint y: 251, distance: 642.7
click at [895, 251] on div "We meticulously guide you through the mood board you’ve chosen, methodically re…" at bounding box center [606, 227] width 727 height 54
click at [447, 291] on button "Do I need prior experience?" at bounding box center [606, 282] width 727 height 35
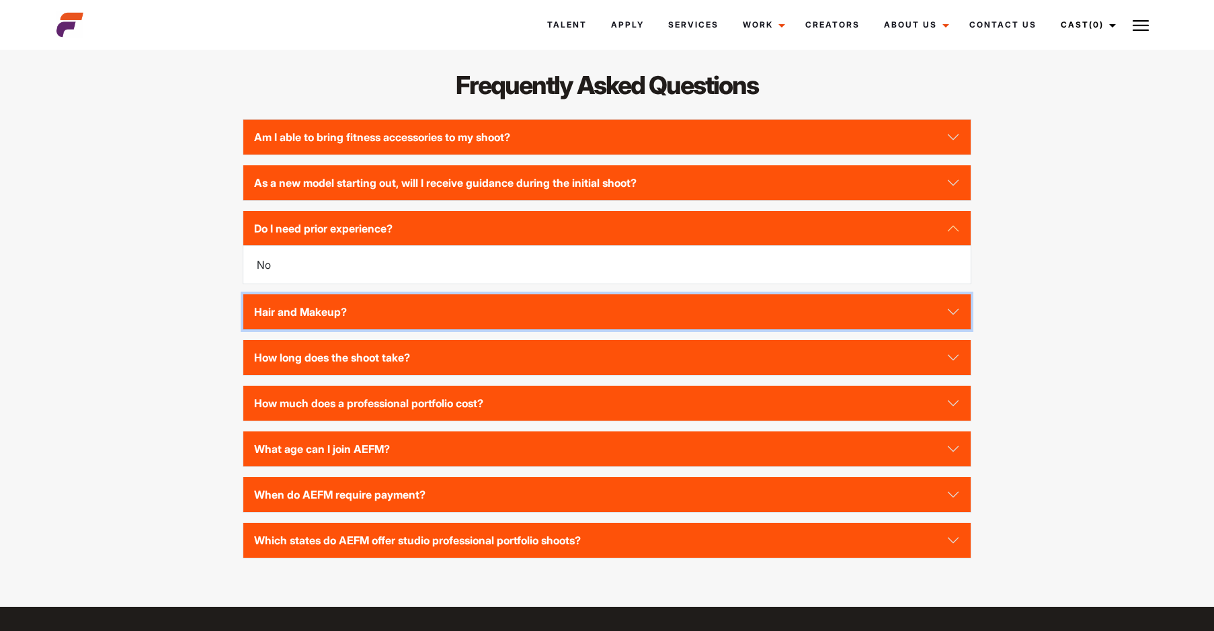
click at [358, 329] on button "Hair and Makeup?" at bounding box center [606, 311] width 727 height 35
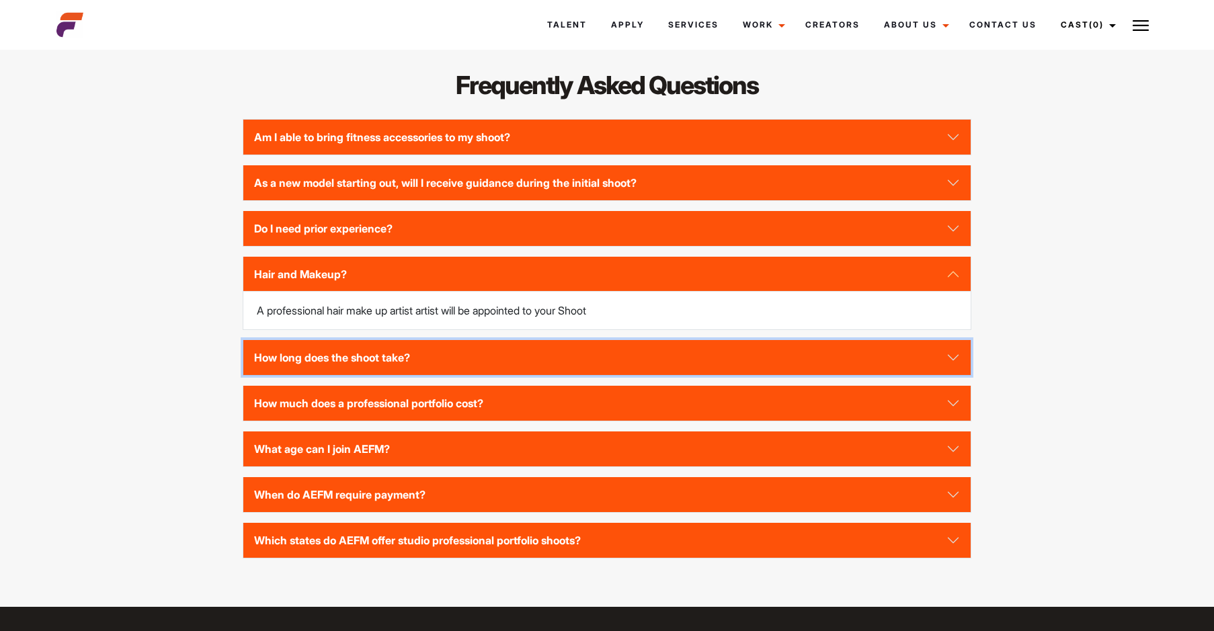
click at [457, 371] on button "How long does the shoot take?" at bounding box center [606, 357] width 727 height 35
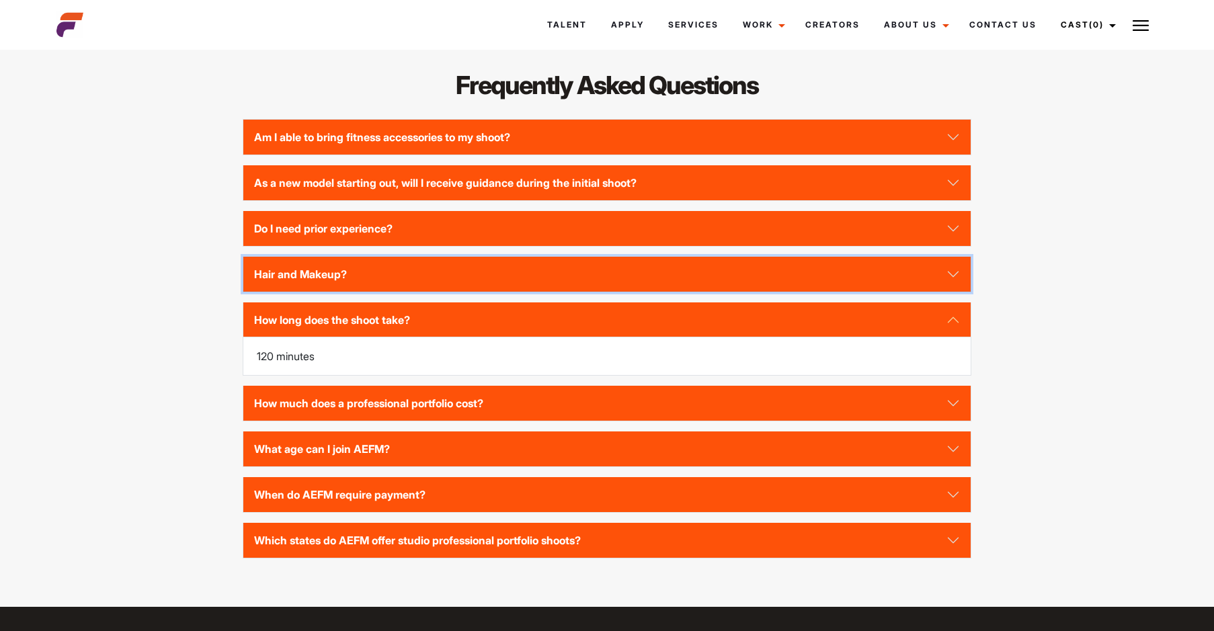
click at [429, 291] on button "Hair and Makeup?" at bounding box center [606, 274] width 727 height 35
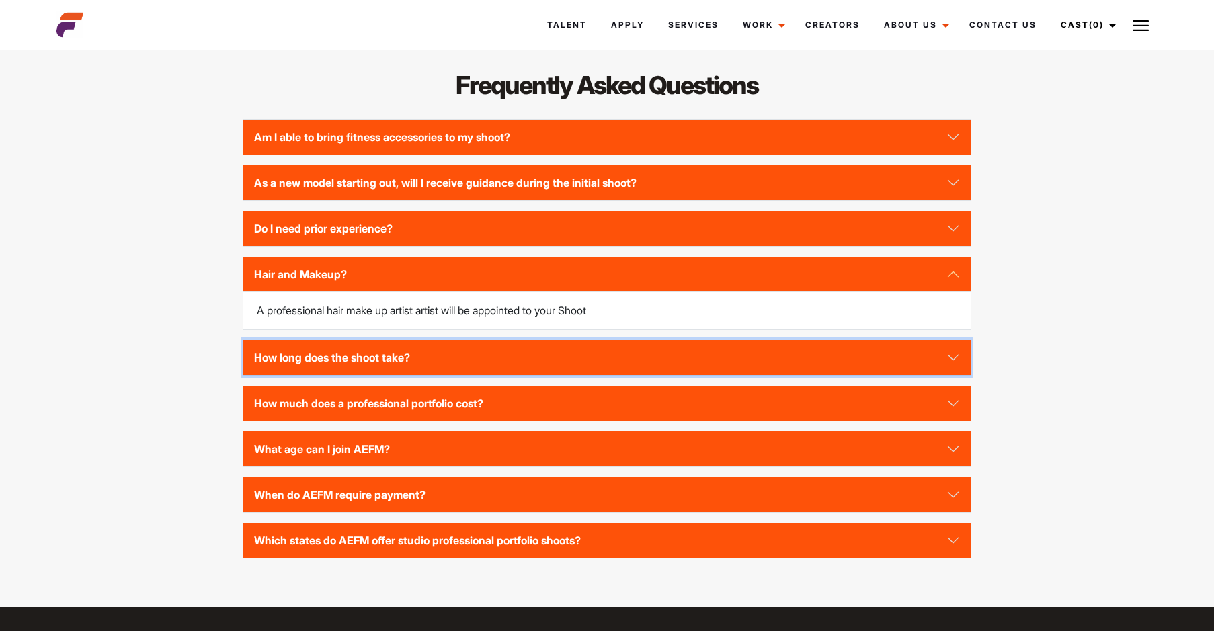
click at [433, 368] on button "How long does the shoot take?" at bounding box center [606, 357] width 727 height 35
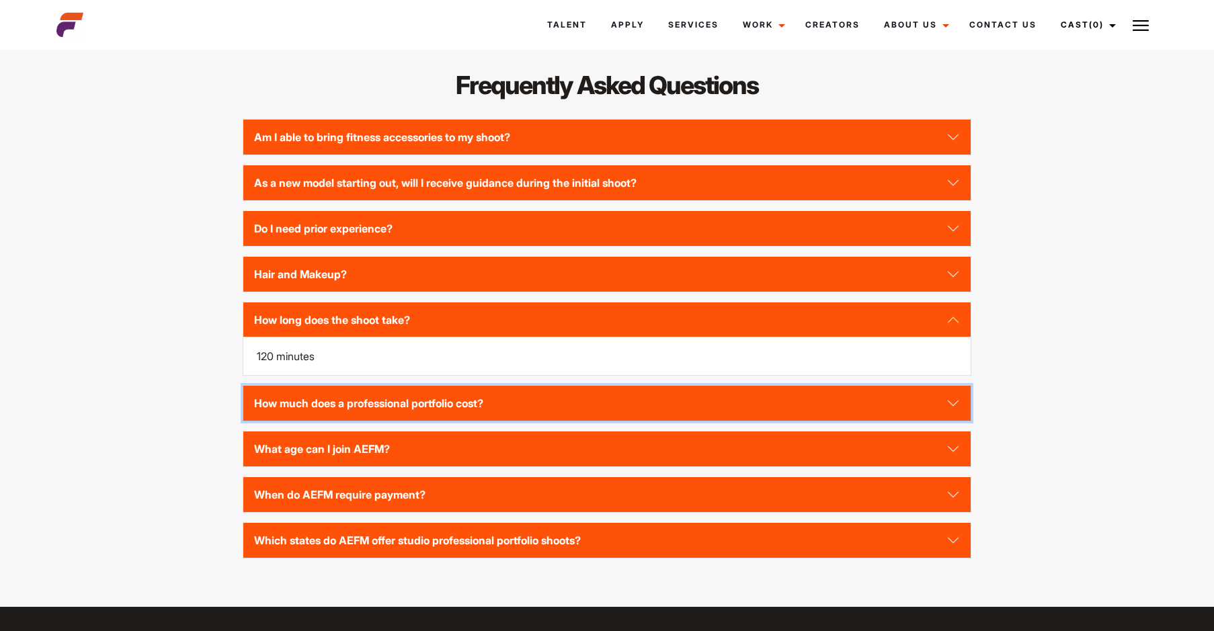
click at [466, 419] on button "How much does a professional portfolio cost?" at bounding box center [606, 403] width 727 height 35
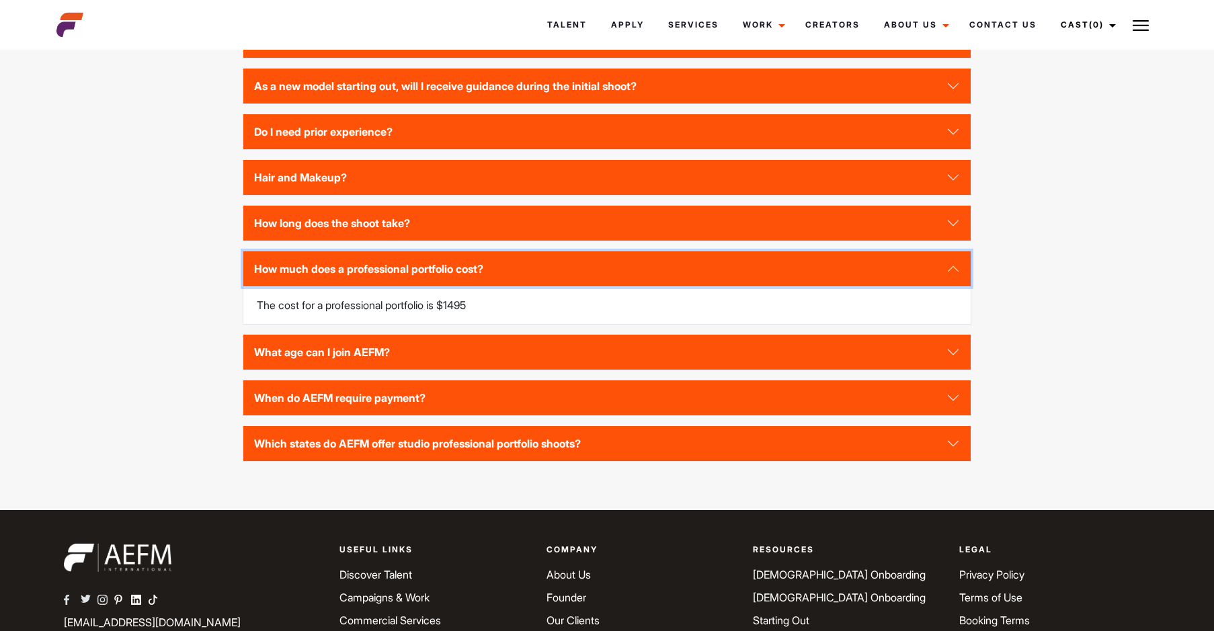
scroll to position [2016, 0]
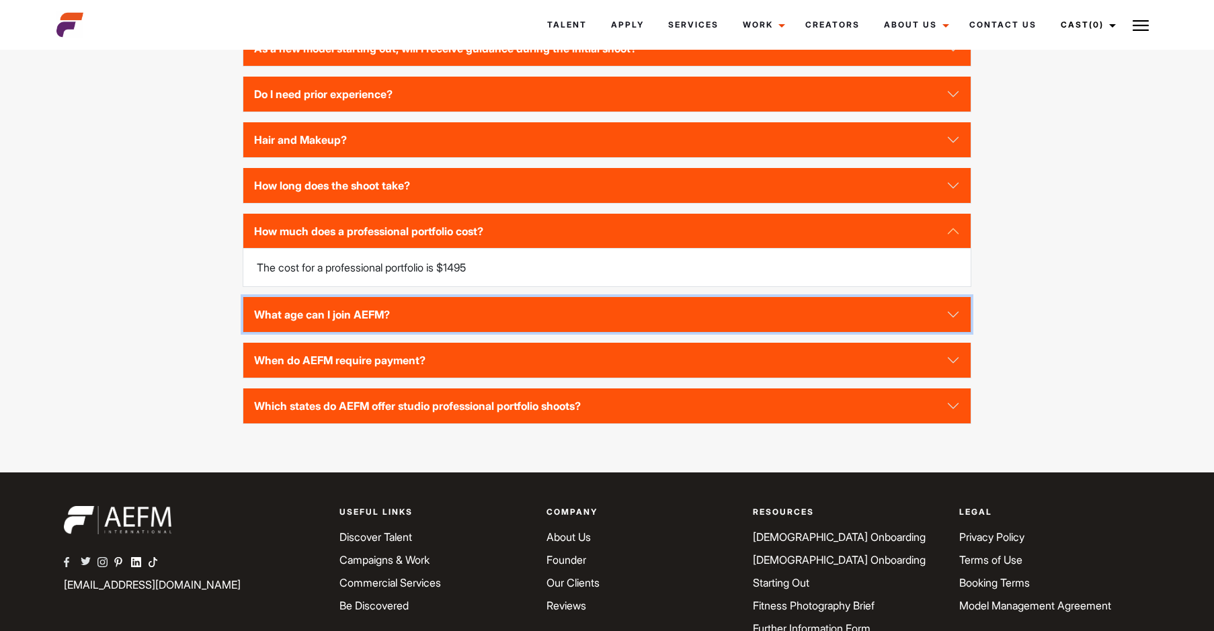
click at [386, 320] on button "What age can I join AEFM?" at bounding box center [606, 314] width 727 height 35
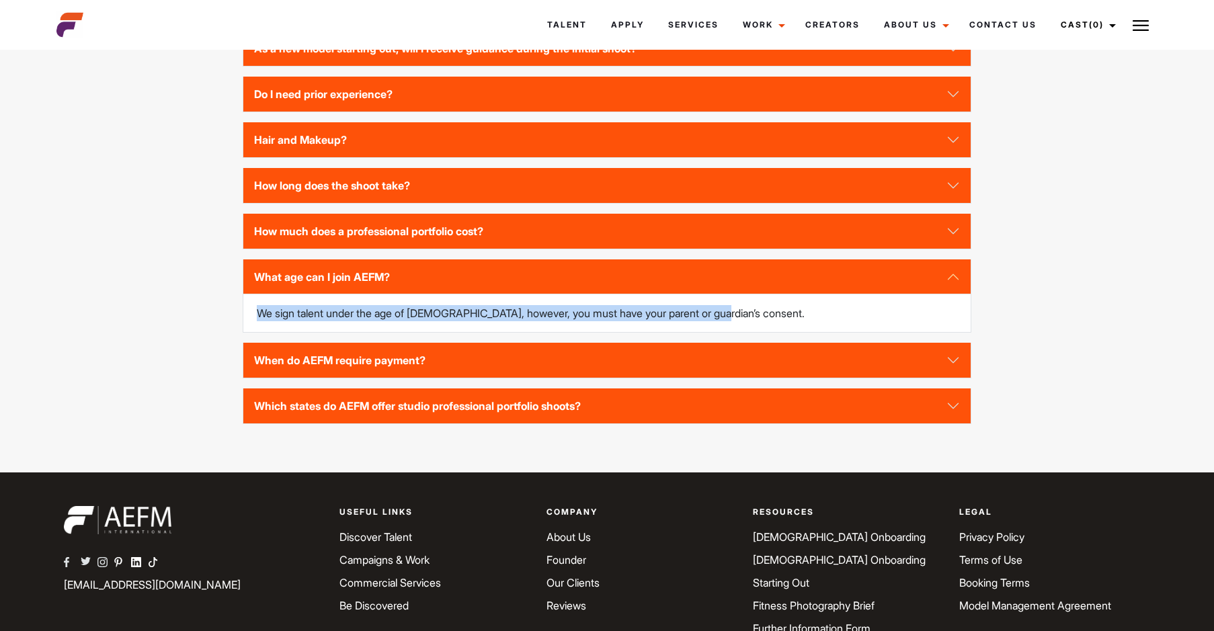
drag, startPoint x: 249, startPoint y: 325, endPoint x: 721, endPoint y: 336, distance: 472.6
click at [721, 332] on div "We sign talent under the age of 18, however, you must have your parent or guard…" at bounding box center [606, 313] width 727 height 38
click at [544, 321] on p "We sign talent under the age of 18, however, you must have your parent or guard…" at bounding box center [607, 313] width 700 height 16
drag, startPoint x: 732, startPoint y: 343, endPoint x: 288, endPoint y: 323, distance: 444.0
click at [288, 323] on div "We sign talent under the age of 18, however, you must have your parent or guard…" at bounding box center [606, 313] width 727 height 38
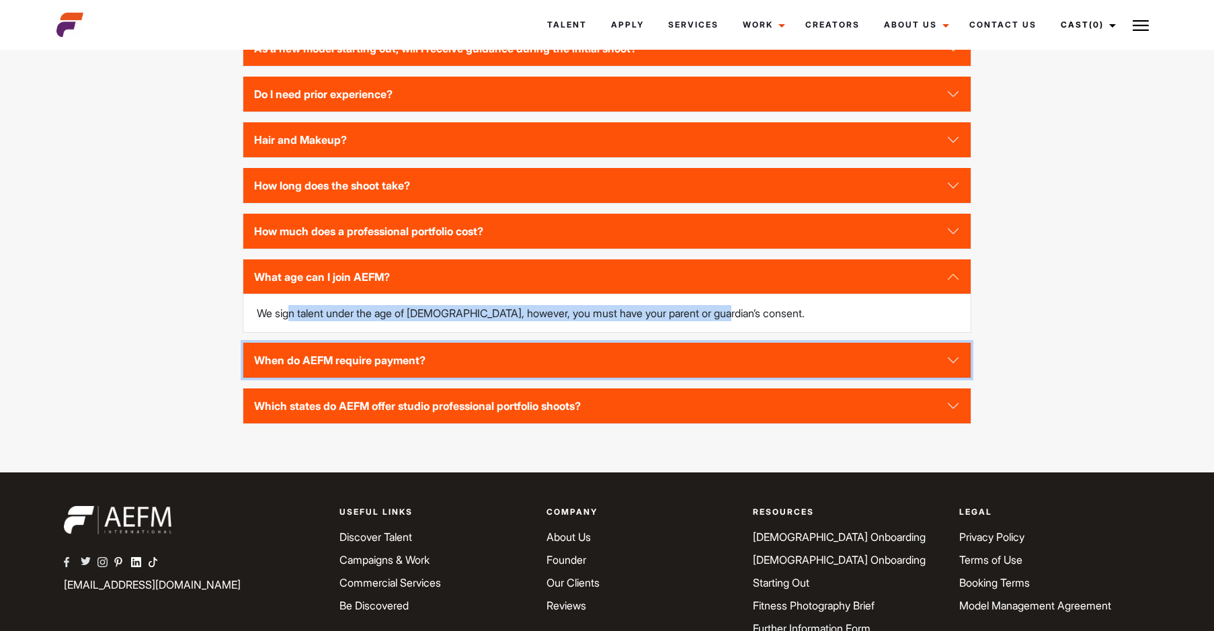
drag, startPoint x: 288, startPoint y: 323, endPoint x: 345, endPoint y: 375, distance: 77.1
click at [345, 375] on button "When do AEFM require payment?" at bounding box center [606, 360] width 727 height 35
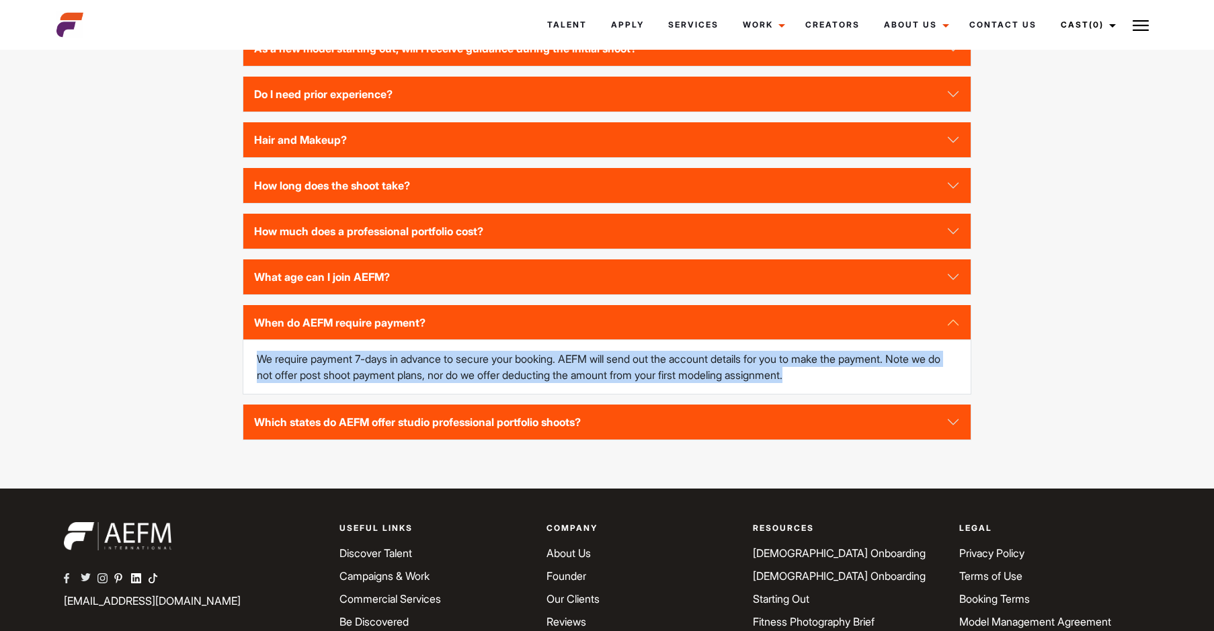
drag, startPoint x: 253, startPoint y: 378, endPoint x: 837, endPoint y: 390, distance: 584.8
click at [837, 390] on div "We require payment 7-days in advance to secure your booking. AEFM will send out…" at bounding box center [606, 367] width 727 height 54
click at [599, 382] on p "We require payment 7-days in advance to secure your booking. AEFM will send out…" at bounding box center [607, 367] width 700 height 32
drag, startPoint x: 794, startPoint y: 387, endPoint x: 265, endPoint y: 359, distance: 529.7
click at [265, 359] on div "We require payment 7-days in advance to secure your booking. AEFM will send out…" at bounding box center [606, 367] width 727 height 54
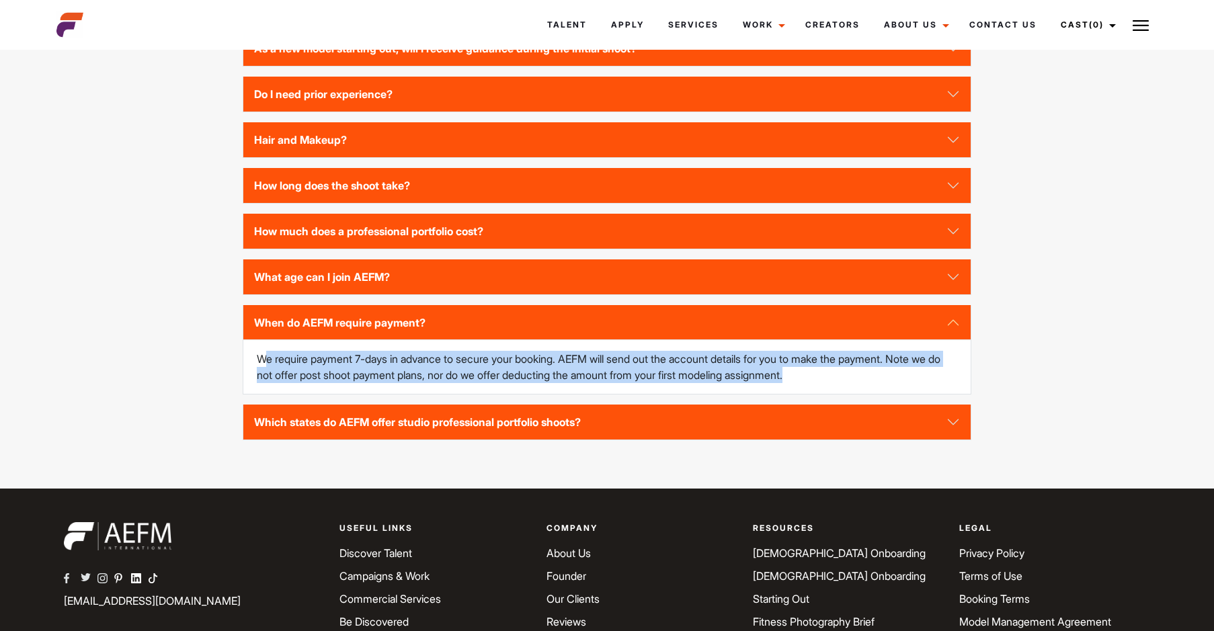
drag, startPoint x: 265, startPoint y: 359, endPoint x: 463, endPoint y: 389, distance: 199.9
click at [463, 383] on p "We require payment 7-days in advance to secure your booking. AEFM will send out…" at bounding box center [607, 367] width 700 height 32
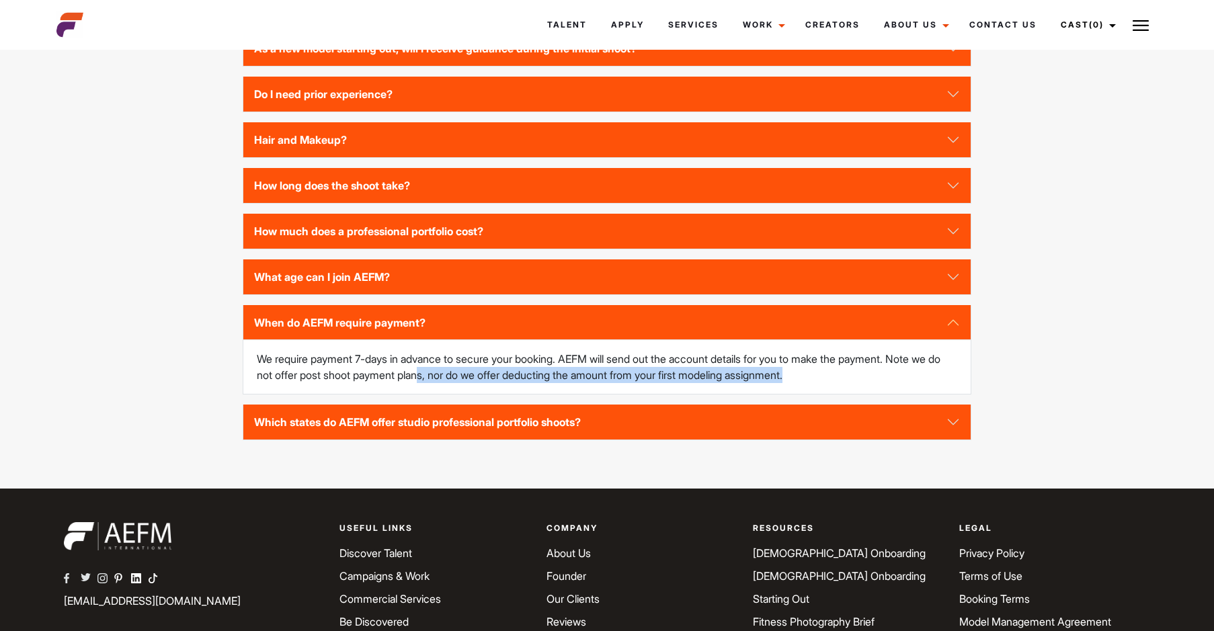
drag, startPoint x: 415, startPoint y: 392, endPoint x: 790, endPoint y: 399, distance: 375.1
click at [790, 383] on p "We require payment 7-days in advance to secure your booking. AEFM will send out…" at bounding box center [607, 367] width 700 height 32
click at [464, 440] on button "Which states do AEFM offer studio professional portfolio shoots?" at bounding box center [606, 422] width 727 height 35
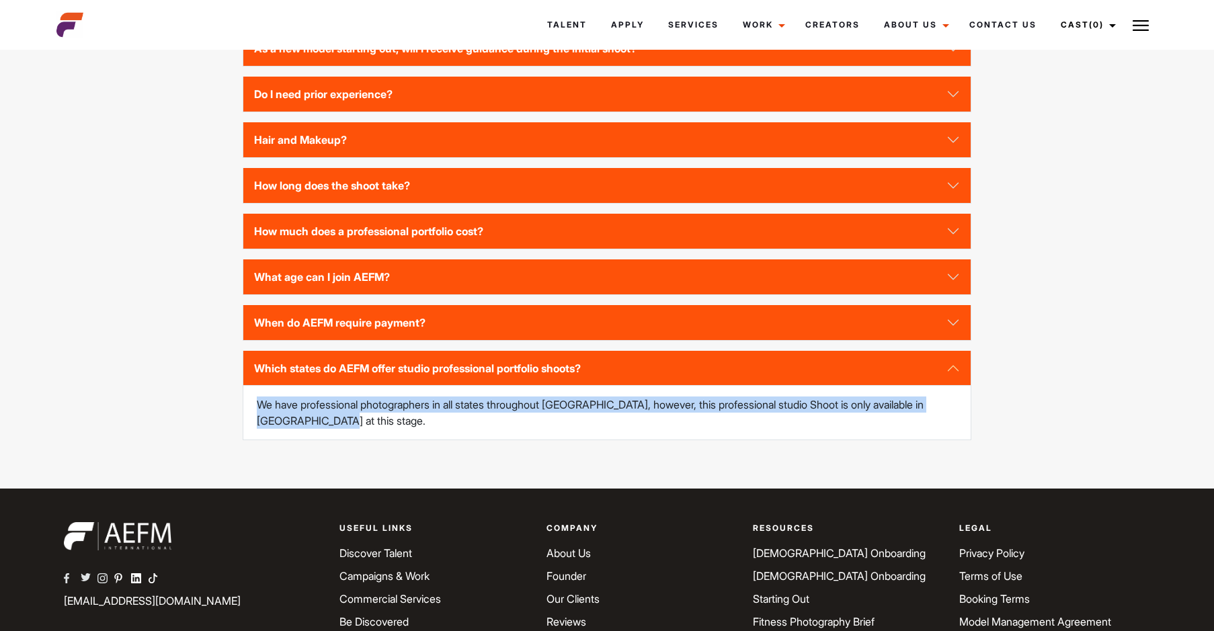
drag, startPoint x: 256, startPoint y: 420, endPoint x: 388, endPoint y: 449, distance: 135.5
click at [388, 440] on div "We have professional photographers in all states throughout Australia, however,…" at bounding box center [606, 413] width 727 height 54
drag, startPoint x: 388, startPoint y: 449, endPoint x: 333, endPoint y: 446, distance: 55.8
click at [333, 440] on div "We have professional photographers in all states throughout Australia, however,…" at bounding box center [606, 413] width 727 height 54
drag, startPoint x: 318, startPoint y: 434, endPoint x: 242, endPoint y: 411, distance: 79.3
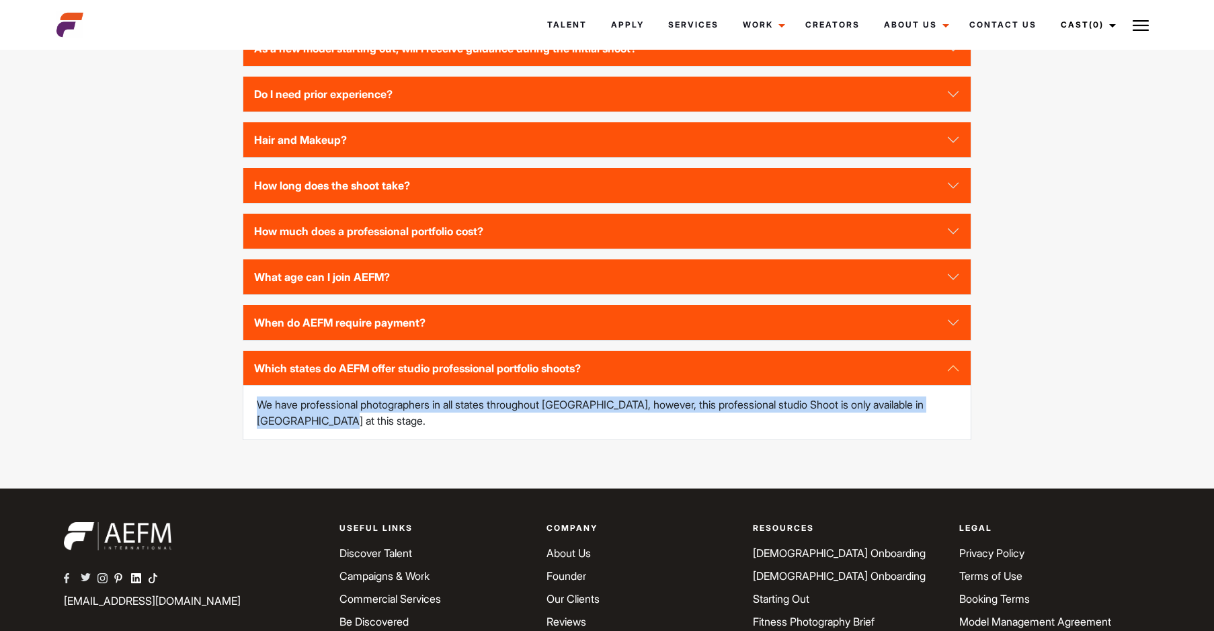
click at [242, 411] on div "Am I able to bring fitness accessories to my shoot? You will need to bring alon…" at bounding box center [607, 213] width 745 height 456
drag, startPoint x: 242, startPoint y: 411, endPoint x: 404, endPoint y: 451, distance: 166.8
click at [404, 440] on div "We have professional photographers in all states throughout Australia, however,…" at bounding box center [606, 413] width 727 height 54
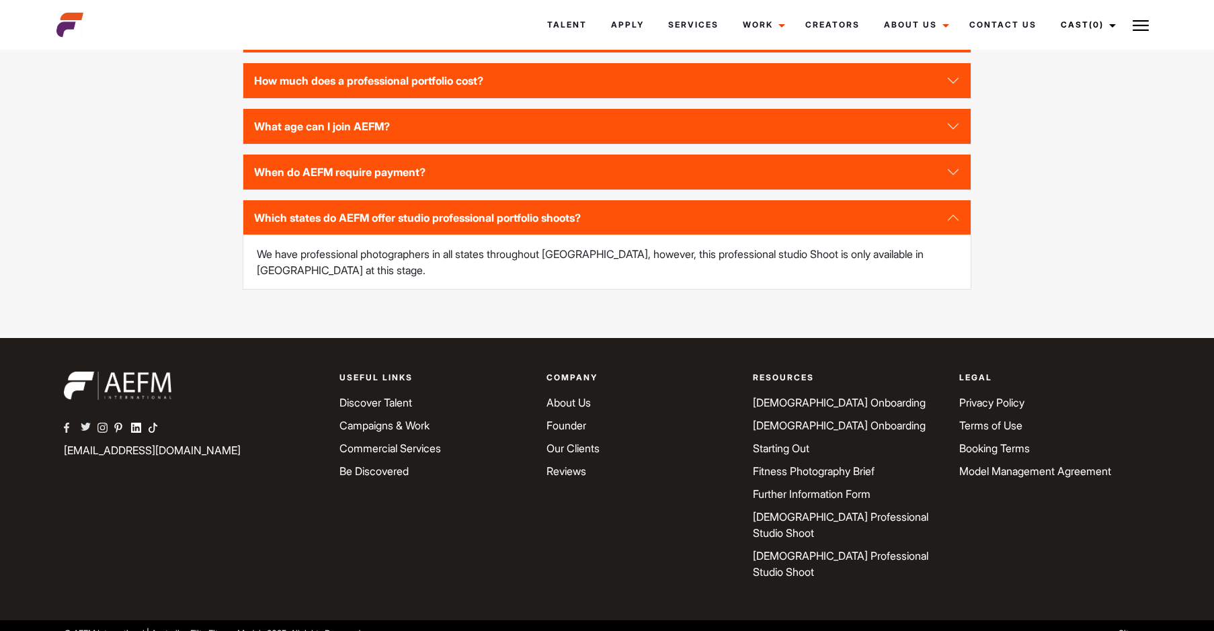
scroll to position [2100, 0]
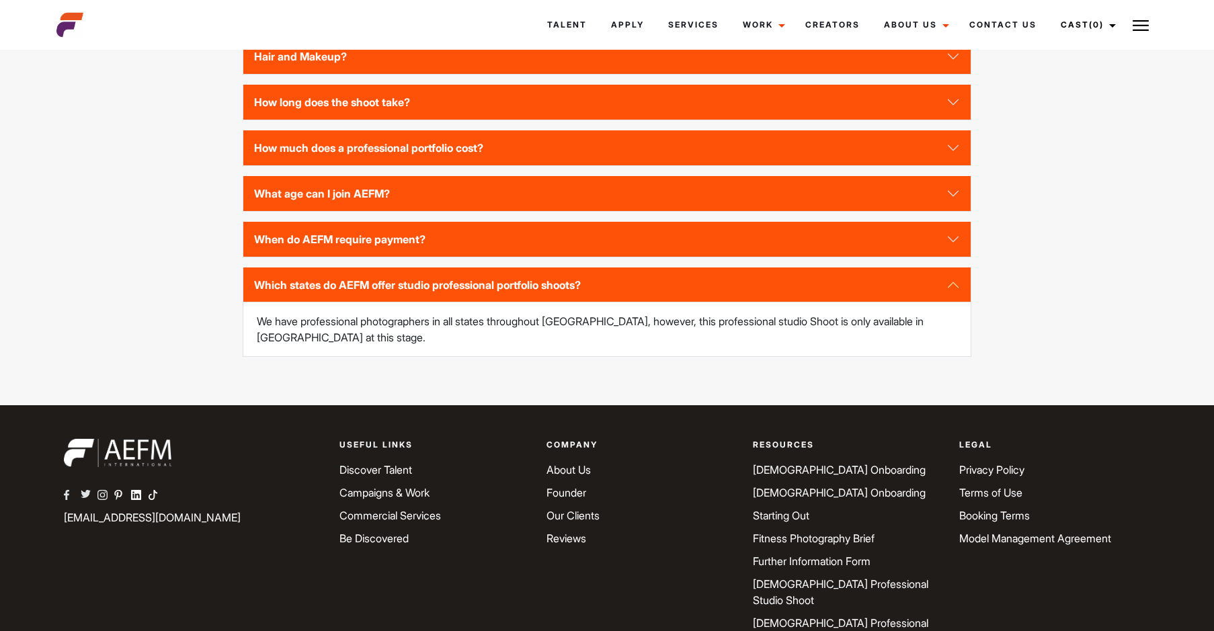
click at [383, 545] on link "Be Discovered" at bounding box center [373, 538] width 69 height 13
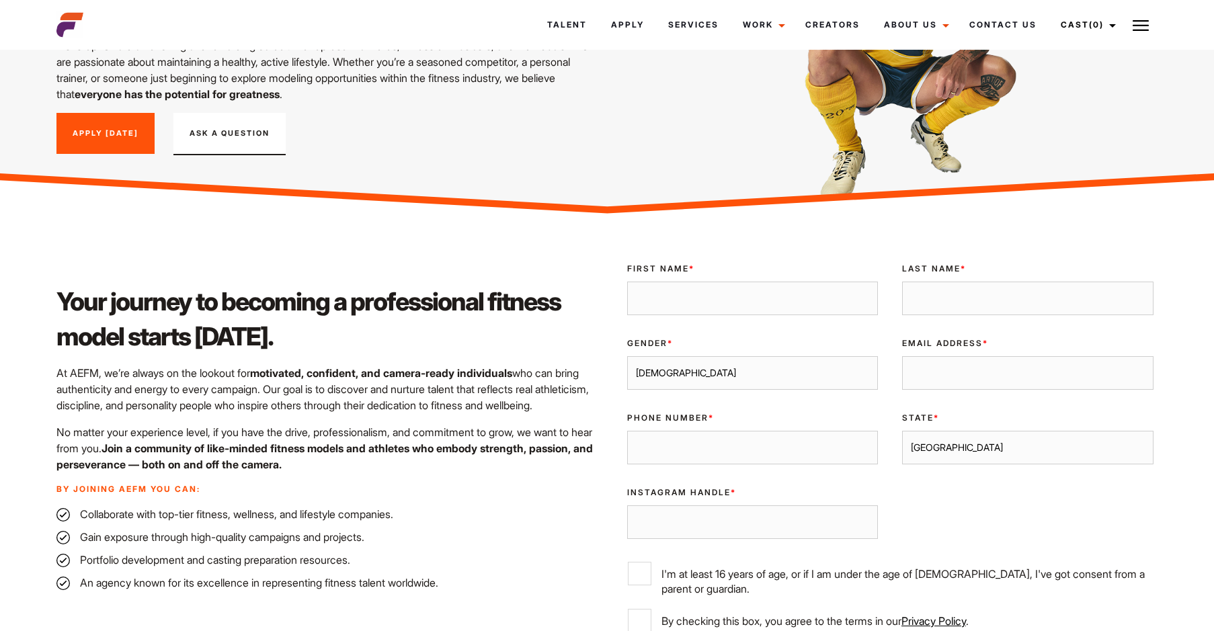
scroll to position [202, 0]
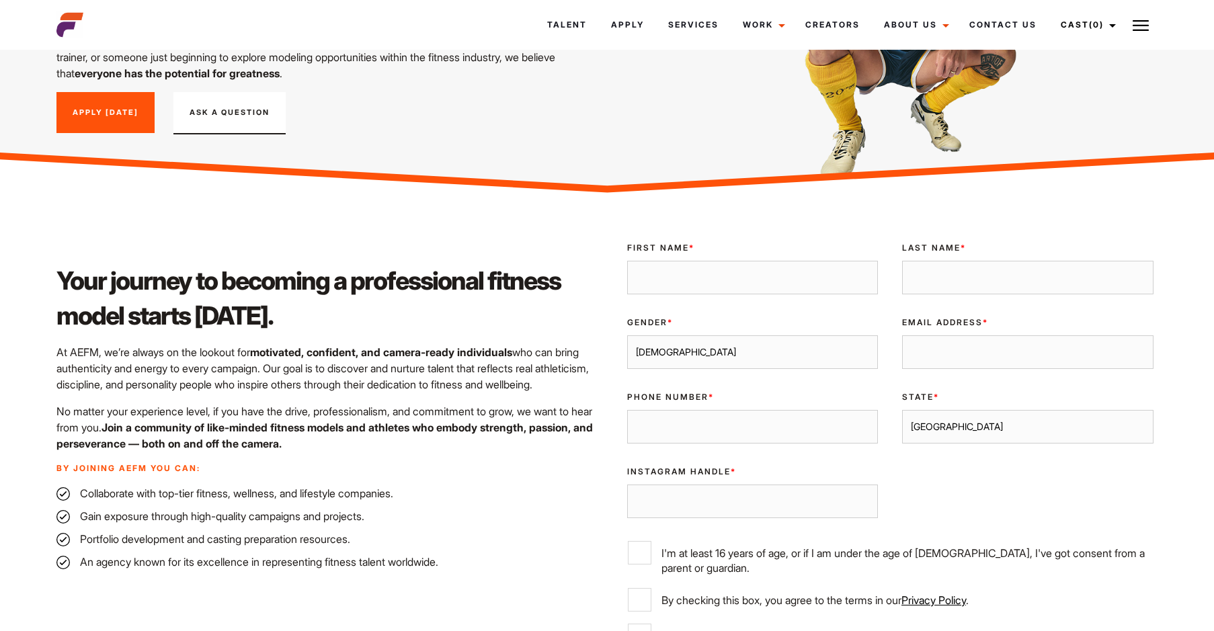
drag, startPoint x: 42, startPoint y: 349, endPoint x: 546, endPoint y: 384, distance: 504.5
click at [546, 384] on div "Your journey to becoming a professional fitness model starts [DATE]. At AEFM, w…" at bounding box center [607, 471] width 1214 height 545
drag, startPoint x: 546, startPoint y: 384, endPoint x: 366, endPoint y: 401, distance: 180.2
click at [367, 401] on div "Your journey to becoming a professional fitness model starts [DATE]. At AEFM, w…" at bounding box center [327, 471] width 558 height 481
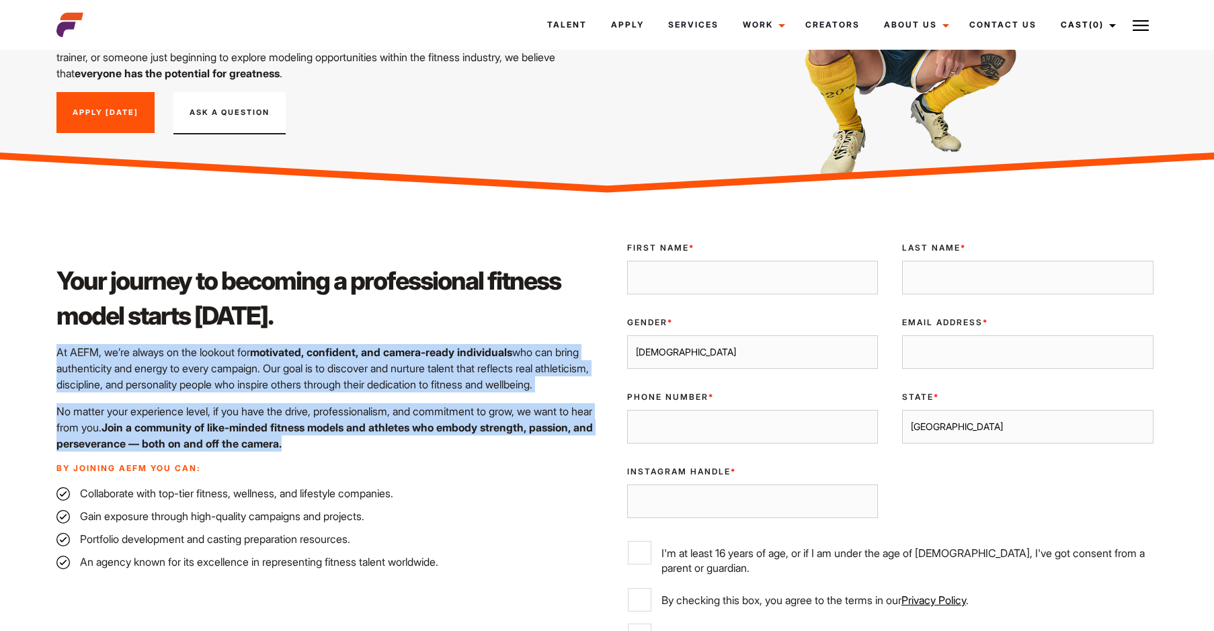
drag, startPoint x: 319, startPoint y: 445, endPoint x: 39, endPoint y: 354, distance: 293.9
click at [39, 354] on div "Your journey to becoming a professional fitness model starts [DATE]. At AEFM, w…" at bounding box center [607, 471] width 1214 height 545
drag, startPoint x: 39, startPoint y: 354, endPoint x: 307, endPoint y: 401, distance: 272.2
click at [307, 401] on div "Your journey to becoming a professional fitness model starts [DATE]. At AEFM, w…" at bounding box center [327, 471] width 558 height 481
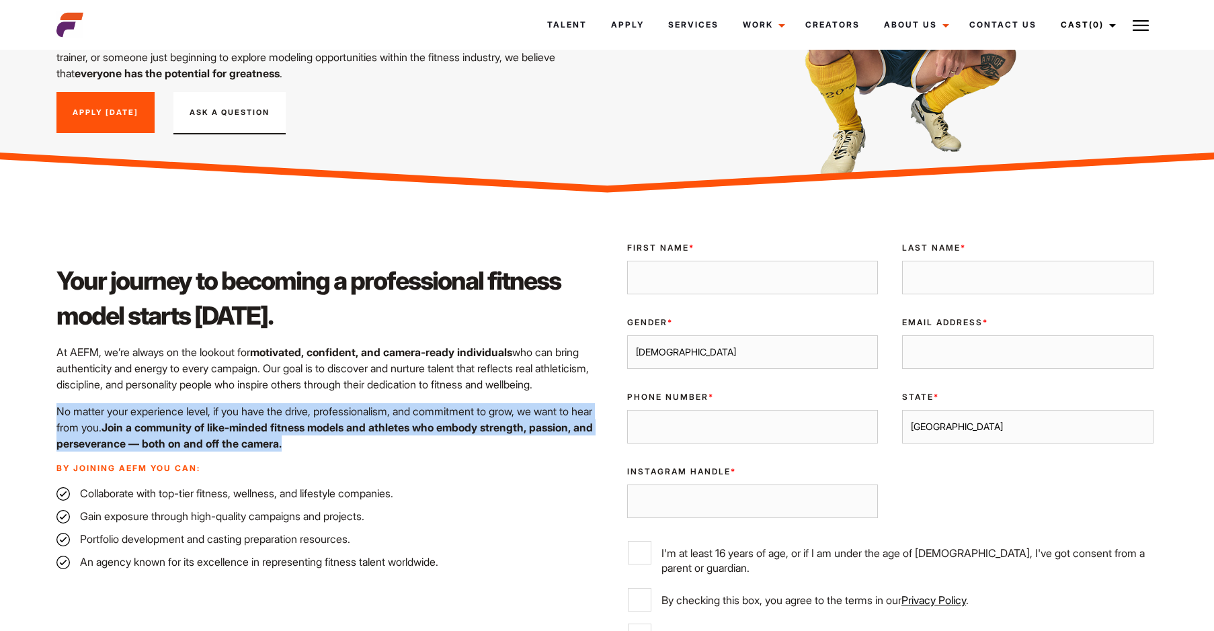
drag, startPoint x: 42, startPoint y: 414, endPoint x: 585, endPoint y: 452, distance: 544.3
click at [585, 452] on div "Your journey to becoming a professional fitness model starts [DATE]. At AEFM, w…" at bounding box center [607, 471] width 1214 height 545
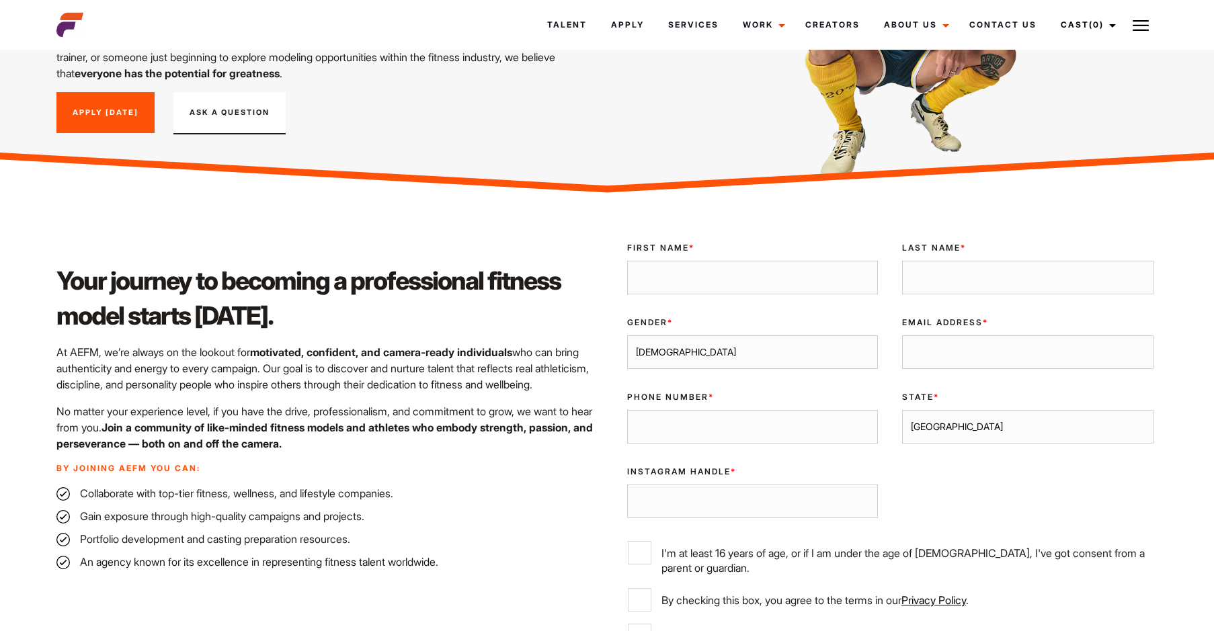
click at [287, 499] on li "Collaborate with top-tier fitness, wellness, and lifestyle companies." at bounding box center [327, 493] width 542 height 16
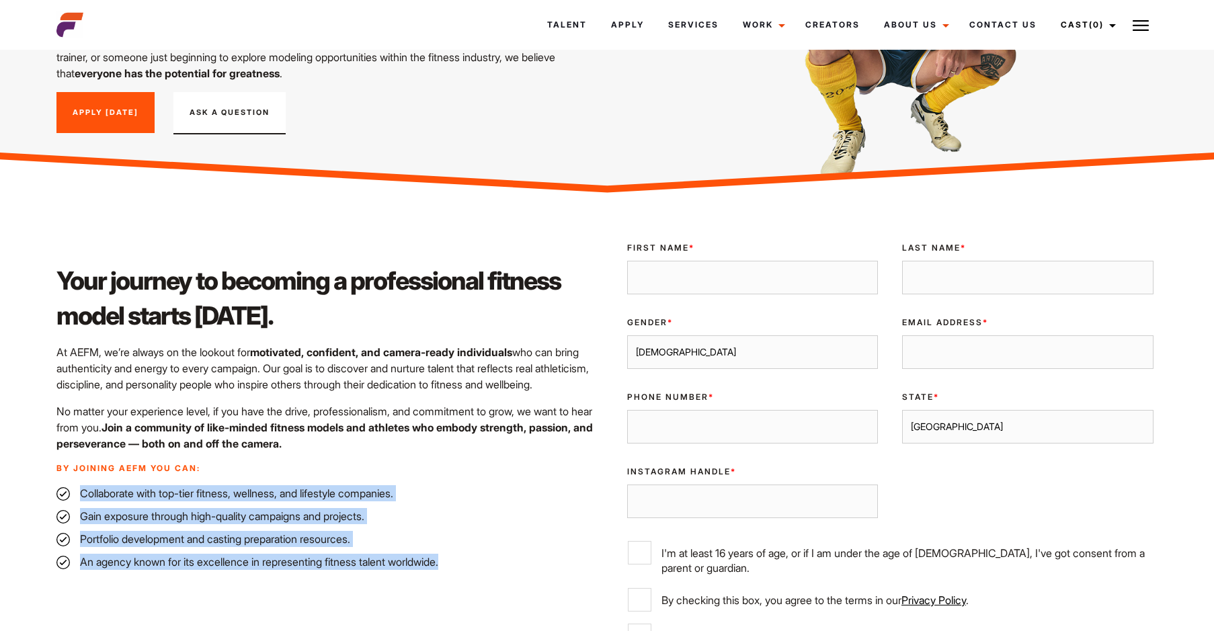
drag, startPoint x: 66, startPoint y: 490, endPoint x: 466, endPoint y: 555, distance: 405.2
click at [466, 555] on ul "Collaborate with top-tier fitness, wellness, and lifestyle companies. Gain expo…" at bounding box center [327, 527] width 542 height 85
drag, startPoint x: 466, startPoint y: 555, endPoint x: 351, endPoint y: 537, distance: 116.3
click at [351, 537] on li "Portfolio development and casting preparation resources." at bounding box center [327, 539] width 542 height 16
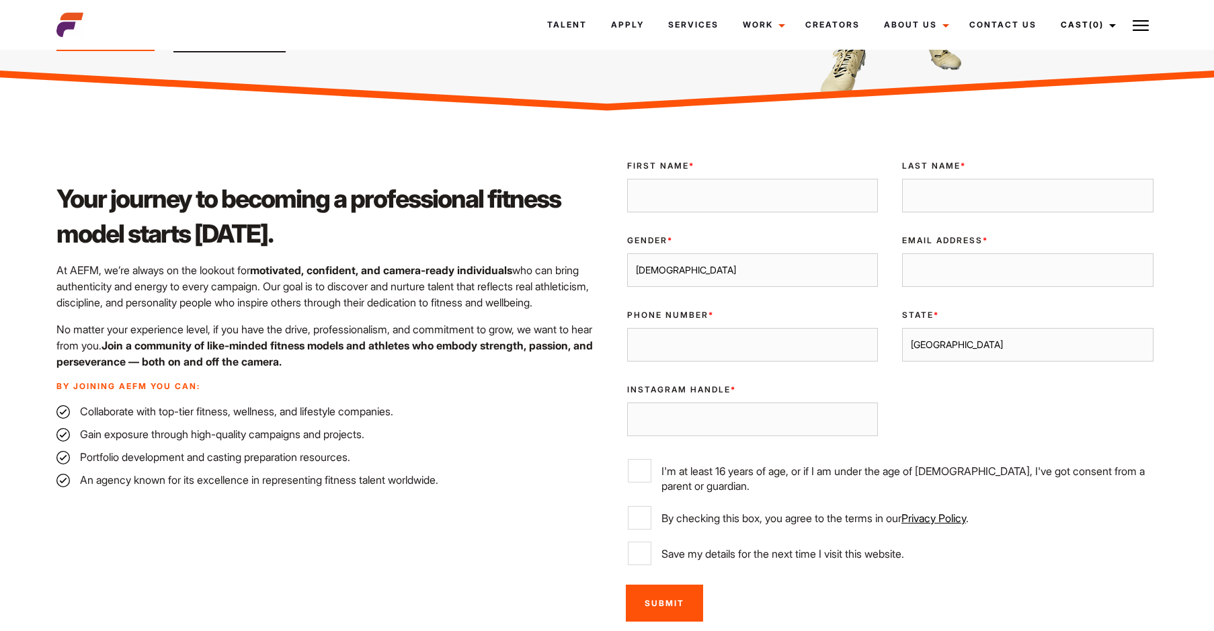
scroll to position [269, 0]
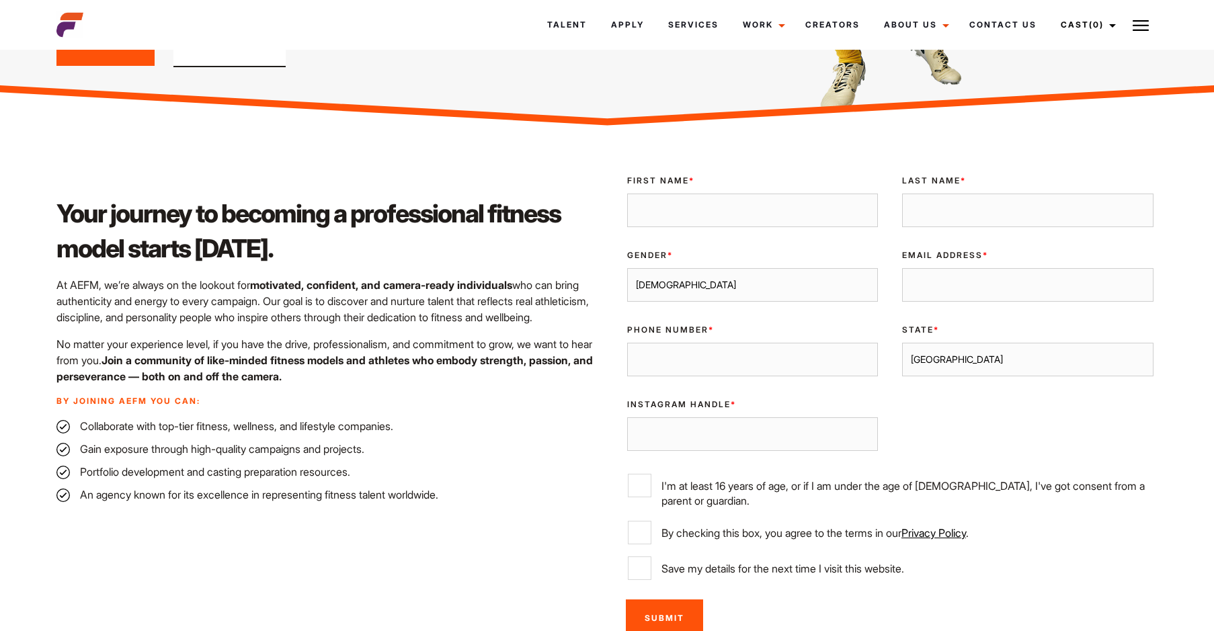
click at [675, 209] on input "First Name *" at bounding box center [752, 211] width 251 height 34
type input "[PERSON_NAME]"
type input "Huikeshoven"
type input "[PERSON_NAME][EMAIL_ADDRESS][DOMAIN_NAME]"
type input "04"
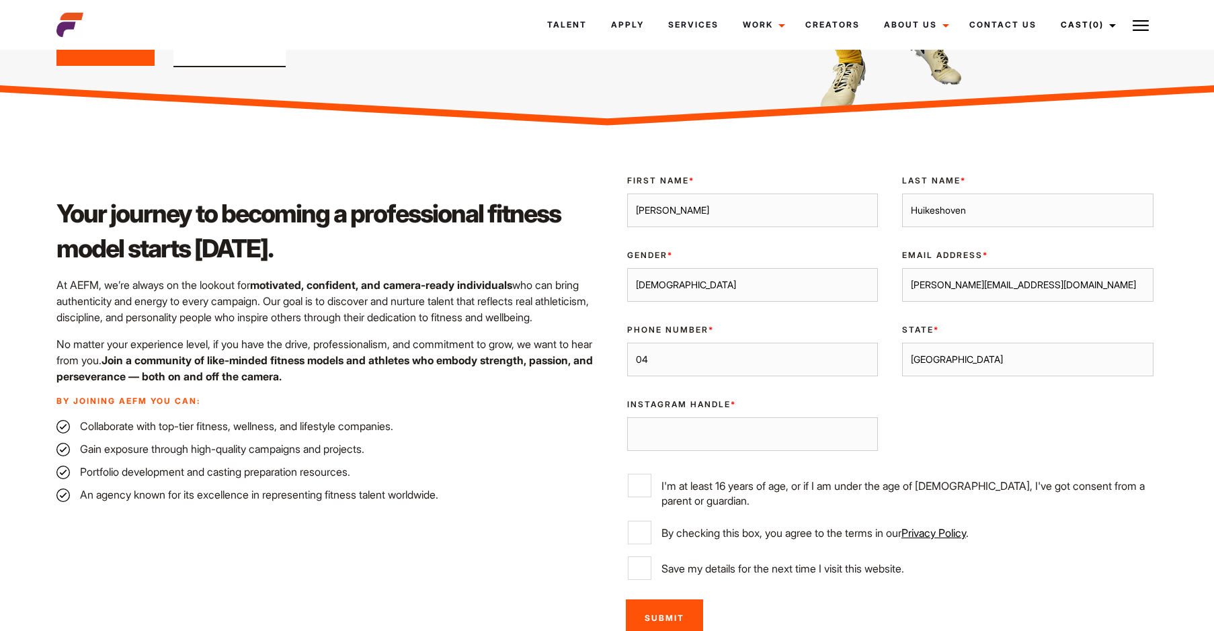
drag, startPoint x: 646, startPoint y: 358, endPoint x: 583, endPoint y: 356, distance: 62.5
click at [583, 356] on div "Your journey to becoming a professional fitness model starts [DATE]. At AEFM, w…" at bounding box center [606, 404] width 1117 height 481
click at [722, 435] on input "Instagram Handle *" at bounding box center [752, 434] width 251 height 34
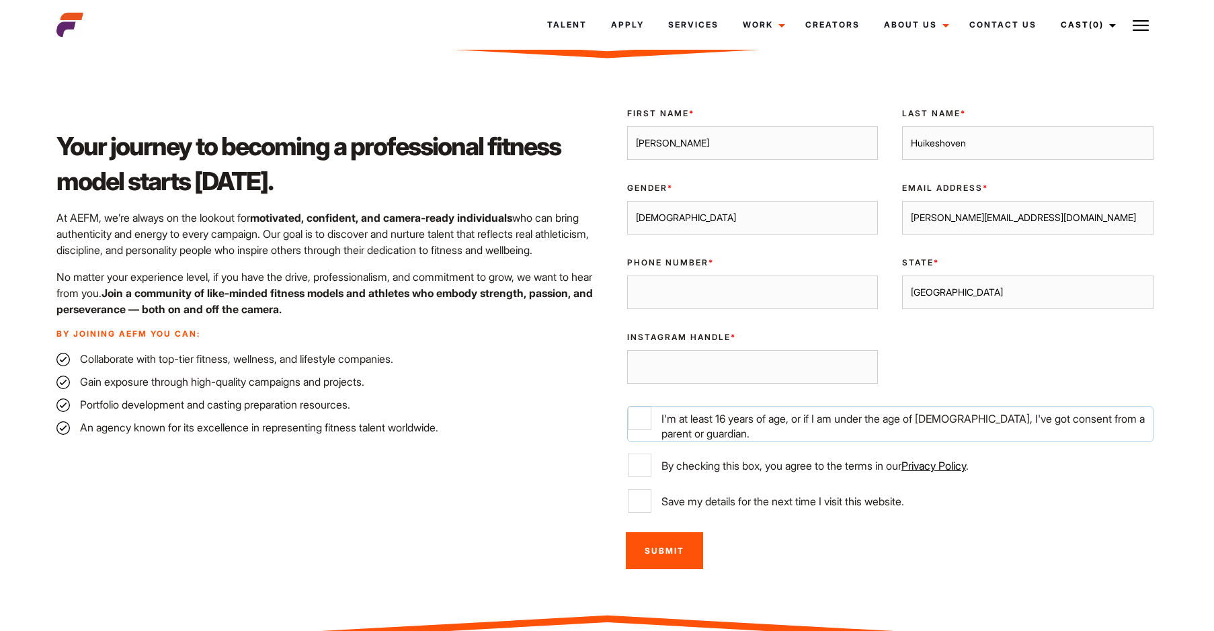
click at [635, 417] on input "I'm at least 16 years of age, or if I am under the age of [DEMOGRAPHIC_DATA], I…" at bounding box center [640, 419] width 24 height 24
checkbox input "true"
click at [651, 458] on input "By checking this box, you agree to the terms in our Privacy Policy ." at bounding box center [640, 466] width 24 height 24
checkbox input "true"
click at [643, 492] on input "Save my details for the next time I visit this website." at bounding box center [640, 501] width 24 height 24
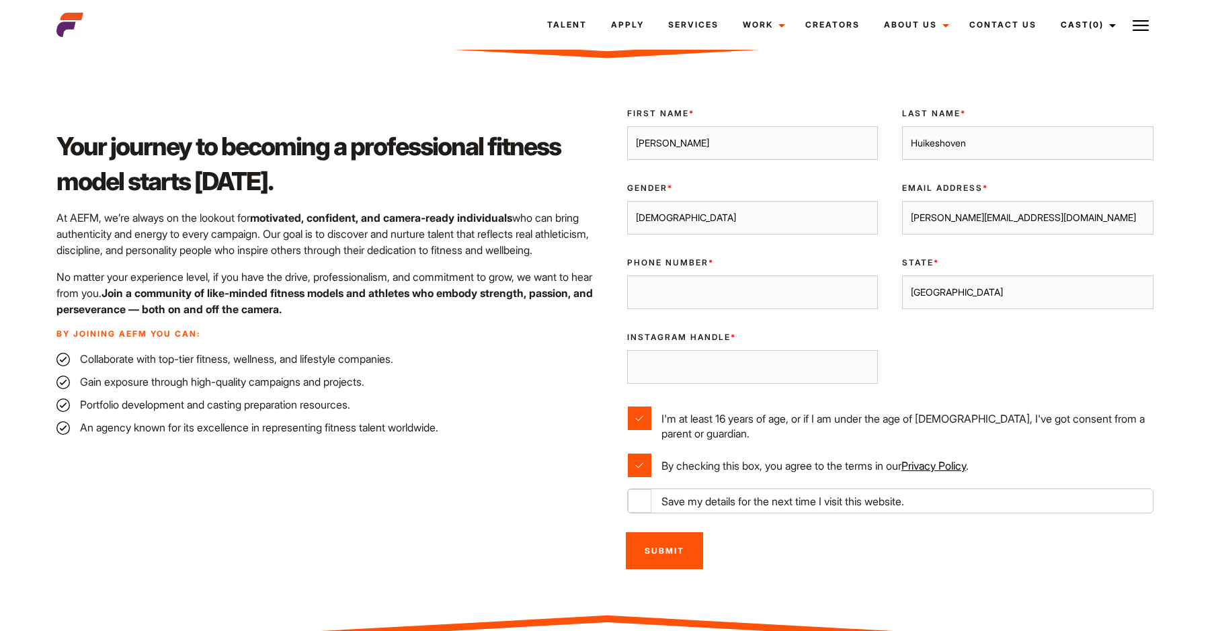
checkbox input "true"
click at [726, 285] on input "Phone Number *" at bounding box center [752, 293] width 251 height 34
click at [935, 302] on select "[GEOGRAPHIC_DATA] [GEOGRAPHIC_DATA] [GEOGRAPHIC_DATA] [GEOGRAPHIC_DATA] [GEOGRA…" at bounding box center [1027, 293] width 251 height 34
select select "[GEOGRAPHIC_DATA]"
click at [902, 276] on select "[GEOGRAPHIC_DATA] [GEOGRAPHIC_DATA] [GEOGRAPHIC_DATA] [GEOGRAPHIC_DATA] [GEOGRA…" at bounding box center [1027, 293] width 251 height 34
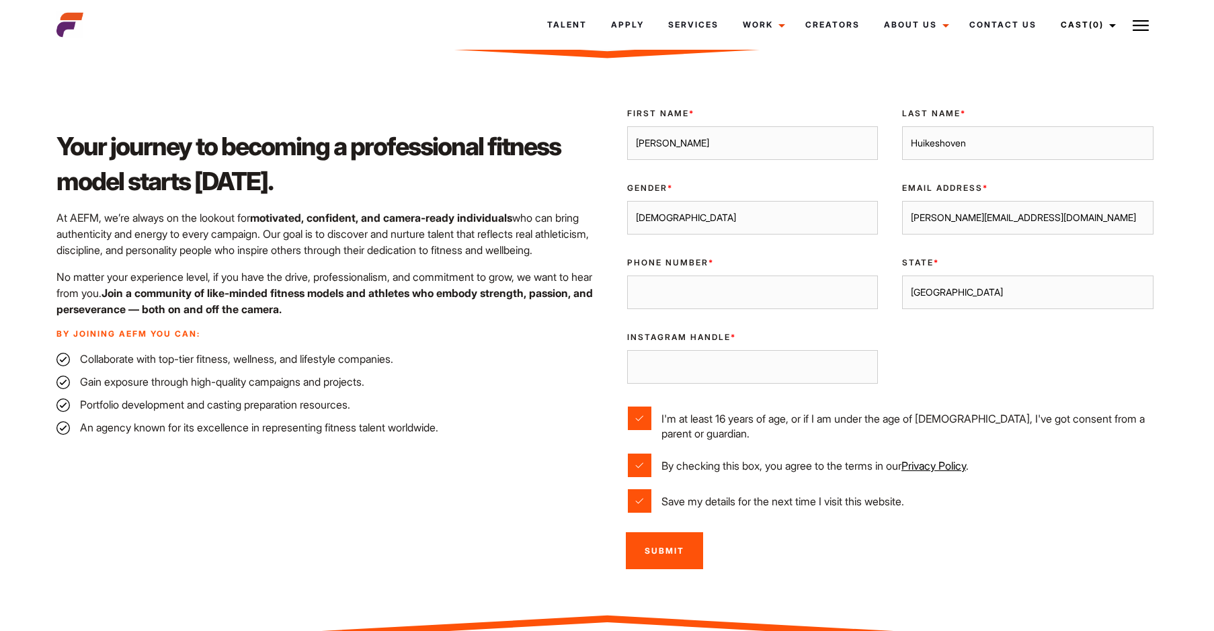
click at [712, 362] on input "Instagram Handle *" at bounding box center [752, 367] width 251 height 34
